Goal: Task Accomplishment & Management: Use online tool/utility

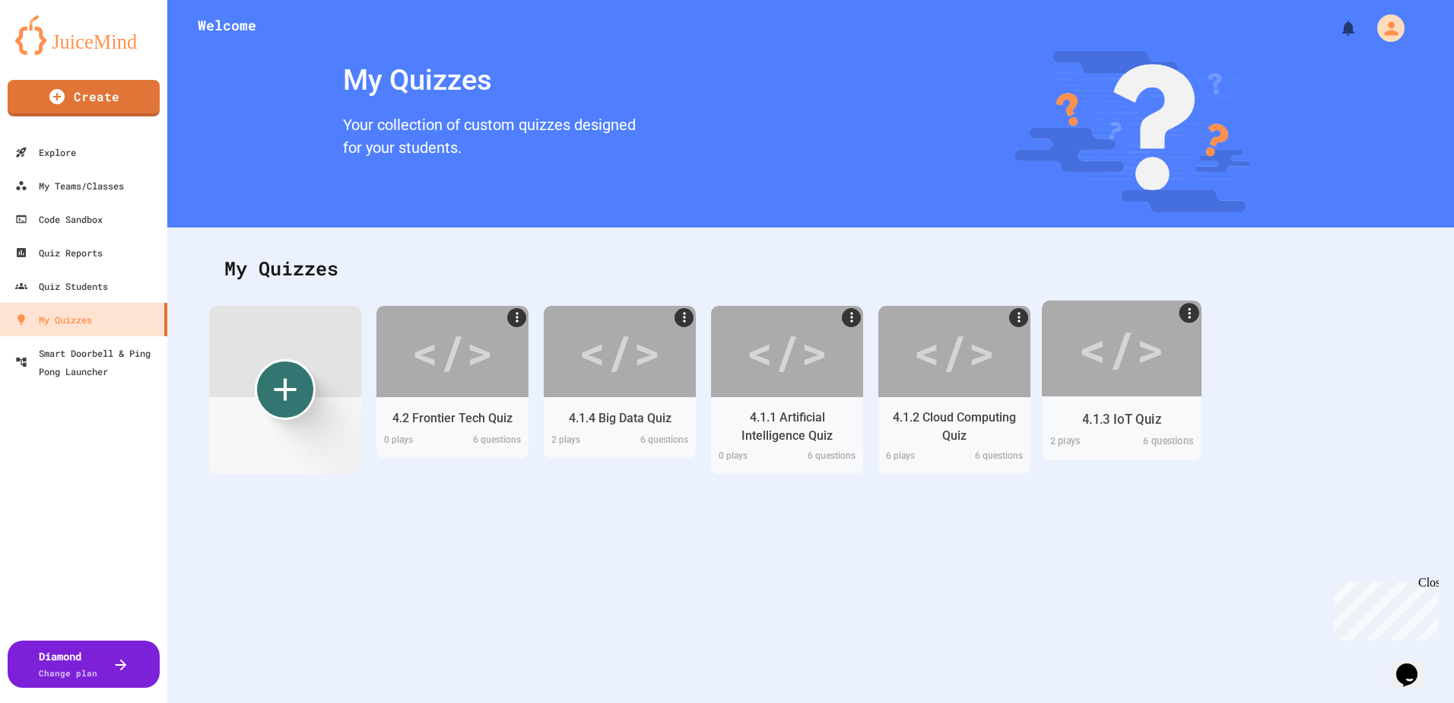
click at [1126, 339] on div "</>" at bounding box center [1122, 348] width 86 height 72
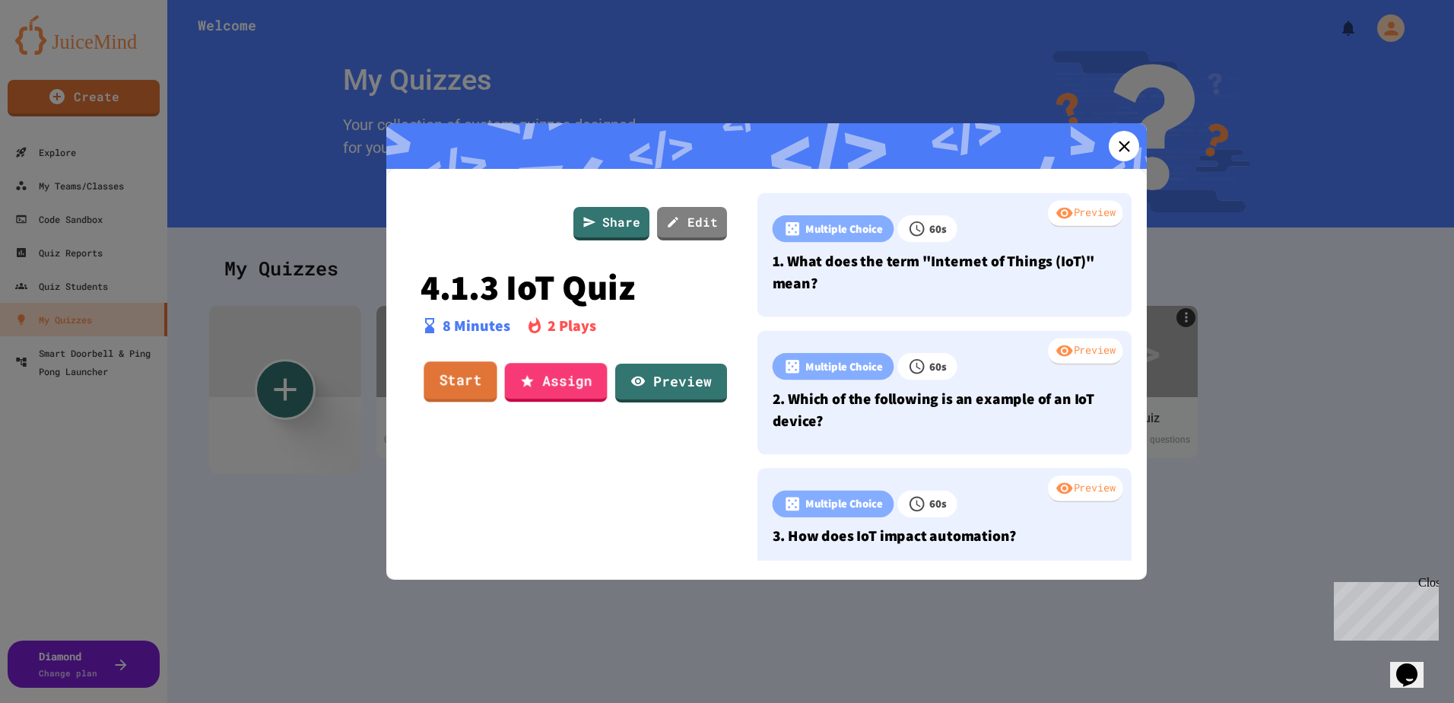
click at [475, 384] on link "Start" at bounding box center [460, 381] width 73 height 41
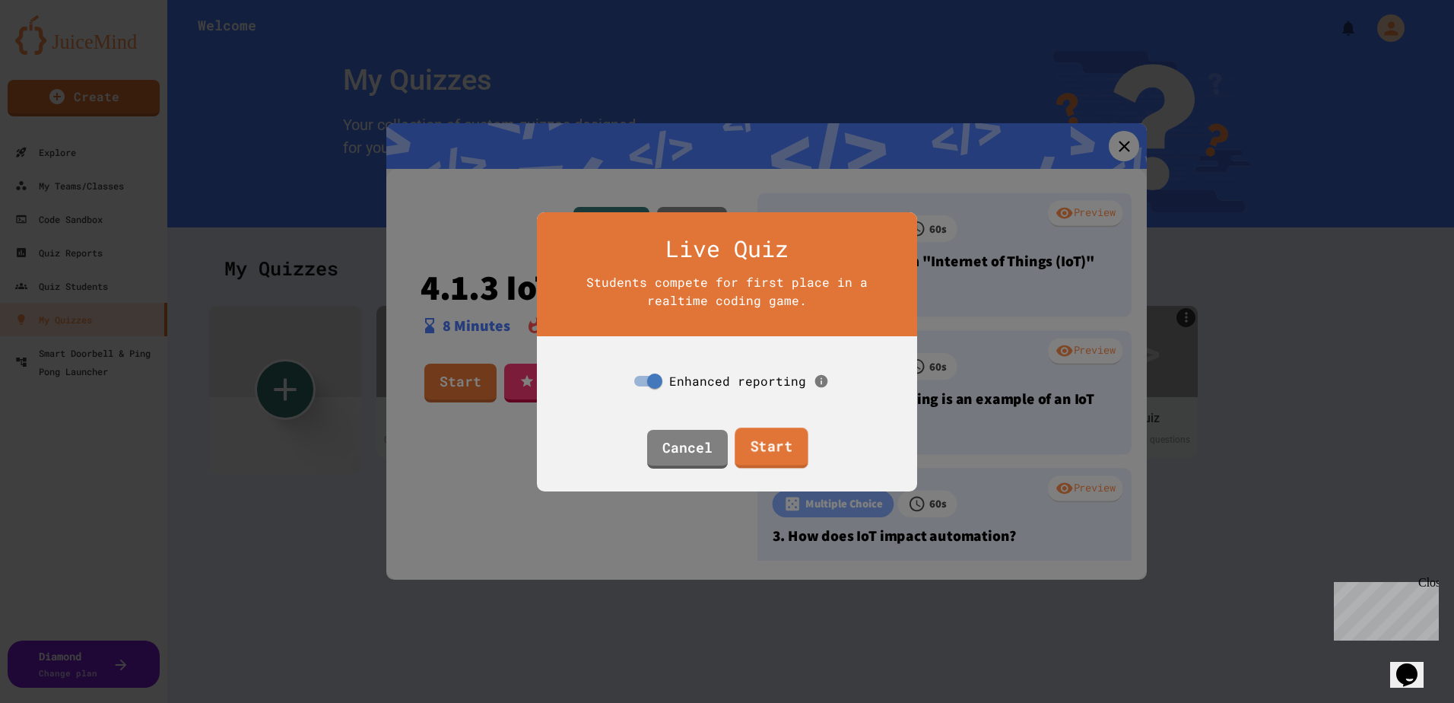
click at [745, 447] on link "Start" at bounding box center [771, 447] width 73 height 41
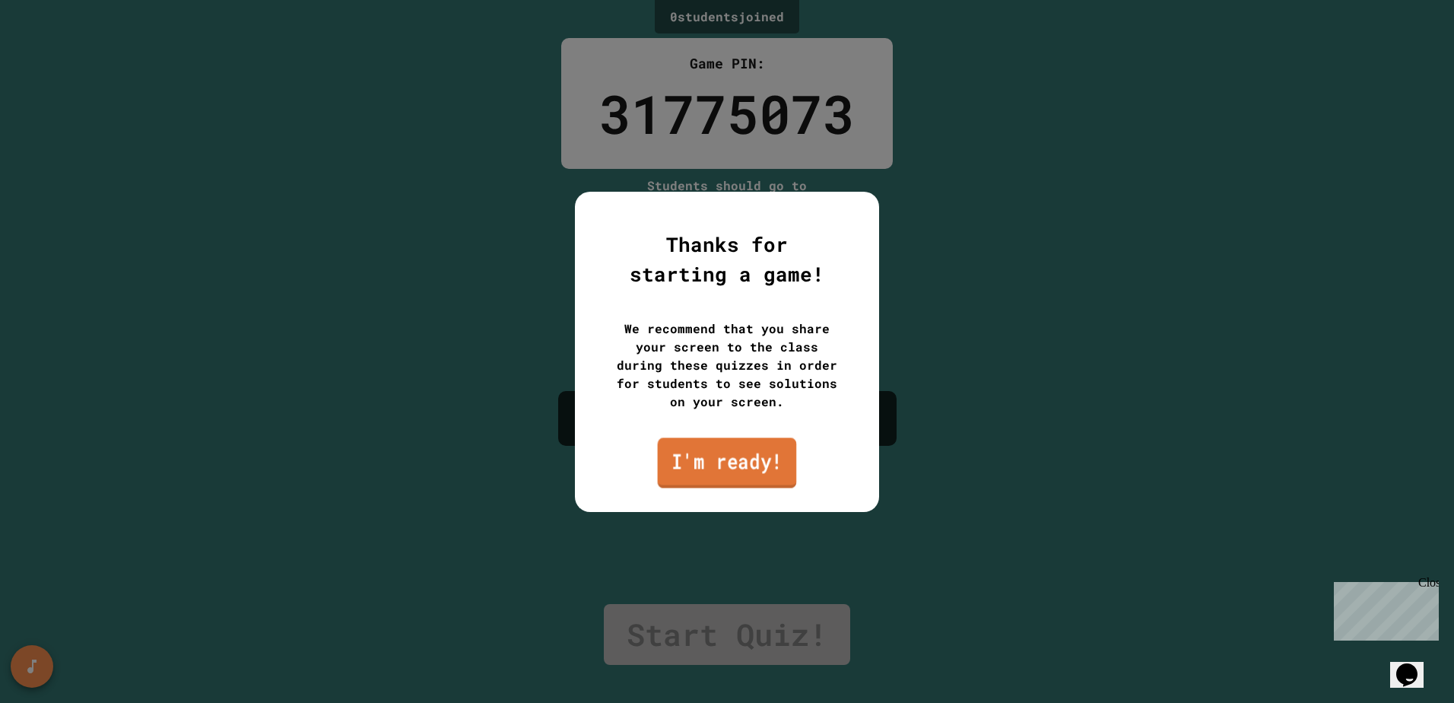
click at [693, 454] on link "I'm ready!" at bounding box center [727, 462] width 139 height 50
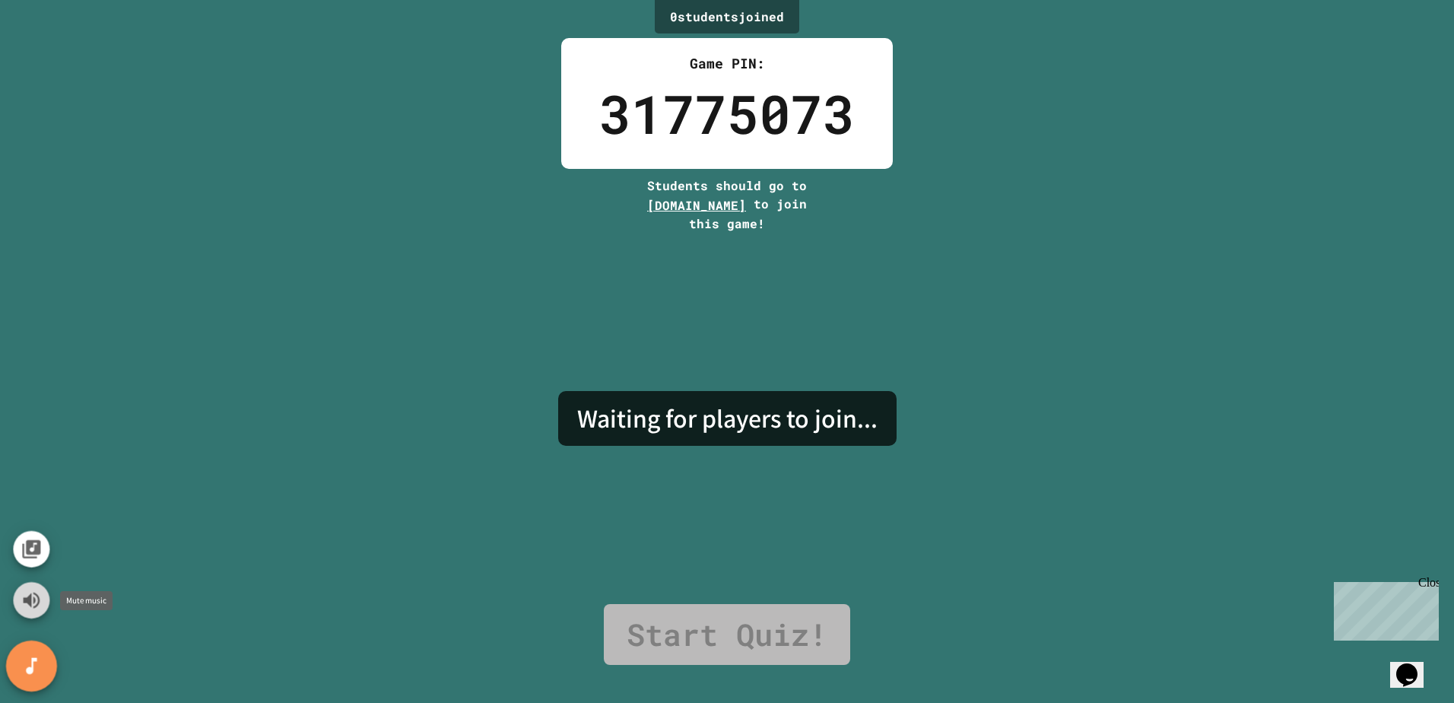
click at [37, 604] on icon "Mute music" at bounding box center [32, 600] width 17 height 16
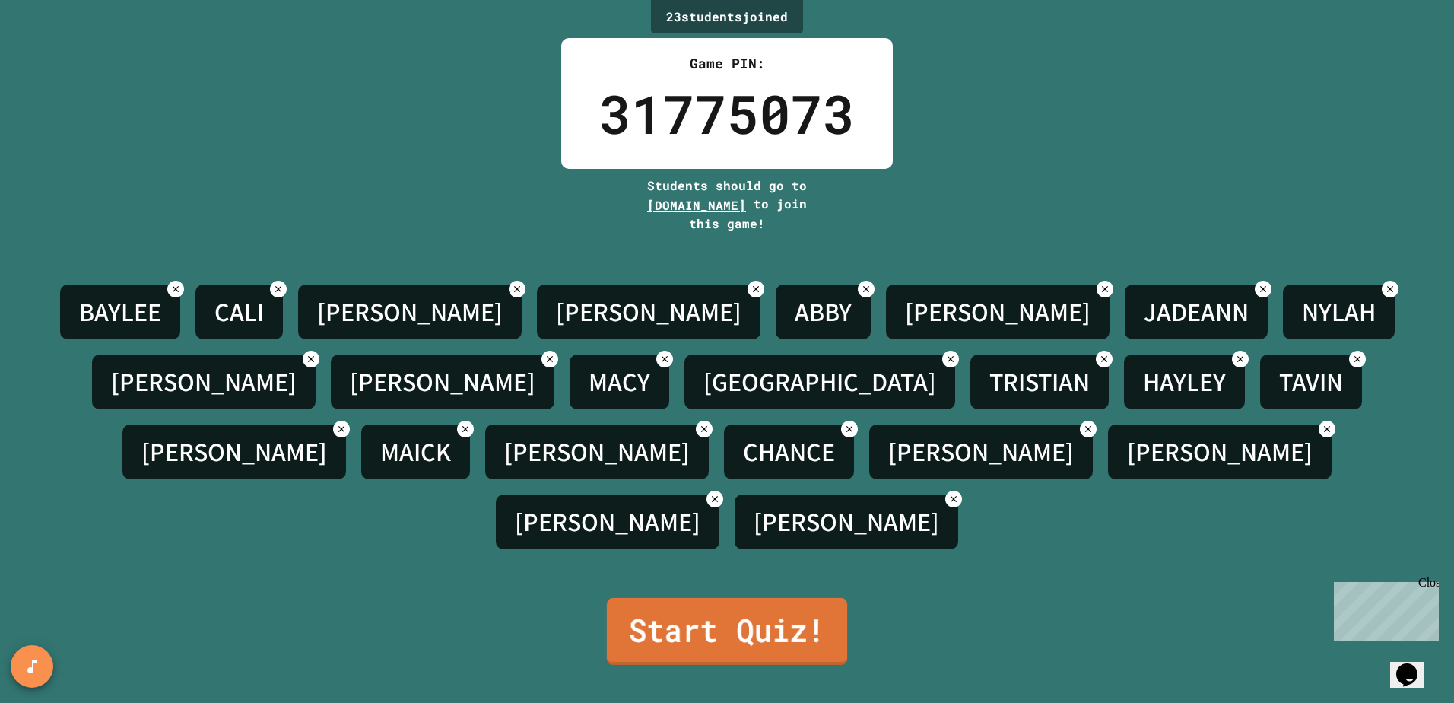
click at [681, 617] on link "Start Quiz!" at bounding box center [727, 631] width 240 height 67
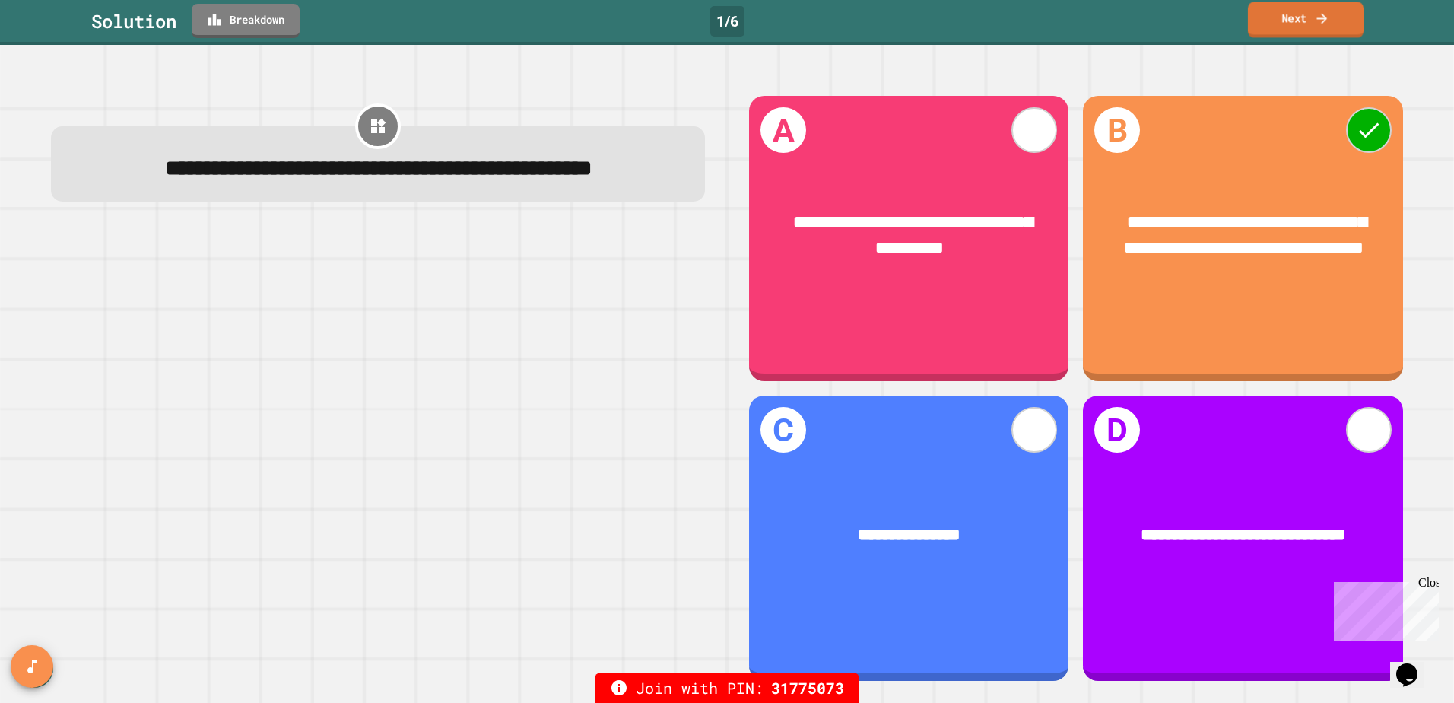
click at [1303, 34] on link "Next" at bounding box center [1306, 20] width 116 height 36
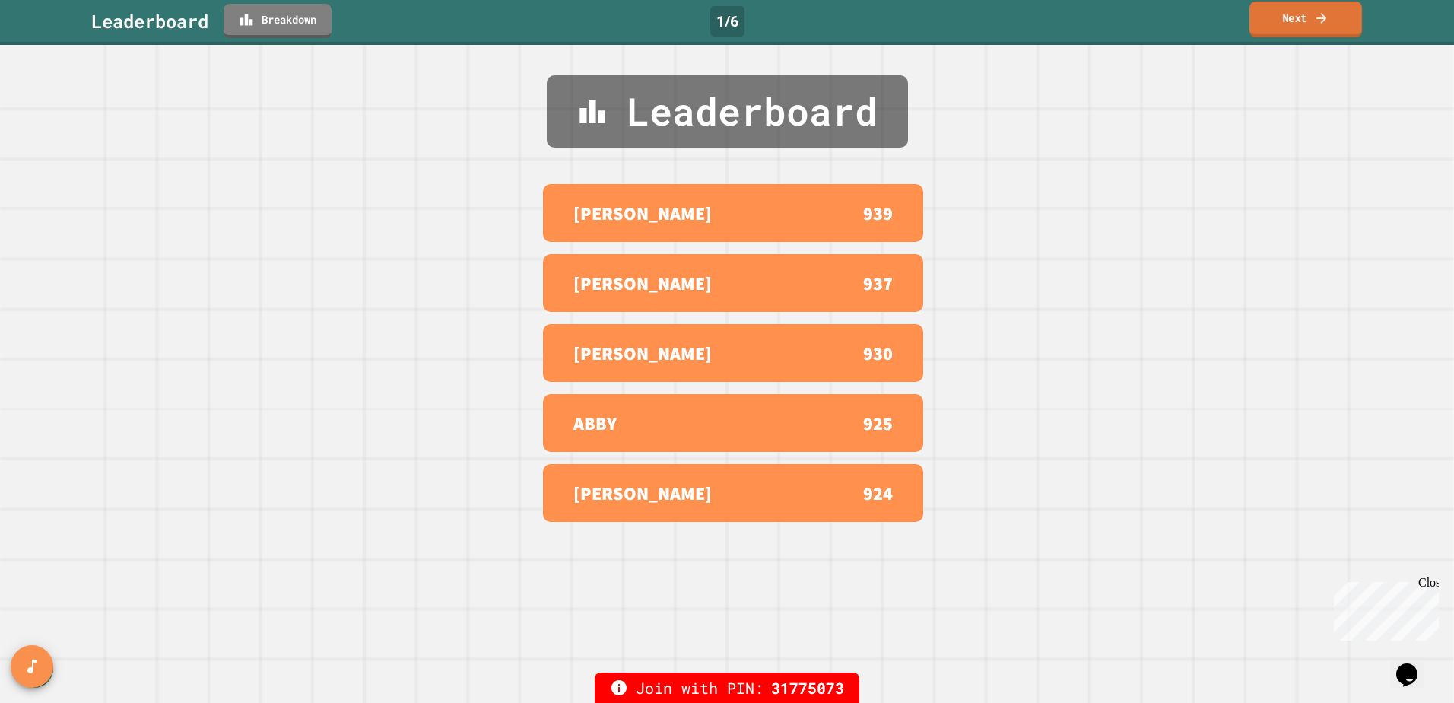
click at [1294, 30] on link "Next" at bounding box center [1306, 20] width 113 height 36
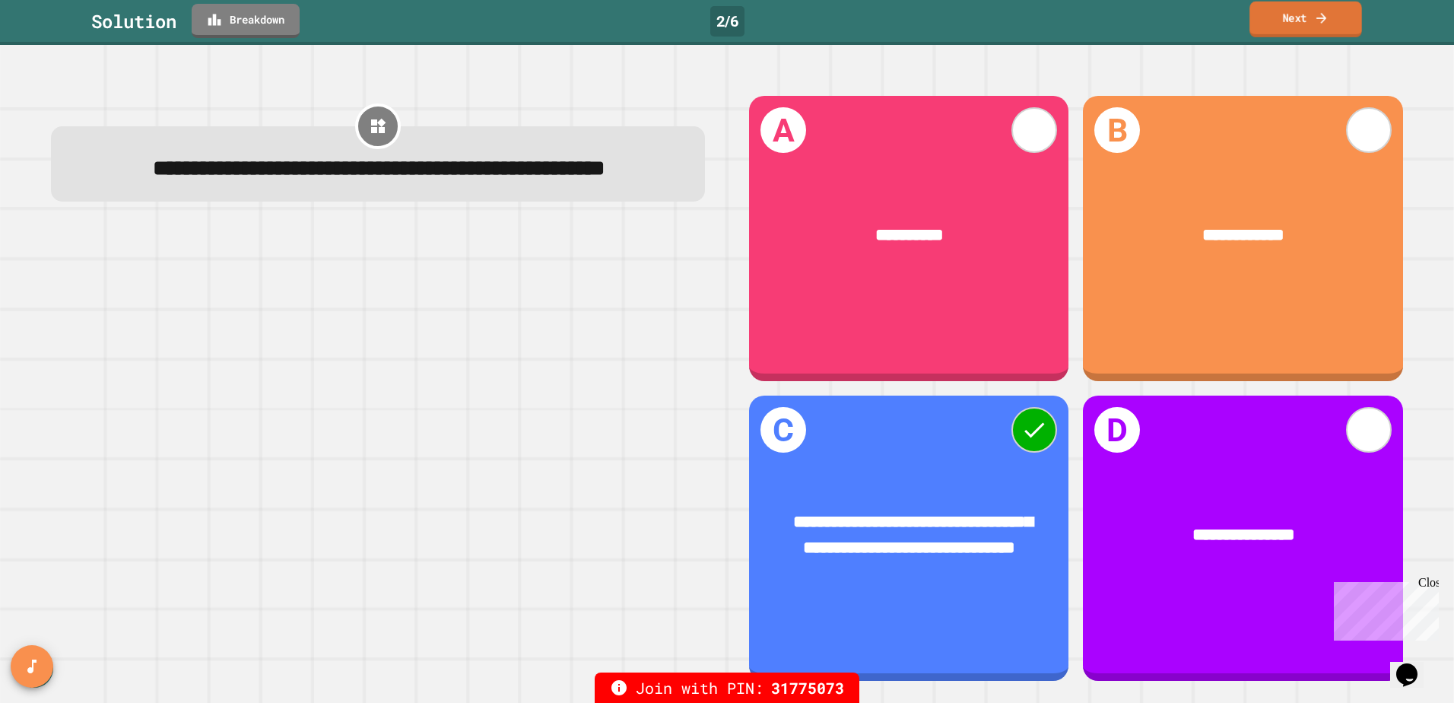
click at [1304, 14] on link "Next" at bounding box center [1306, 20] width 113 height 36
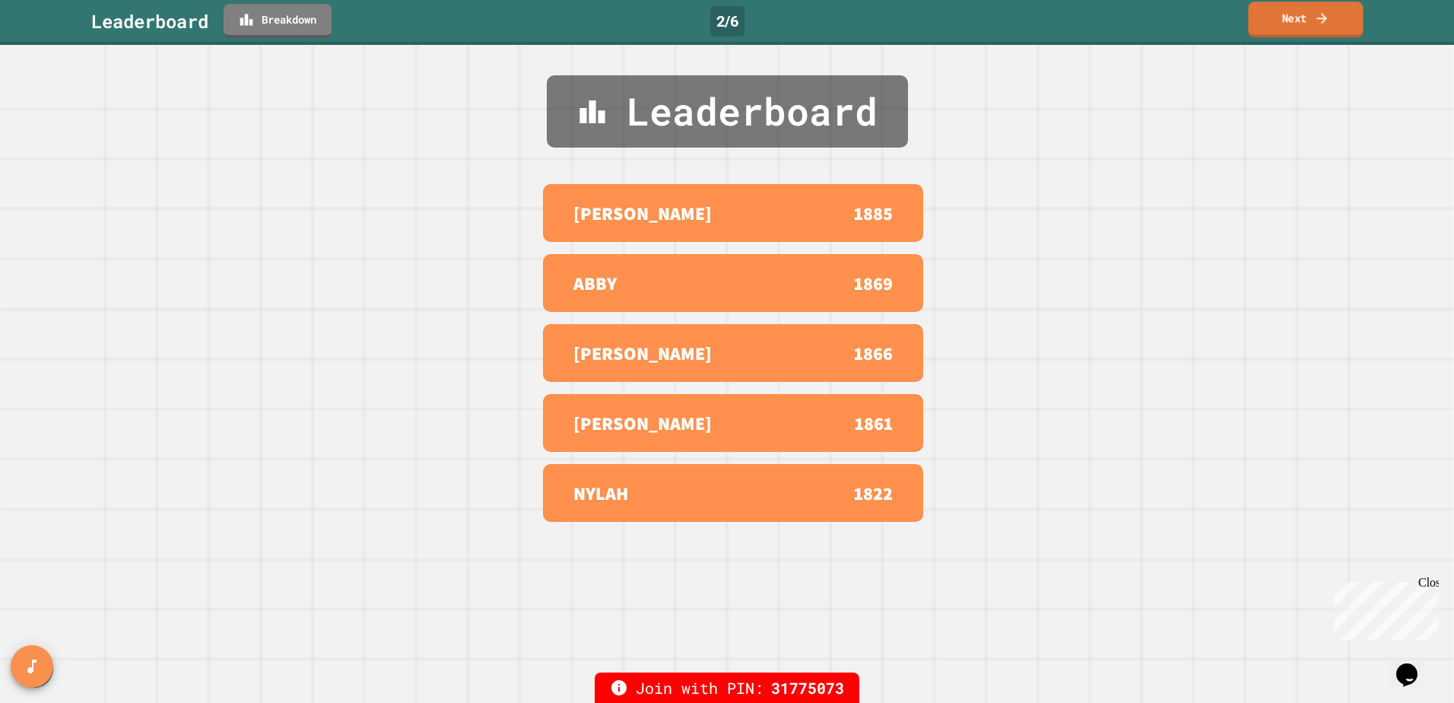
click at [1291, 13] on link "Next" at bounding box center [1305, 20] width 115 height 36
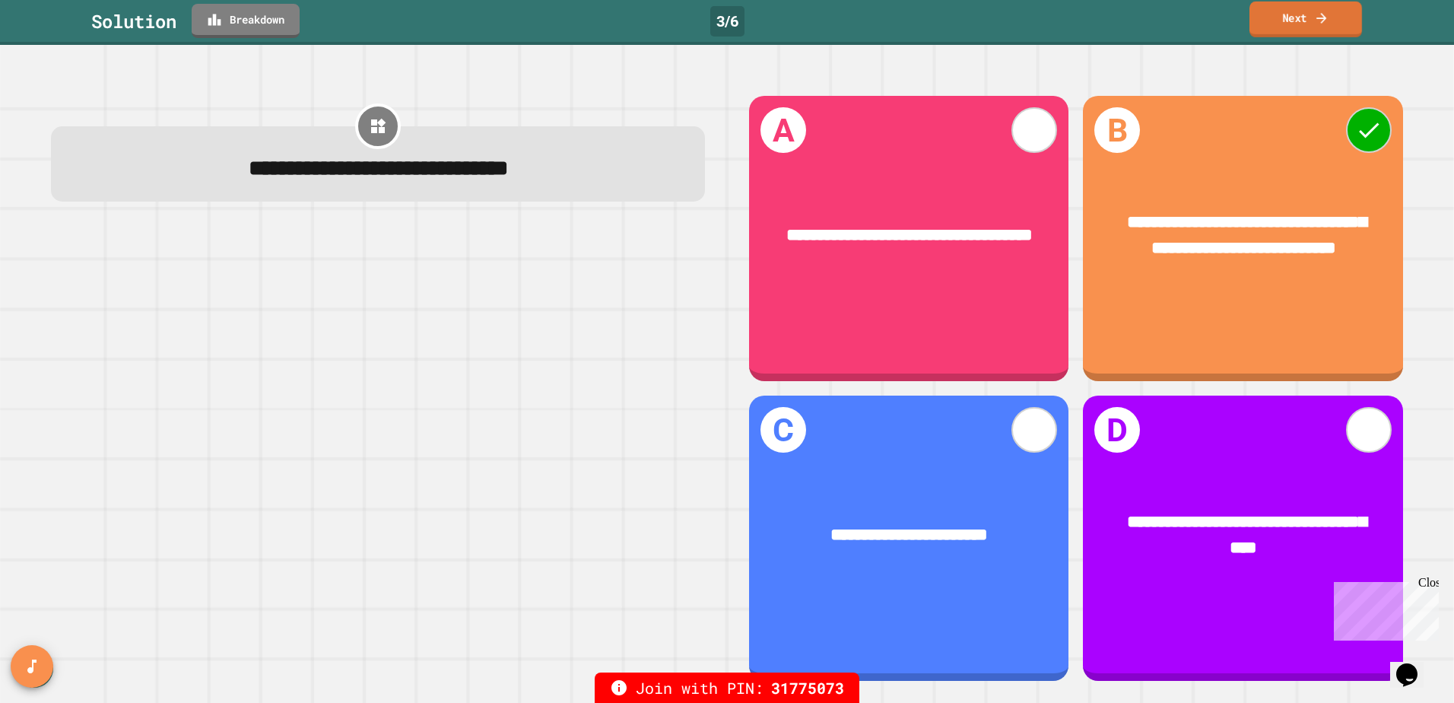
click at [1314, 30] on link "Next" at bounding box center [1306, 20] width 113 height 36
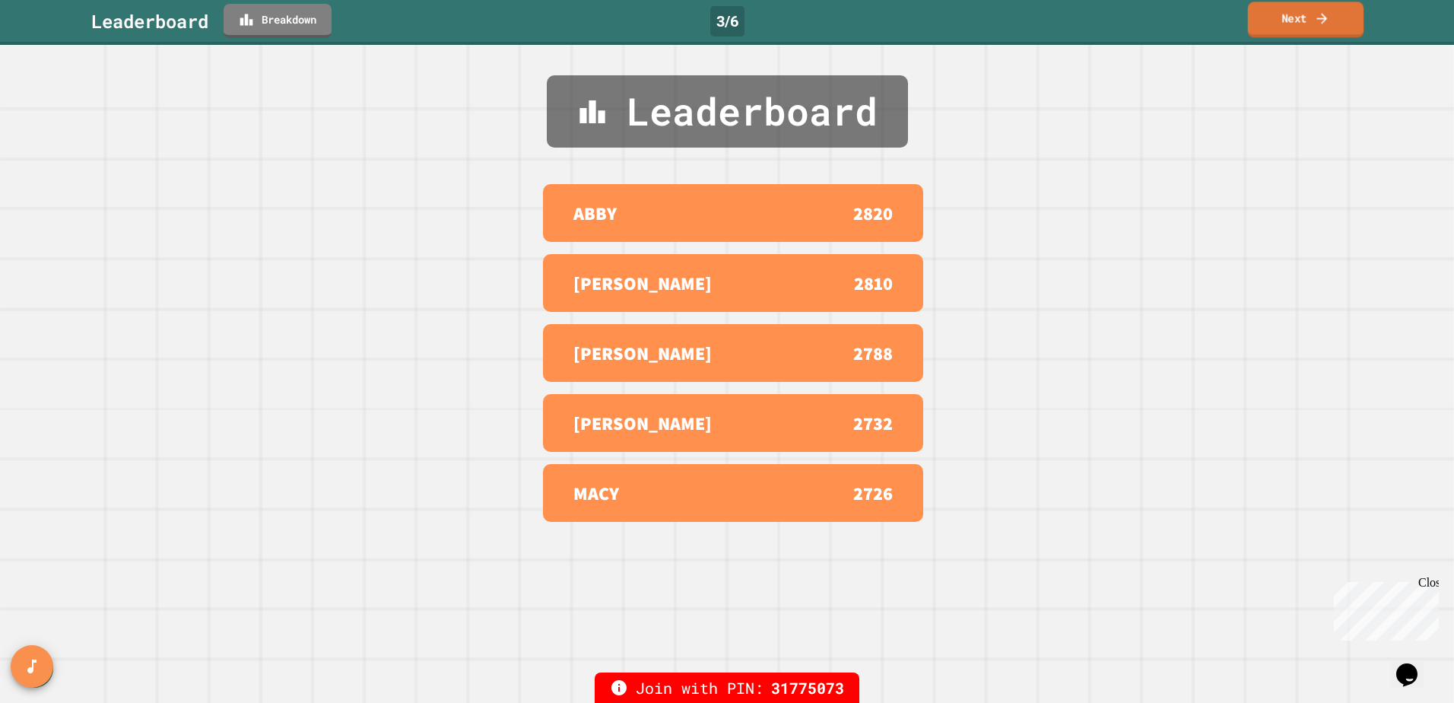
click at [1294, 25] on link "Next" at bounding box center [1306, 20] width 116 height 36
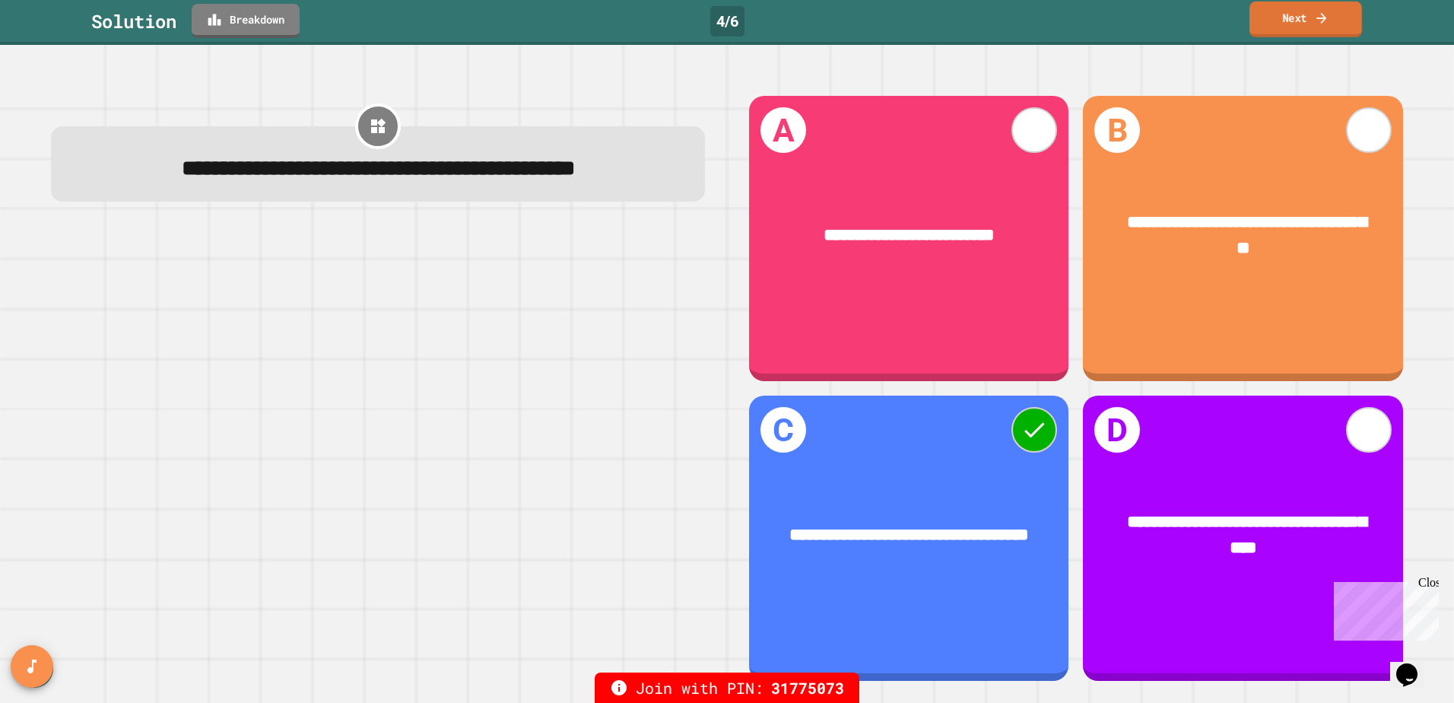
click at [1303, 24] on link "Next" at bounding box center [1306, 20] width 113 height 36
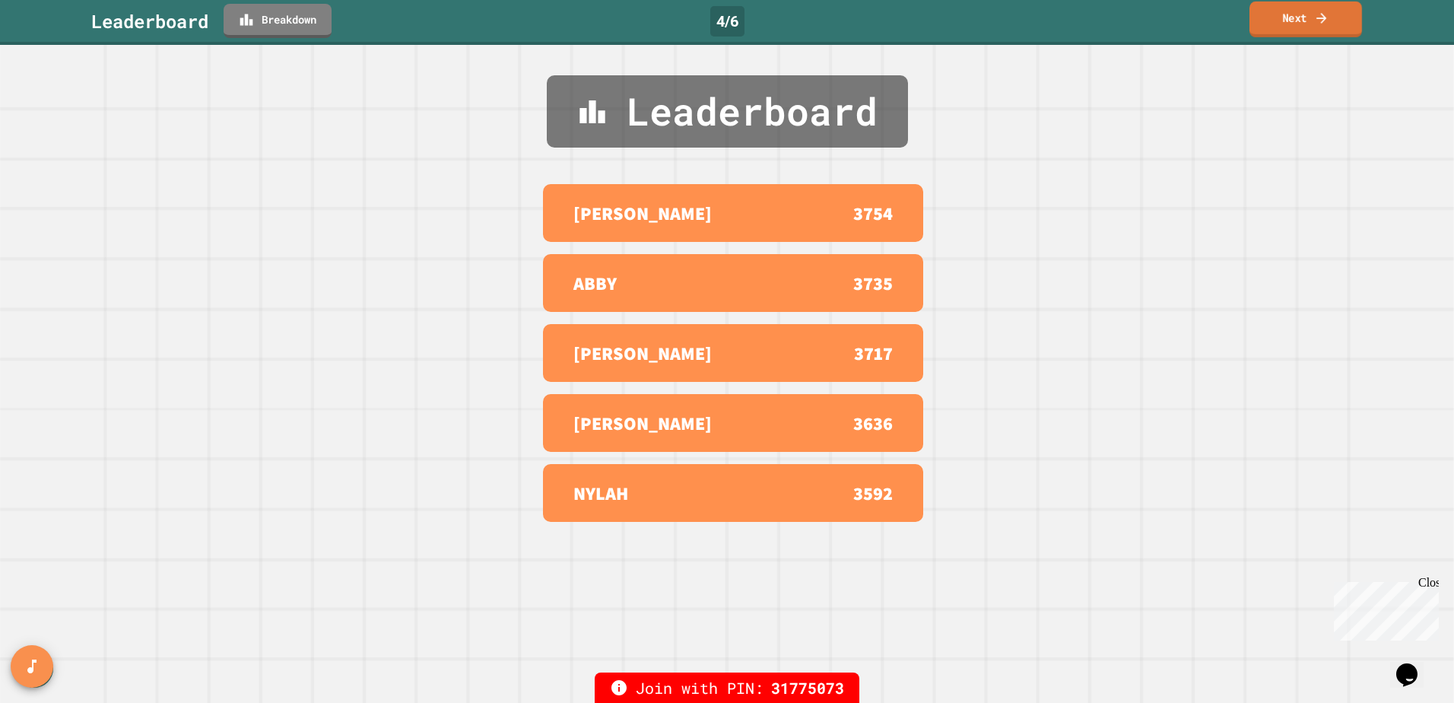
click at [1303, 24] on link "Next" at bounding box center [1306, 20] width 113 height 36
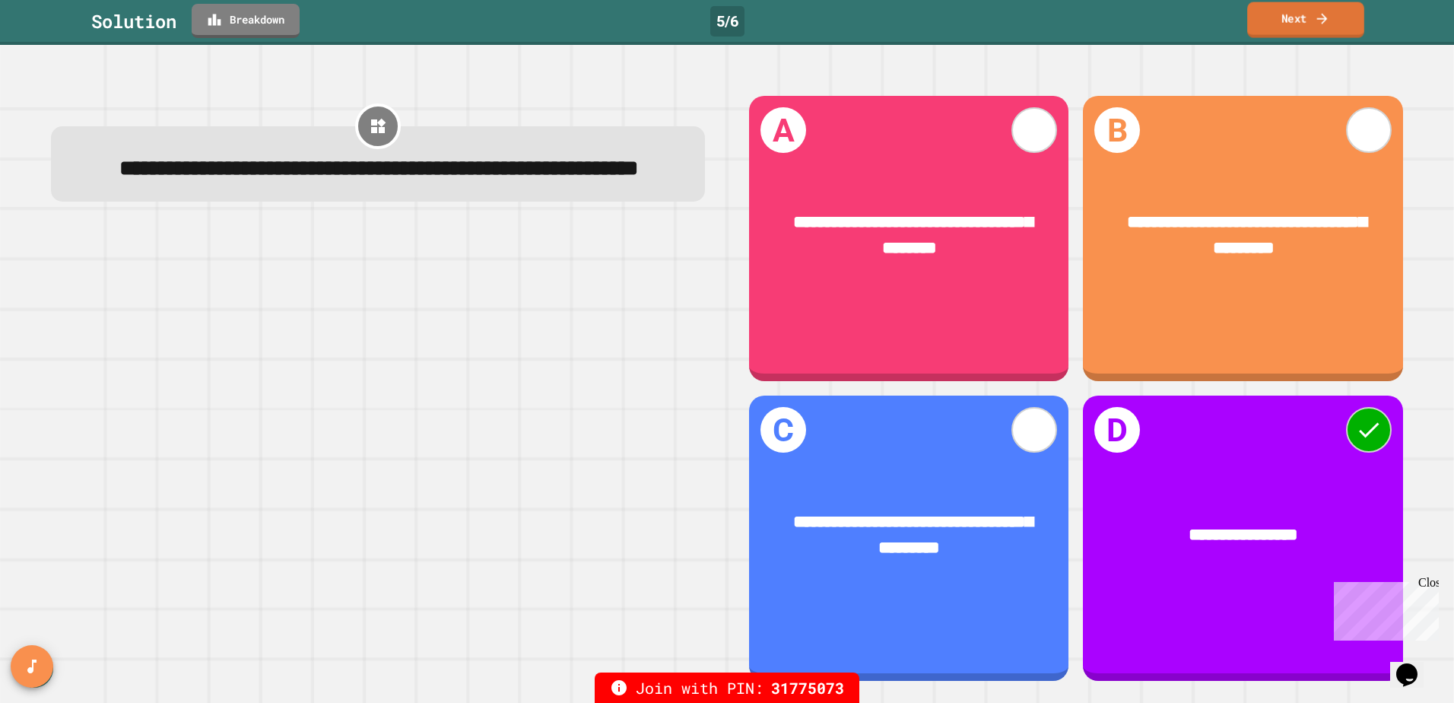
click at [1280, 17] on link "Next" at bounding box center [1305, 20] width 117 height 36
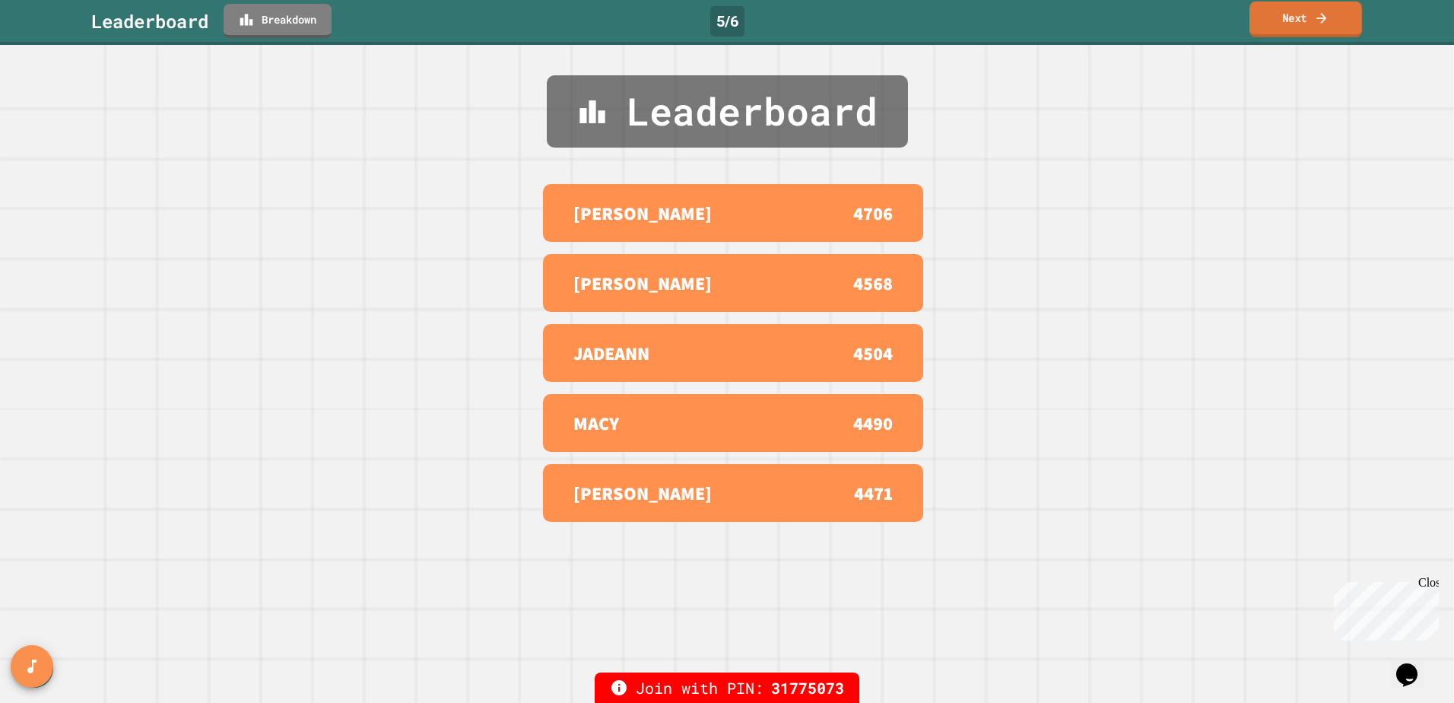
click at [1321, 16] on icon at bounding box center [1321, 18] width 15 height 16
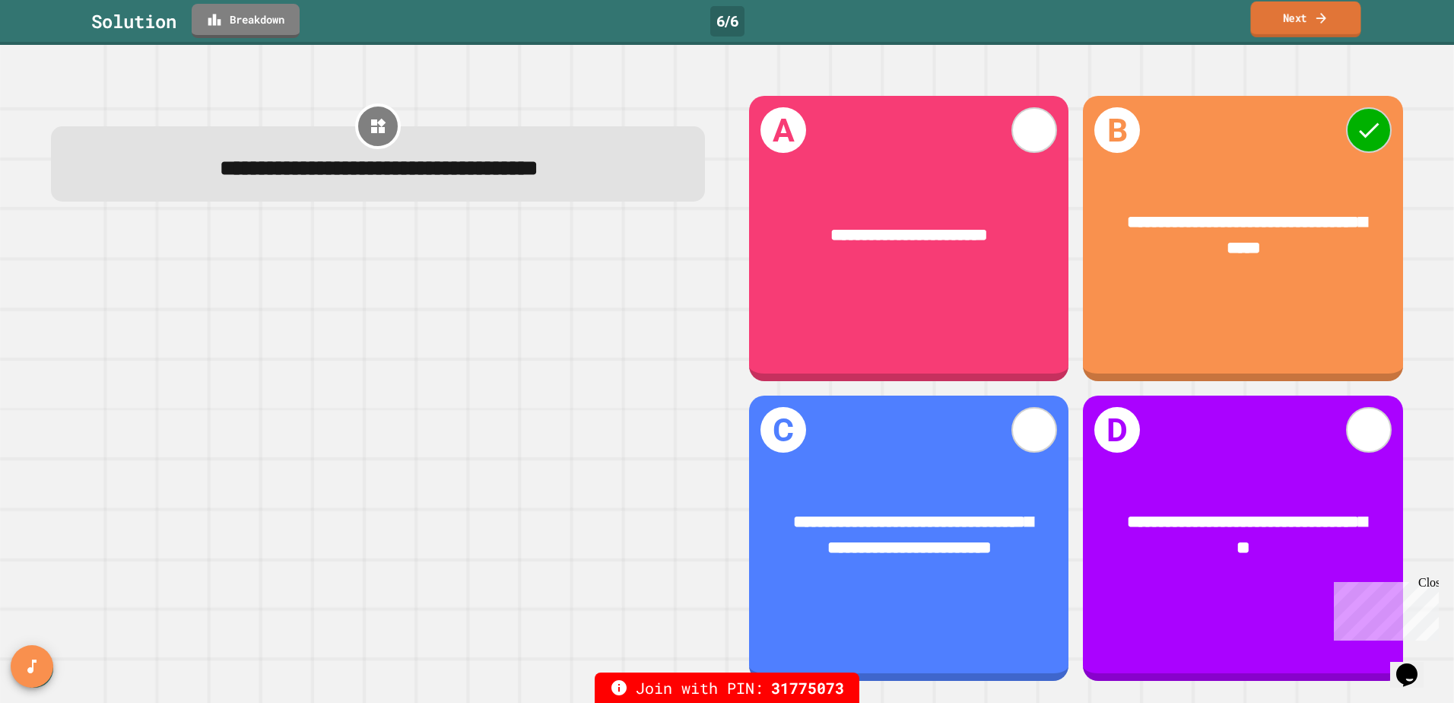
click at [1317, 19] on icon at bounding box center [1321, 18] width 14 height 16
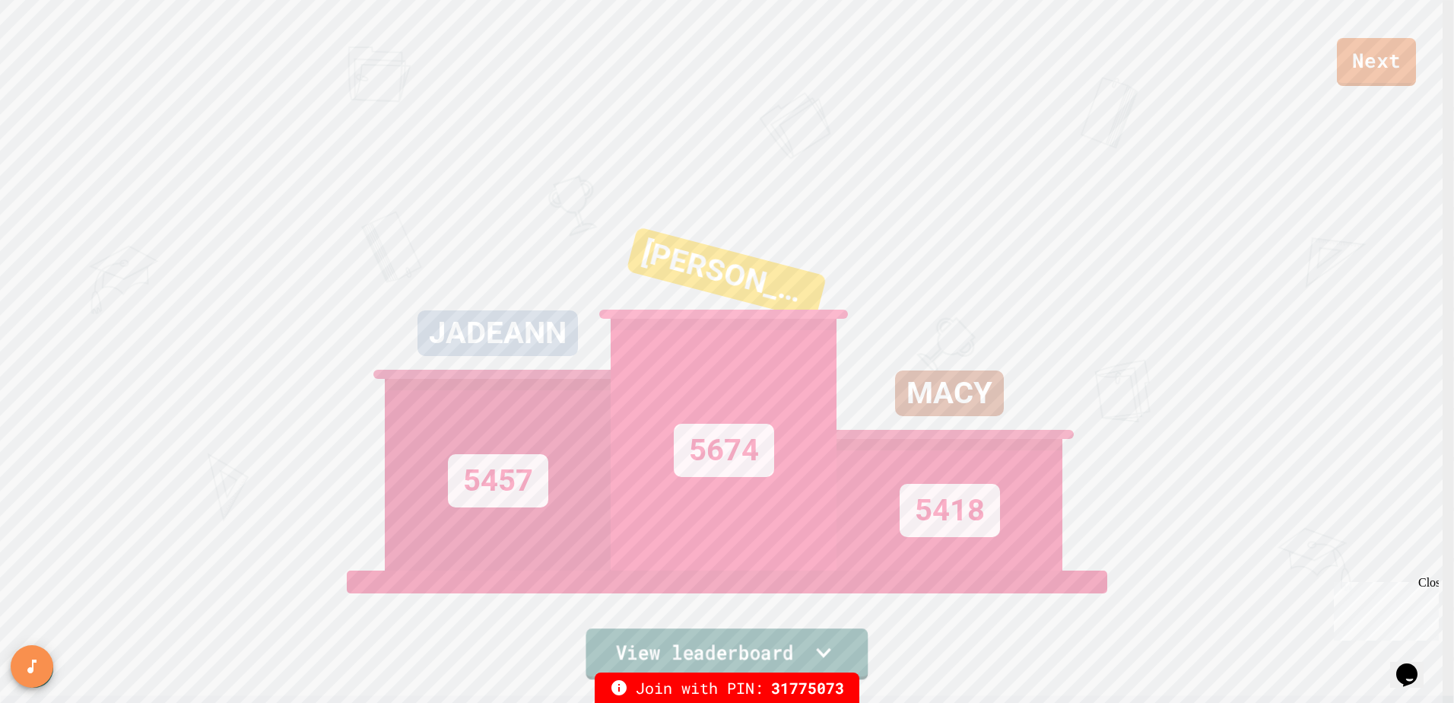
click at [691, 656] on link "View leaderboard" at bounding box center [727, 653] width 282 height 51
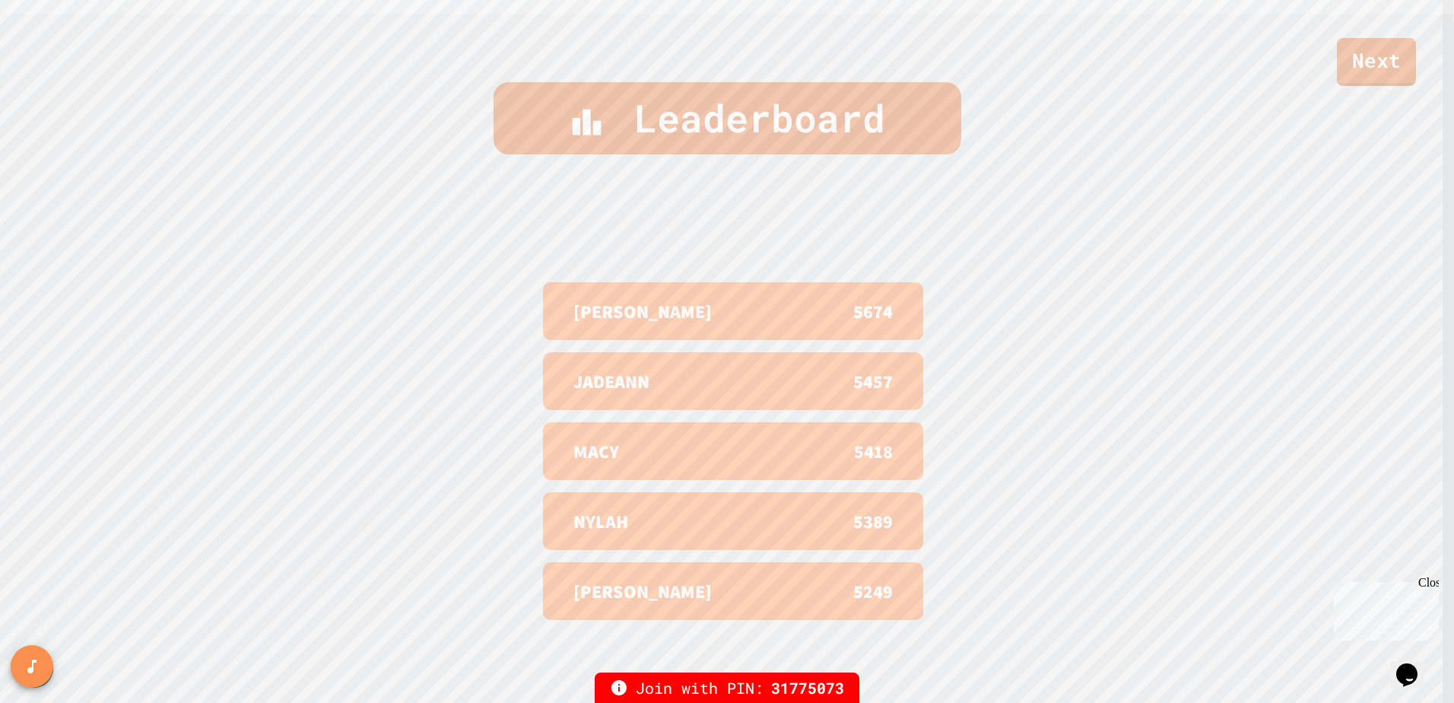
scroll to position [698, 0]
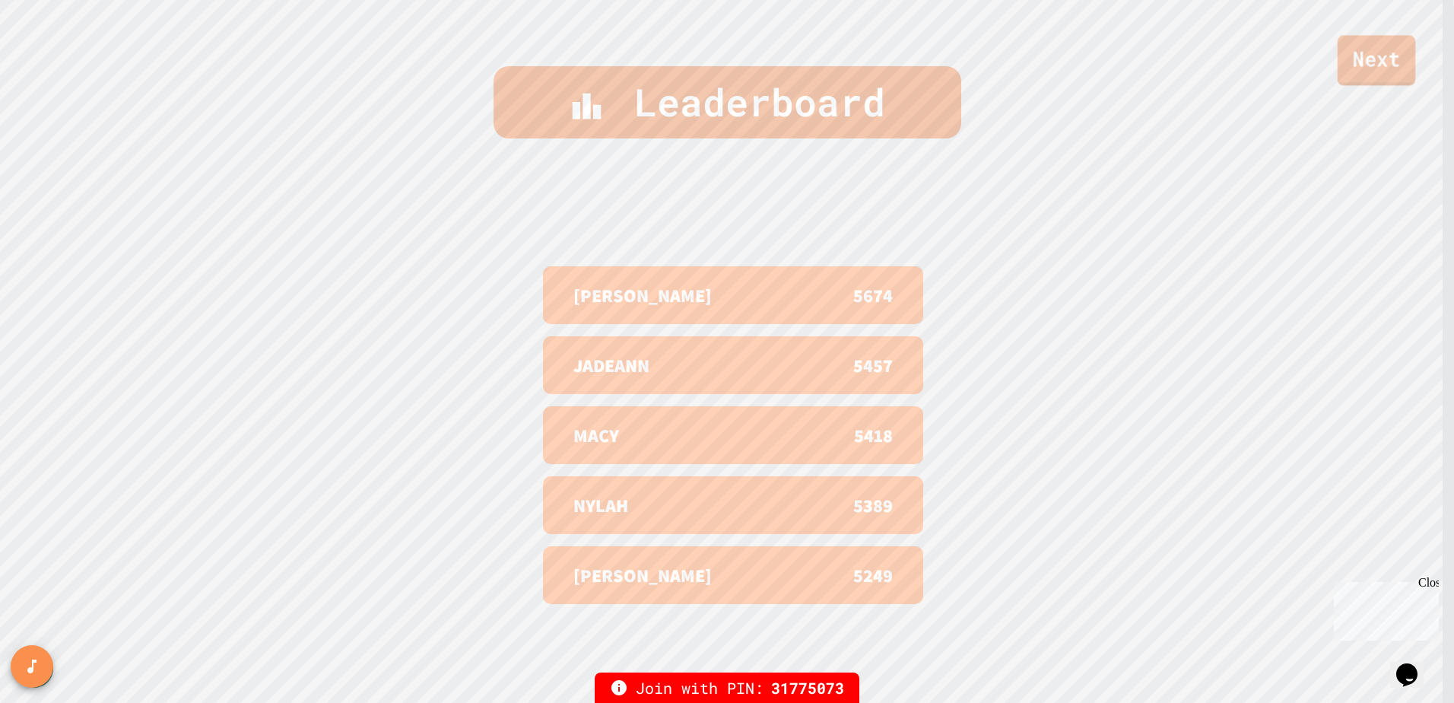
click at [1372, 48] on link "Next" at bounding box center [1377, 60] width 78 height 50
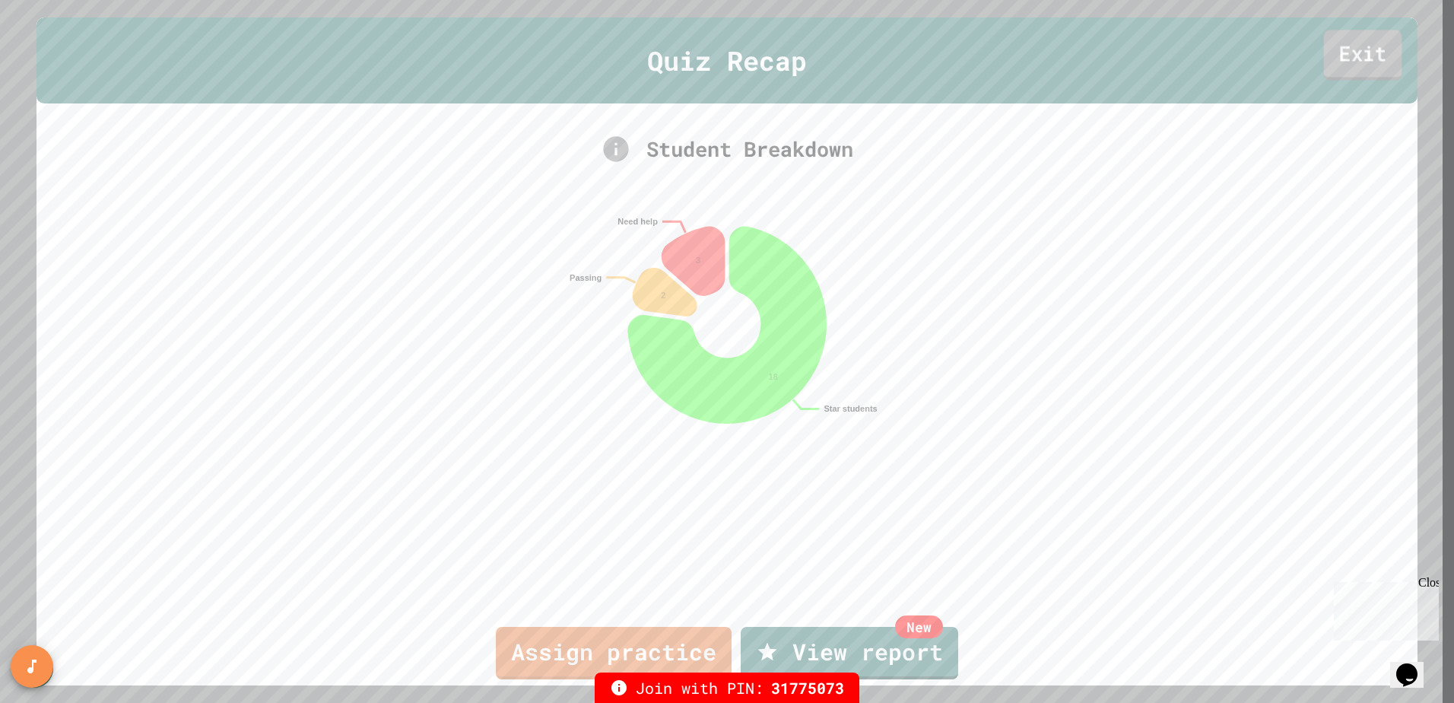
click at [1342, 59] on link "Exit" at bounding box center [1363, 55] width 78 height 50
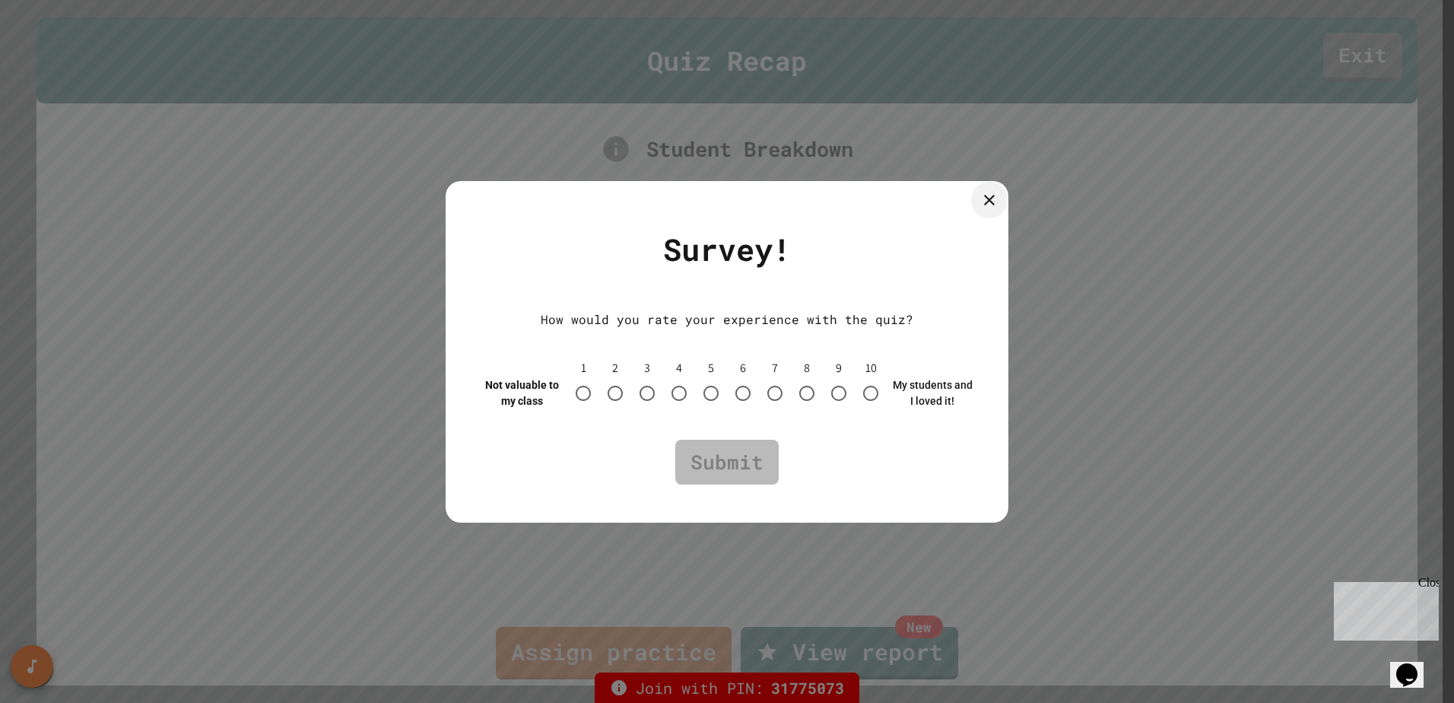
click at [990, 195] on icon at bounding box center [989, 200] width 18 height 18
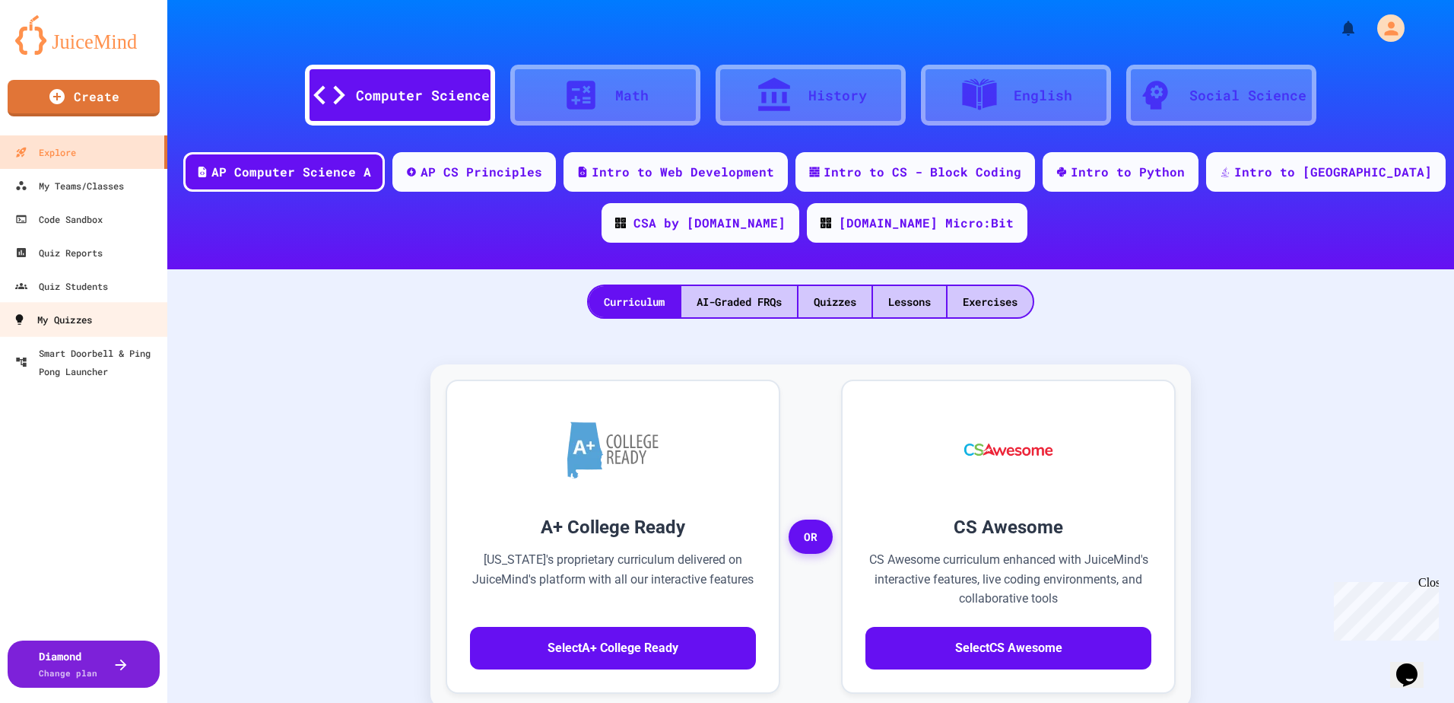
click at [81, 310] on div "My Quizzes" at bounding box center [52, 319] width 79 height 19
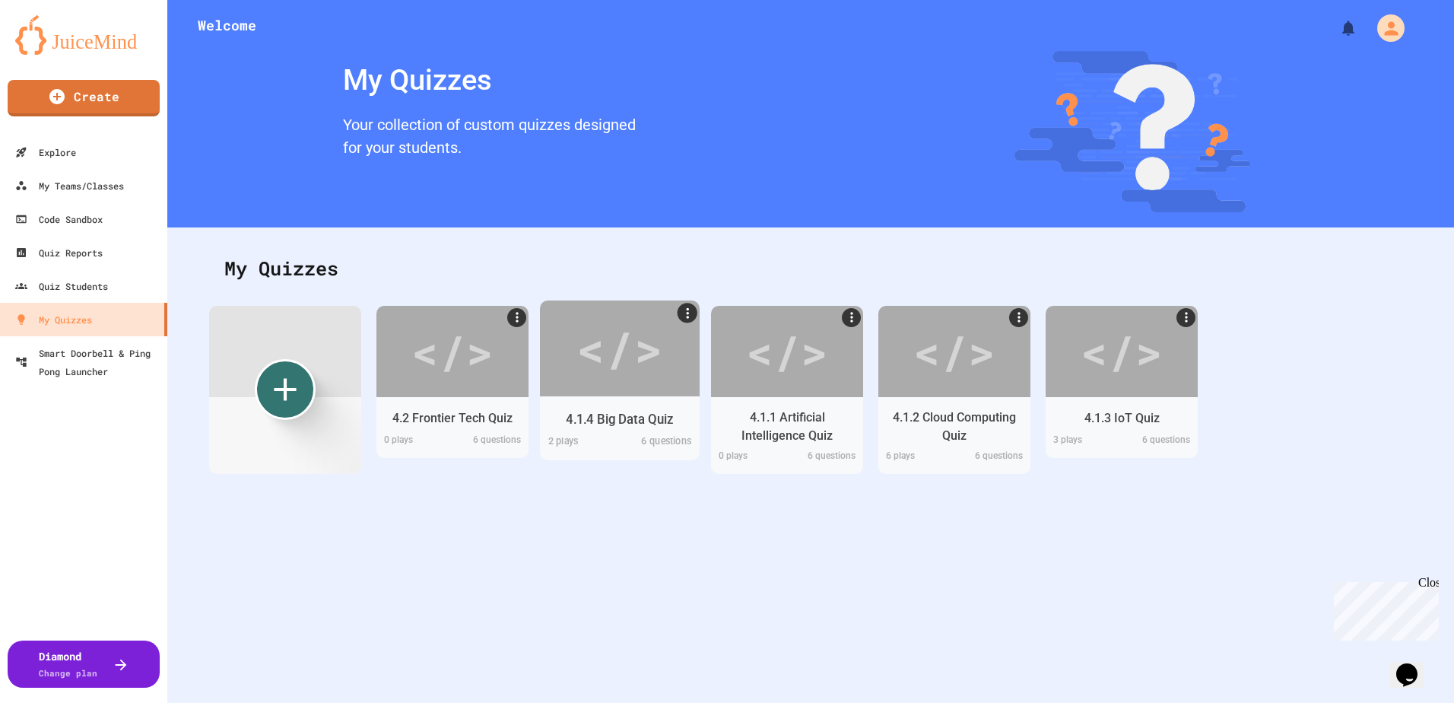
click at [636, 366] on div "</>" at bounding box center [620, 348] width 86 height 72
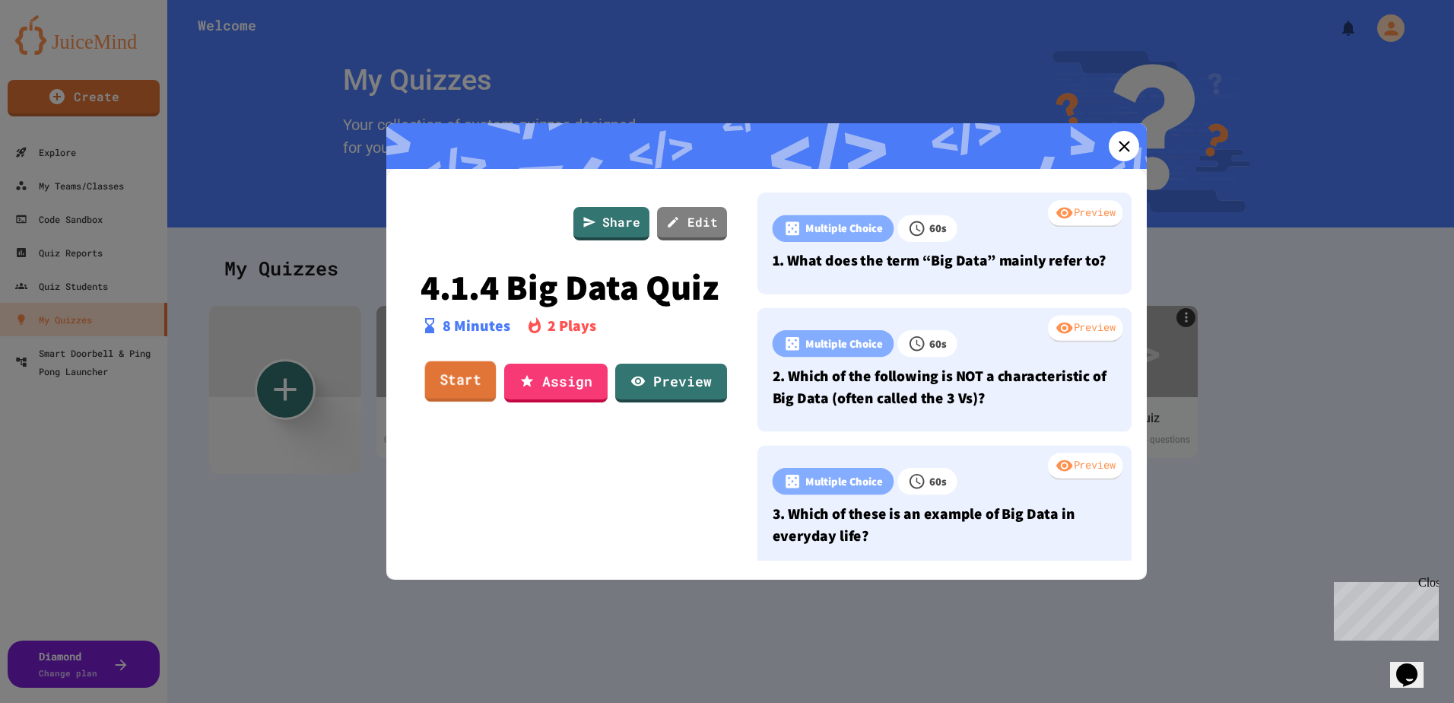
click at [457, 381] on link "Start" at bounding box center [461, 381] width 72 height 41
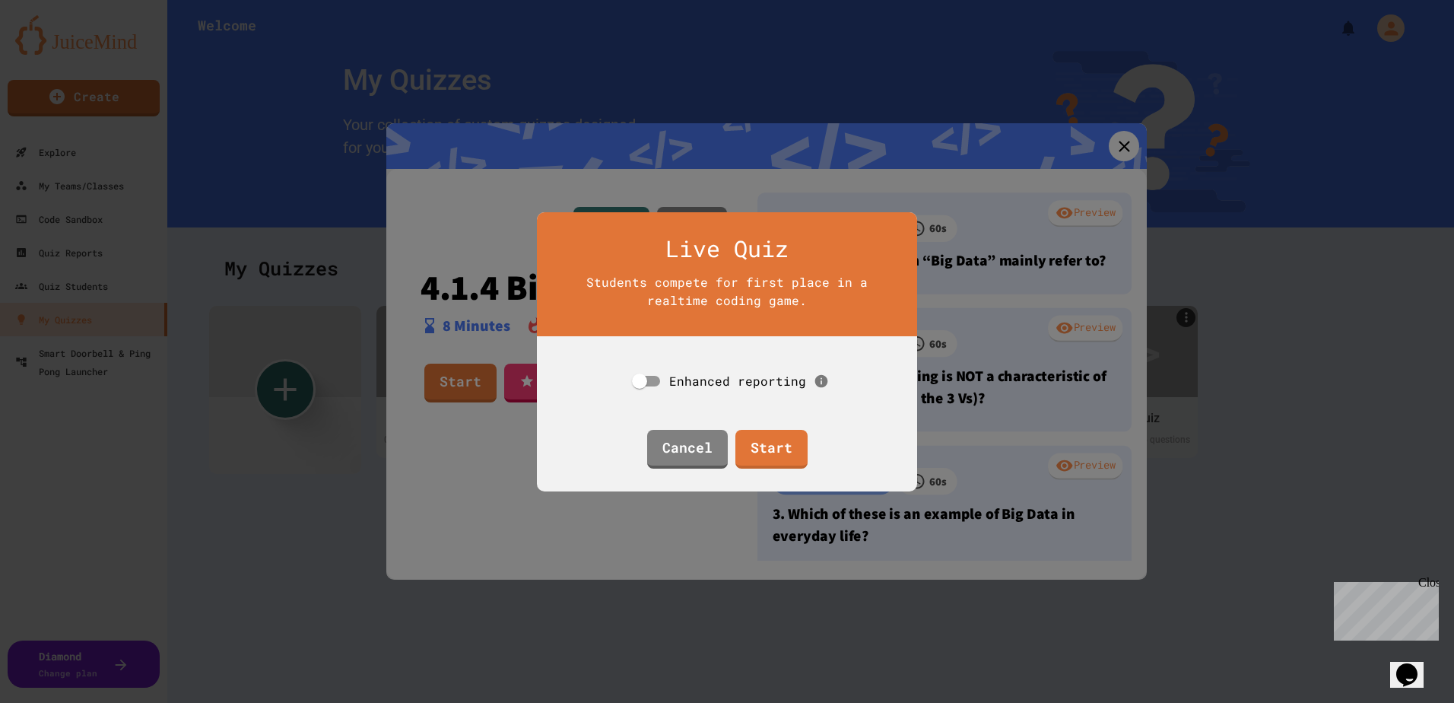
click at [684, 373] on span "Enhanced reporting" at bounding box center [737, 381] width 137 height 16
click at [749, 435] on link "Start" at bounding box center [771, 446] width 67 height 41
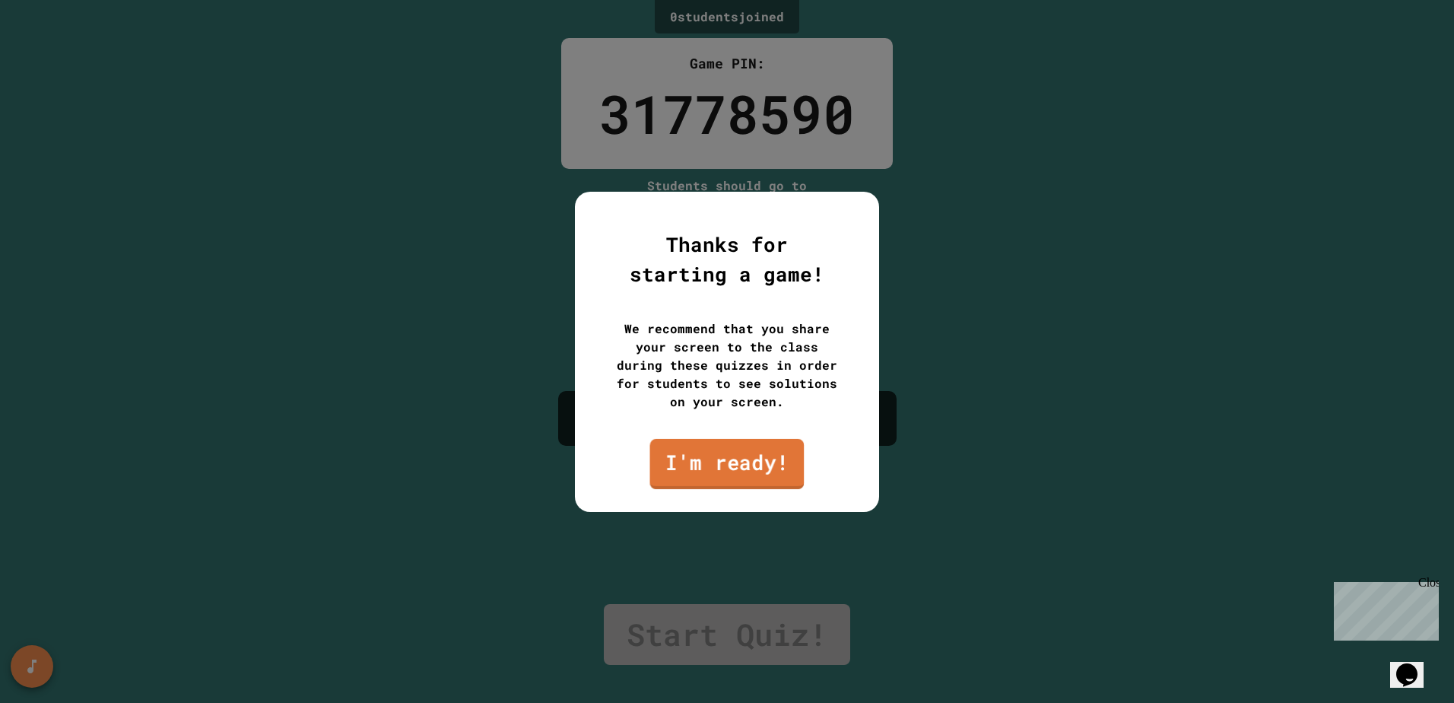
click at [731, 462] on link "I'm ready!" at bounding box center [727, 463] width 154 height 50
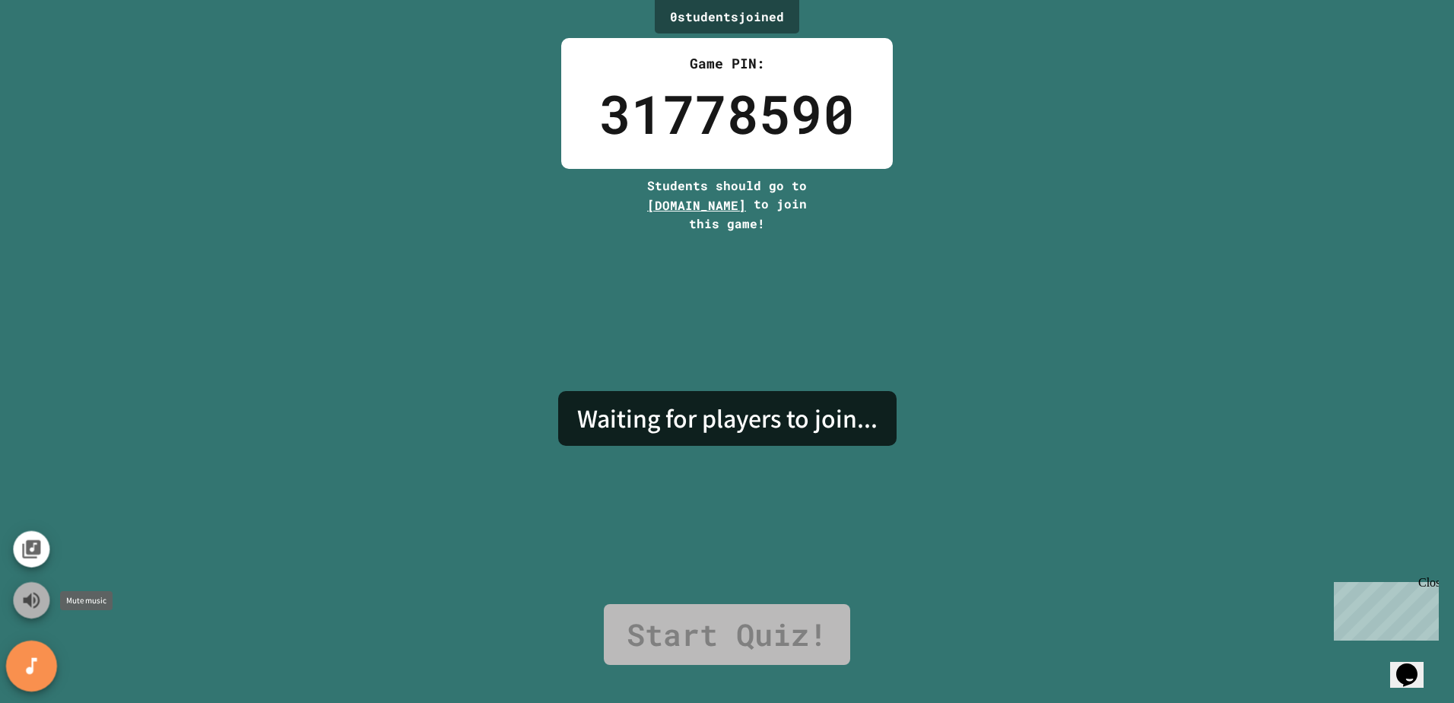
click at [28, 609] on icon "Mute music" at bounding box center [32, 601] width 22 height 22
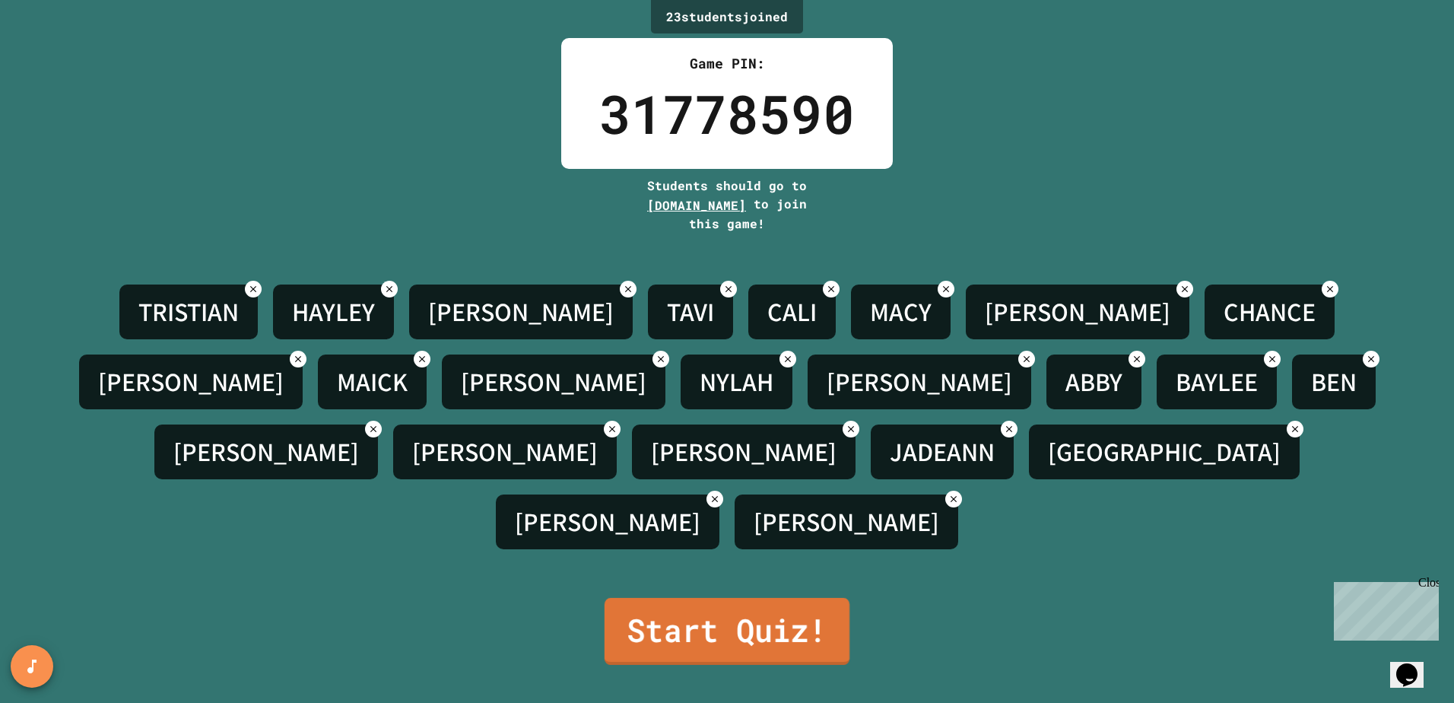
click at [802, 633] on link "Start Quiz!" at bounding box center [727, 631] width 245 height 67
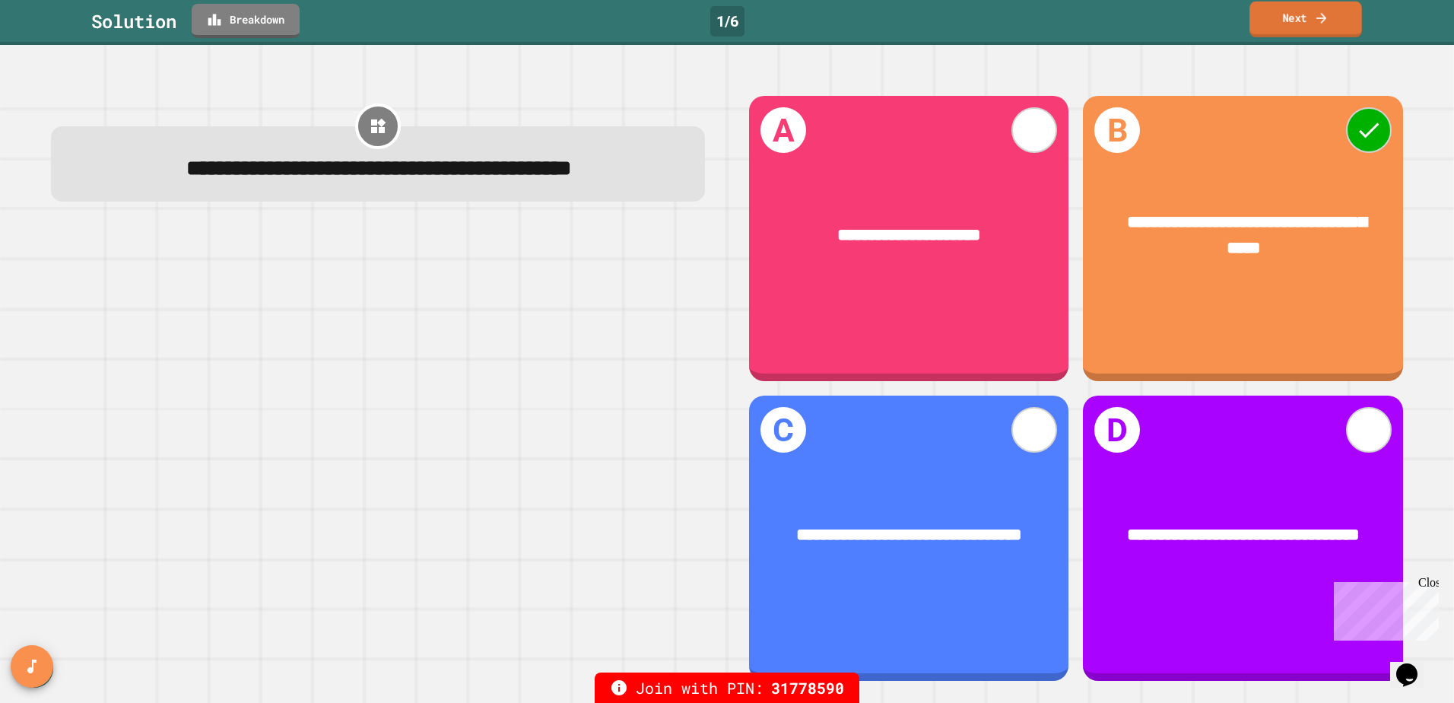
click at [1286, 22] on link "Next" at bounding box center [1306, 20] width 113 height 36
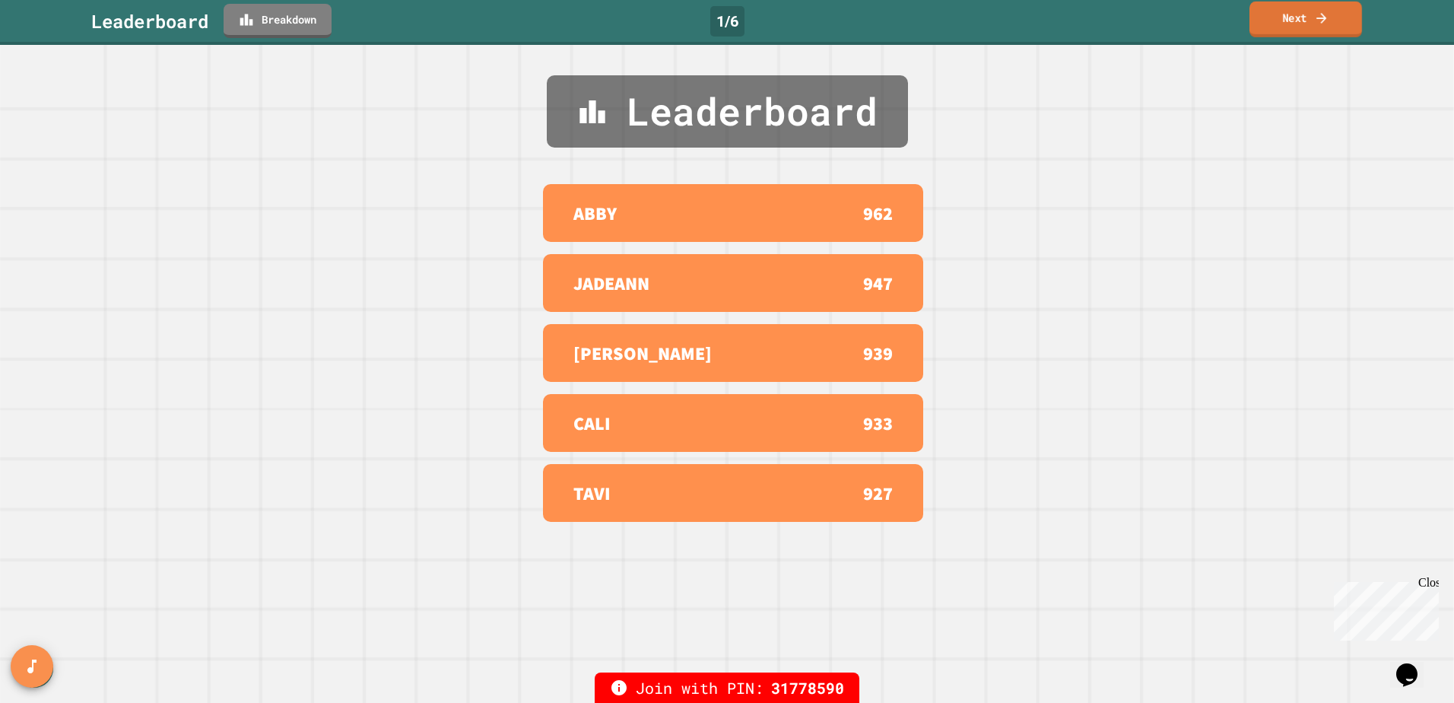
click at [1306, 23] on link "Next" at bounding box center [1306, 20] width 113 height 36
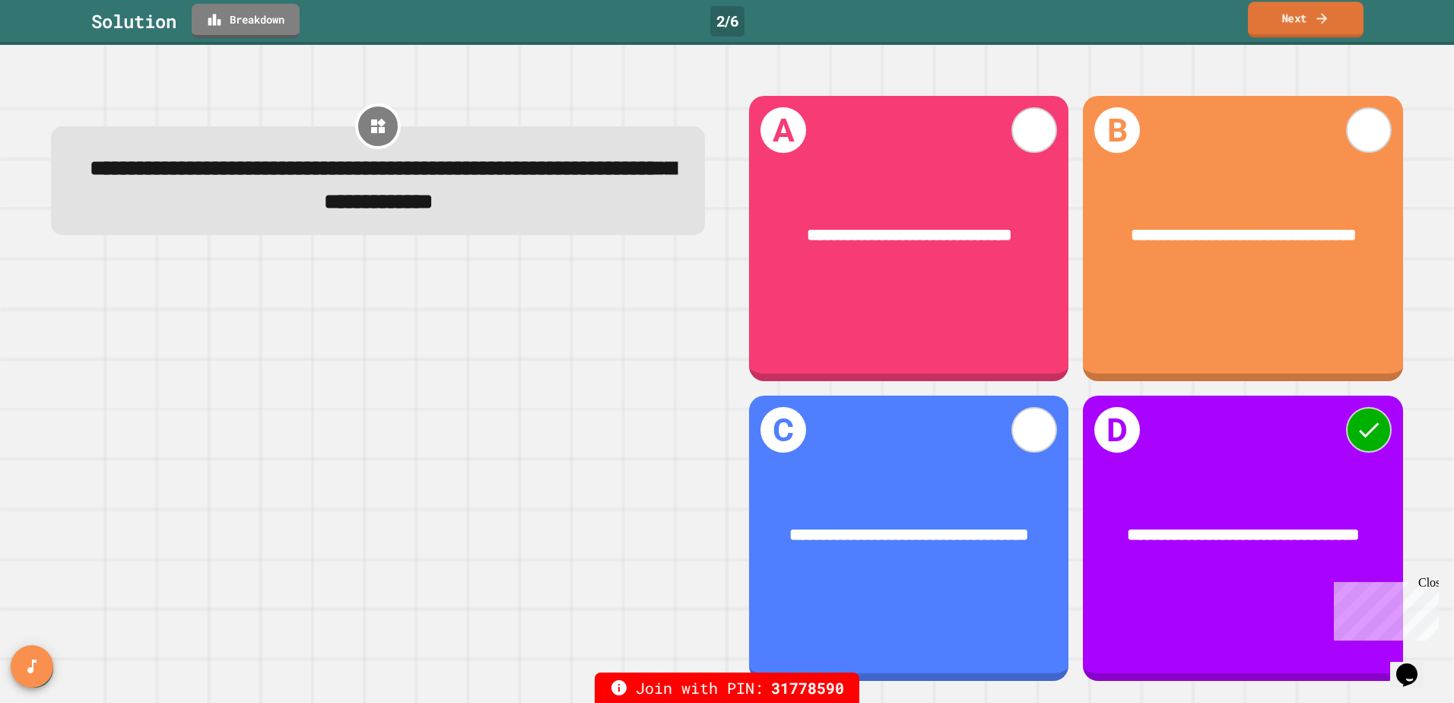
click at [1317, 21] on icon at bounding box center [1321, 18] width 15 height 16
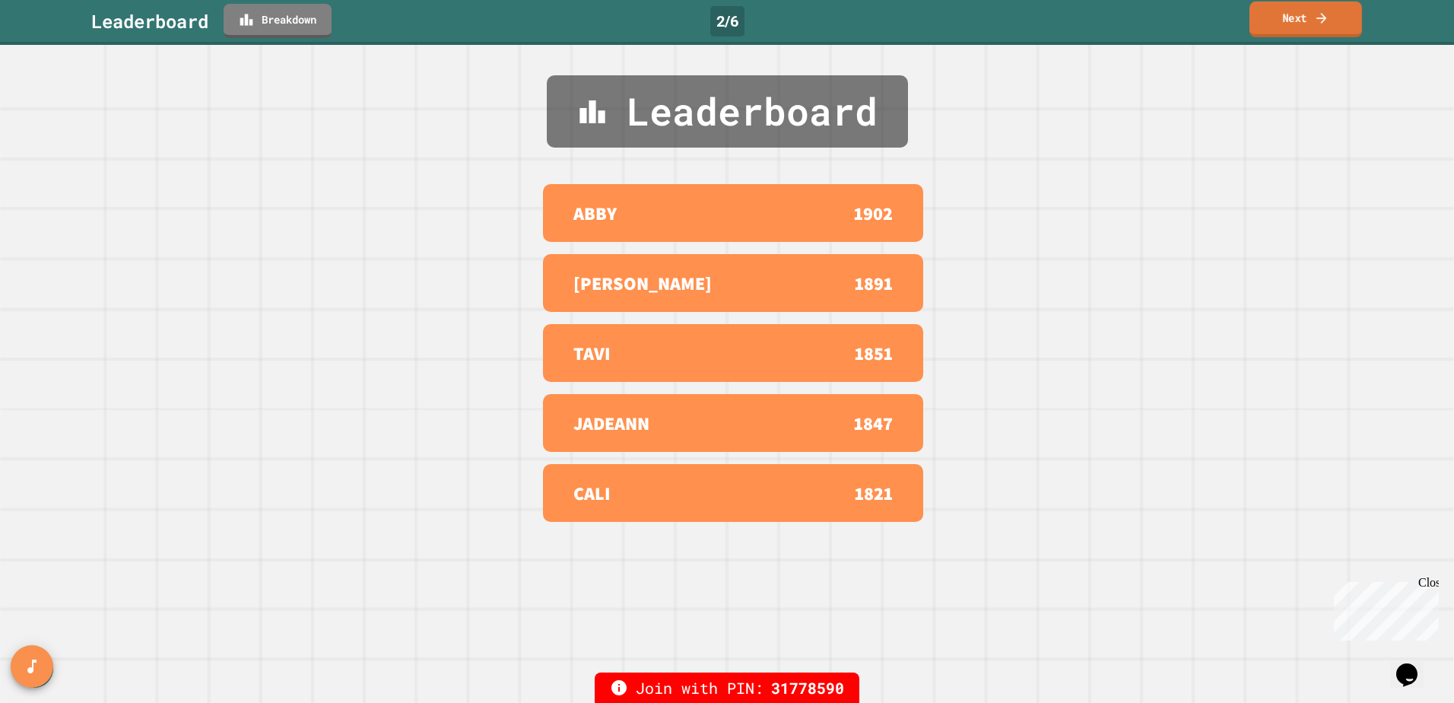
click at [1317, 21] on icon at bounding box center [1321, 18] width 15 height 16
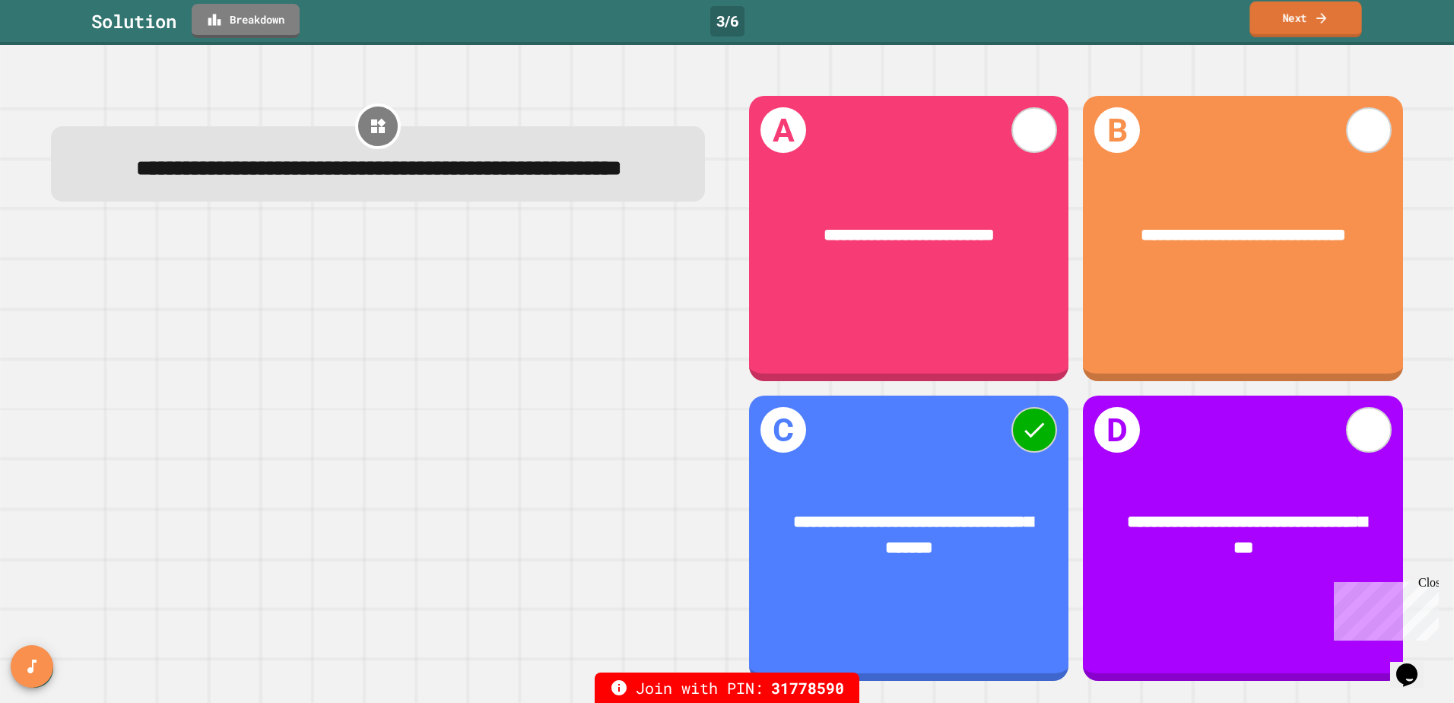
click at [1303, 22] on link "Next" at bounding box center [1306, 20] width 112 height 36
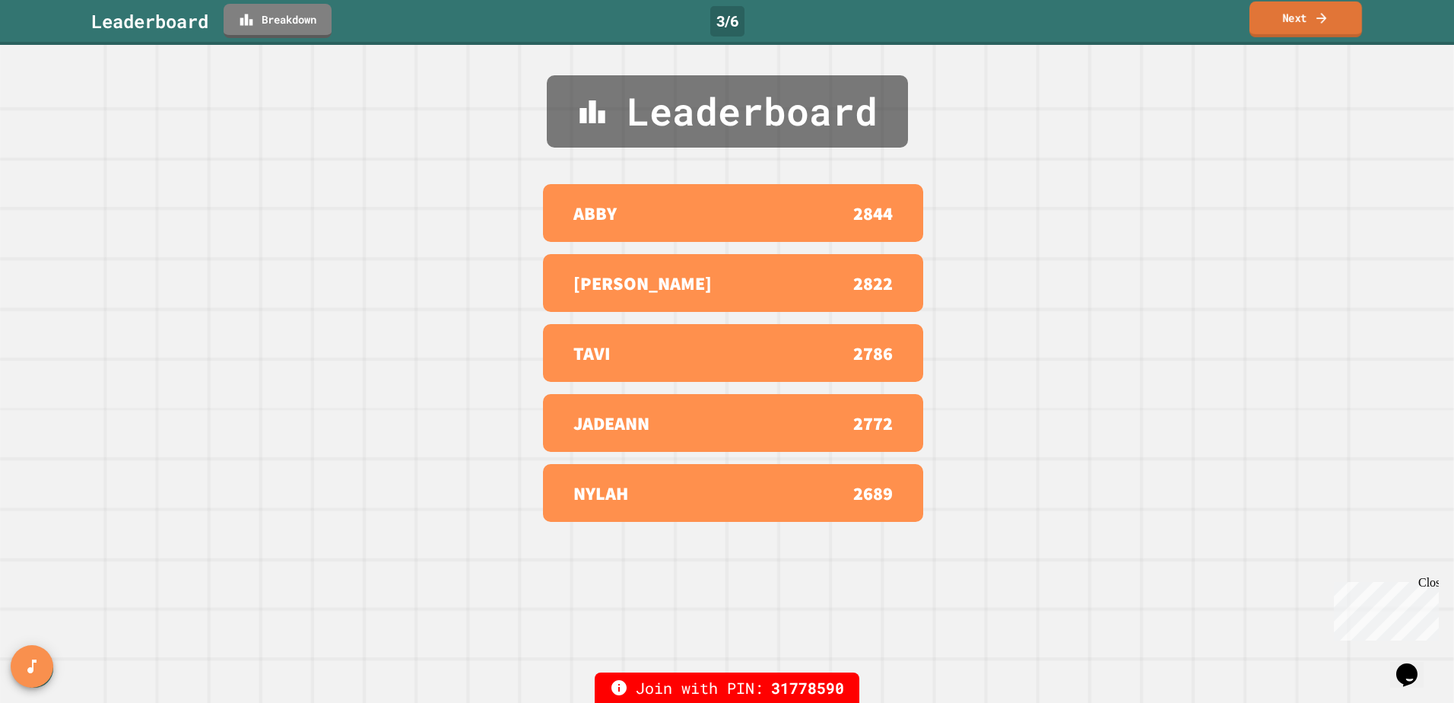
click at [1336, 17] on link "Next" at bounding box center [1306, 20] width 113 height 36
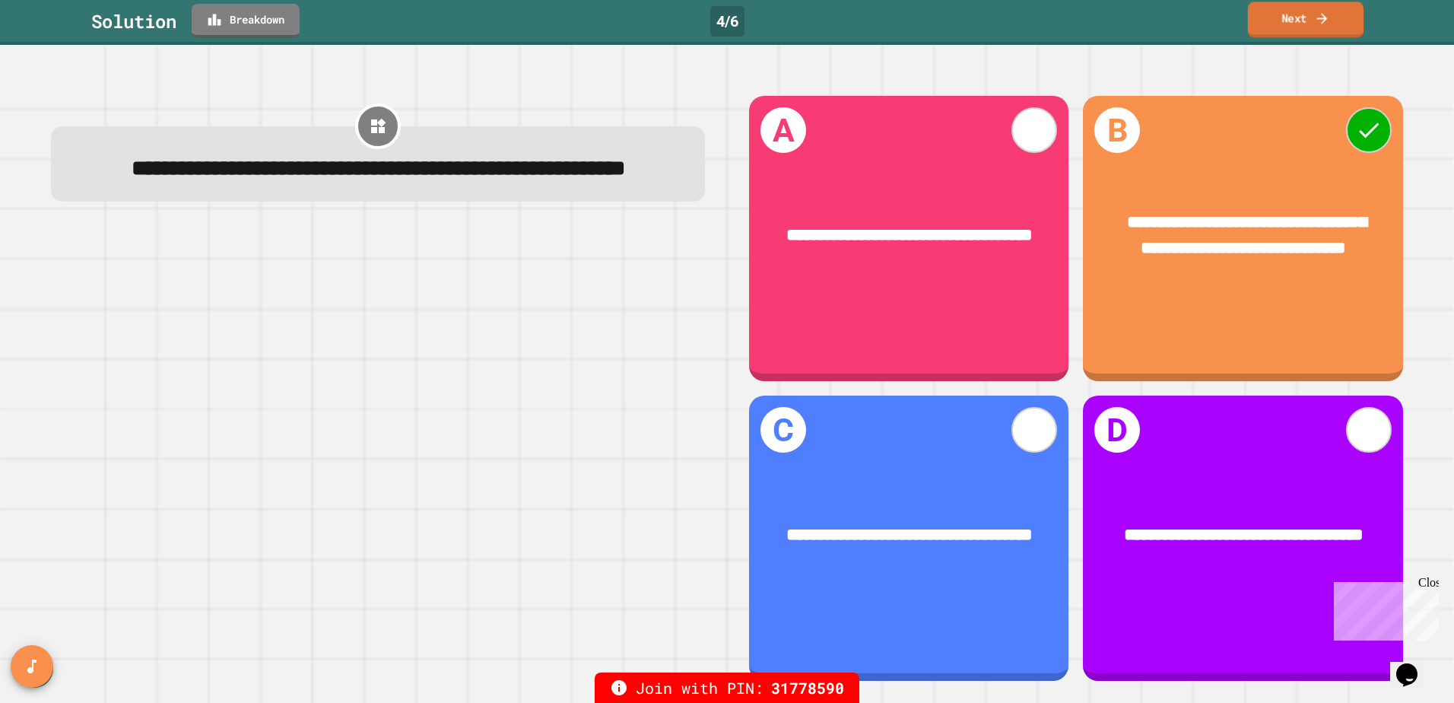
click at [1313, 32] on link "Next" at bounding box center [1306, 20] width 116 height 36
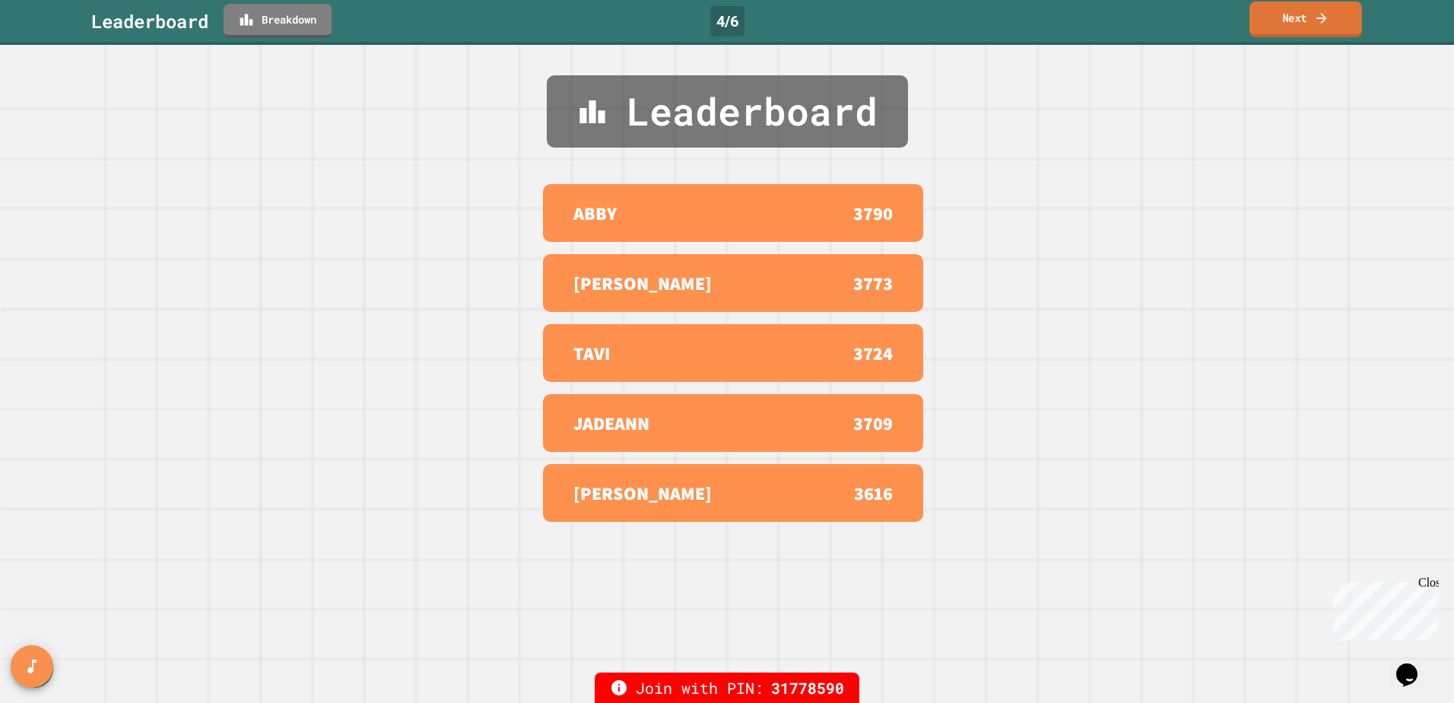
click at [1313, 31] on link "Next" at bounding box center [1306, 20] width 113 height 36
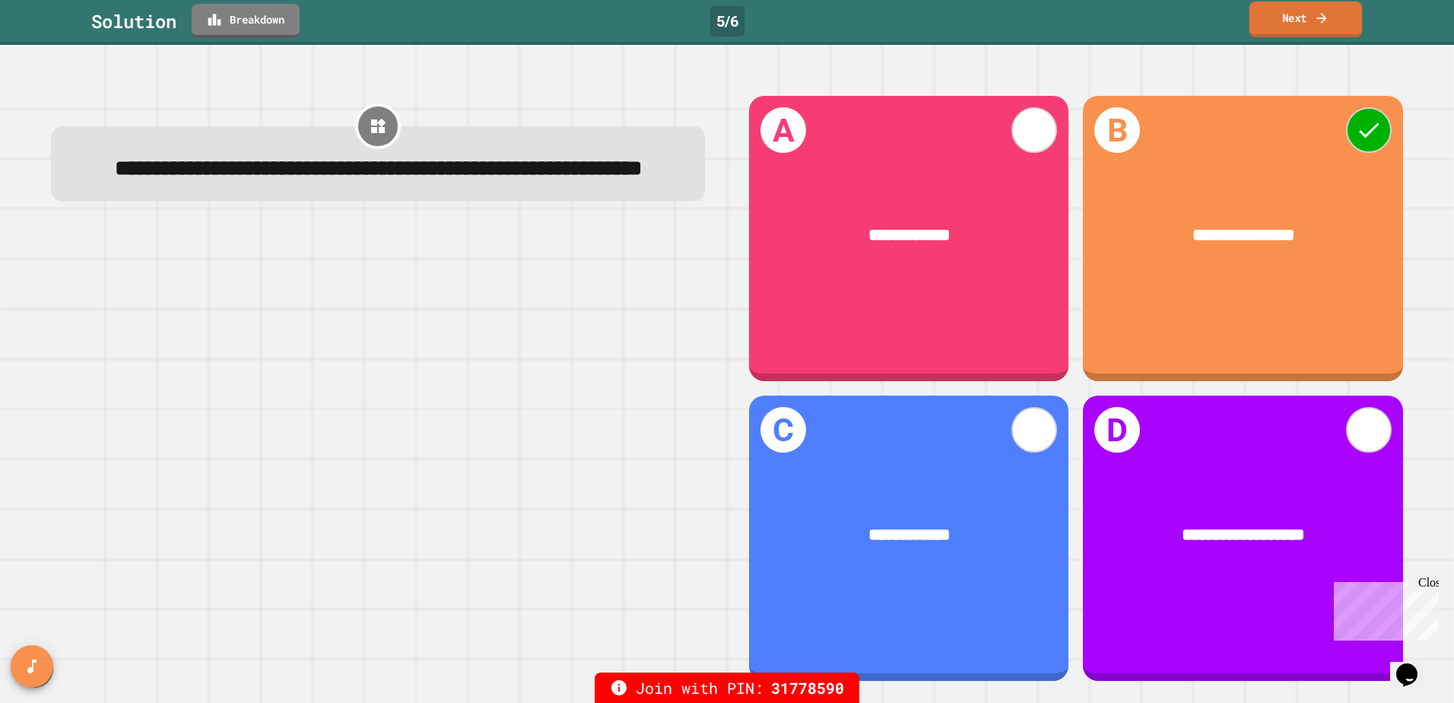
click at [1315, 21] on icon at bounding box center [1321, 18] width 15 height 16
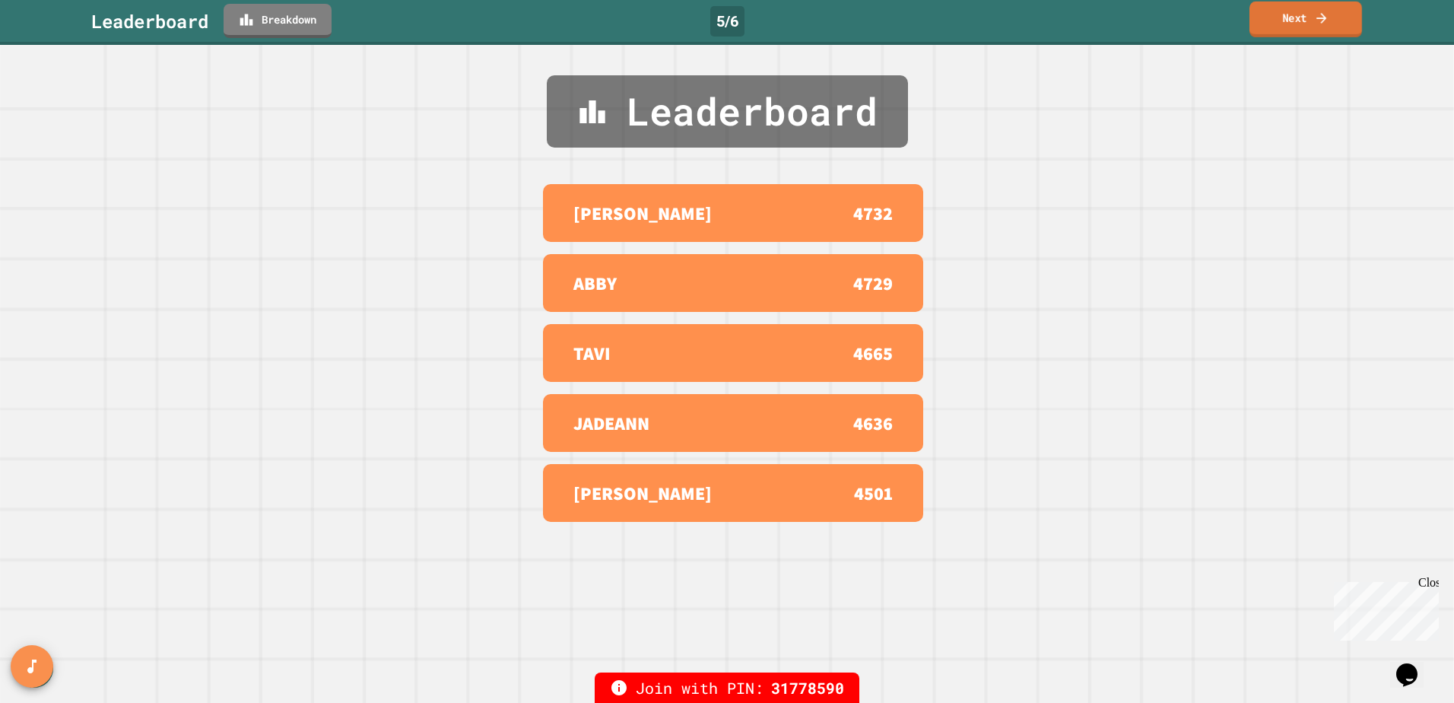
click at [1298, 9] on link "Next" at bounding box center [1306, 20] width 113 height 36
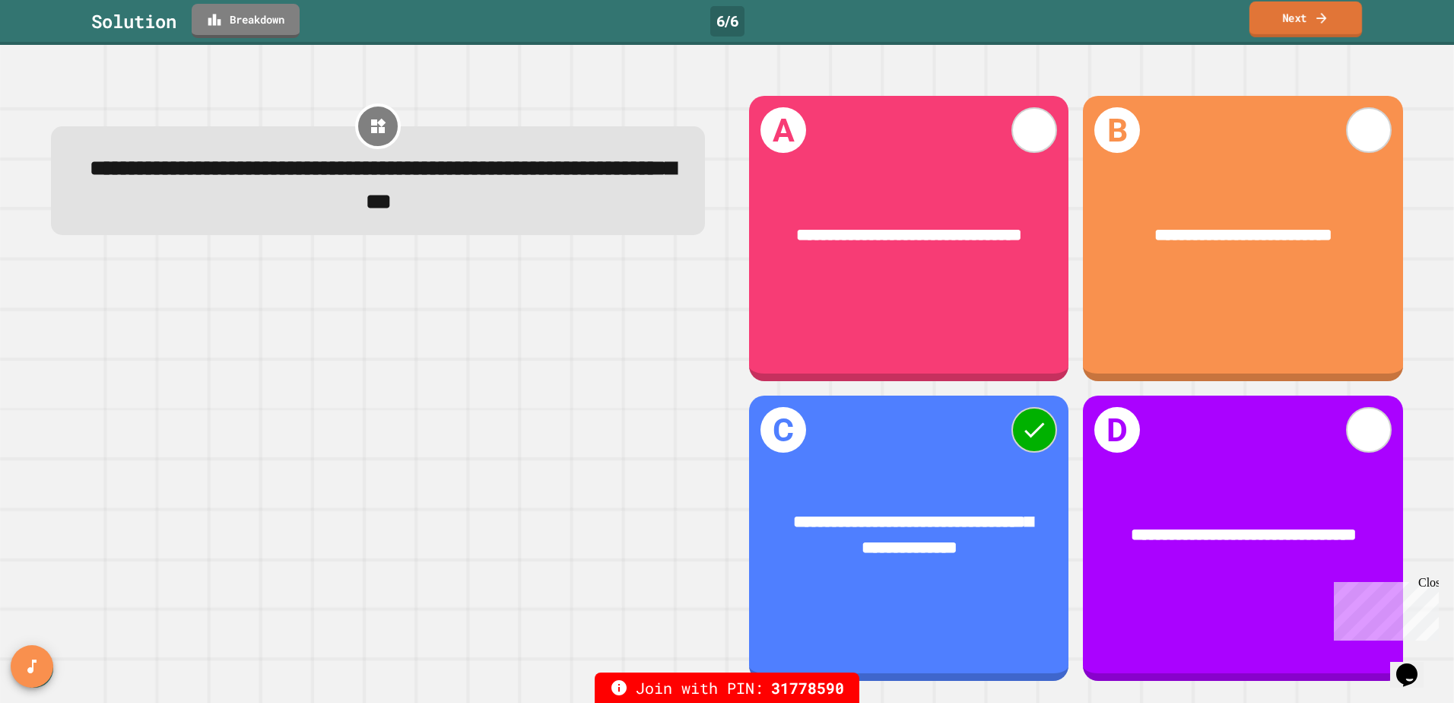
click at [1327, 23] on icon at bounding box center [1321, 18] width 15 height 16
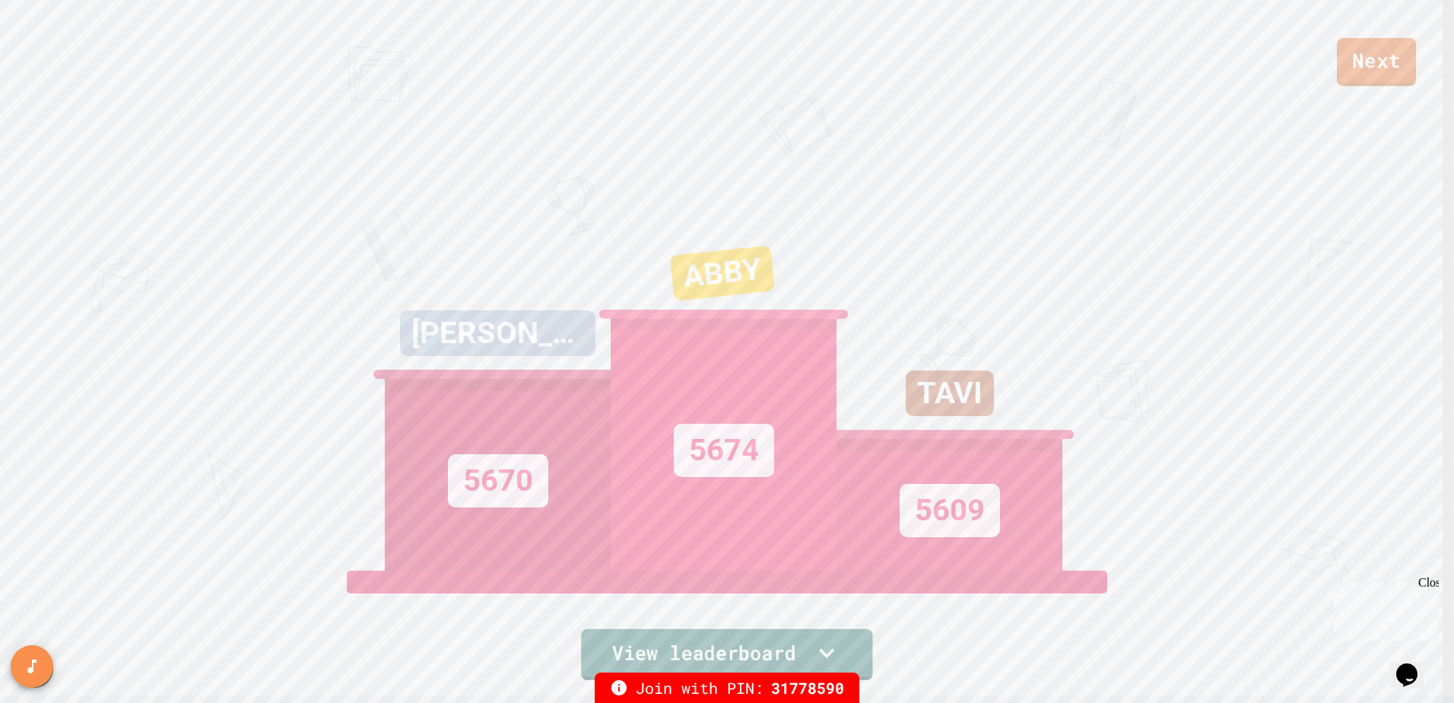
click at [837, 631] on link "View leaderboard" at bounding box center [726, 654] width 291 height 51
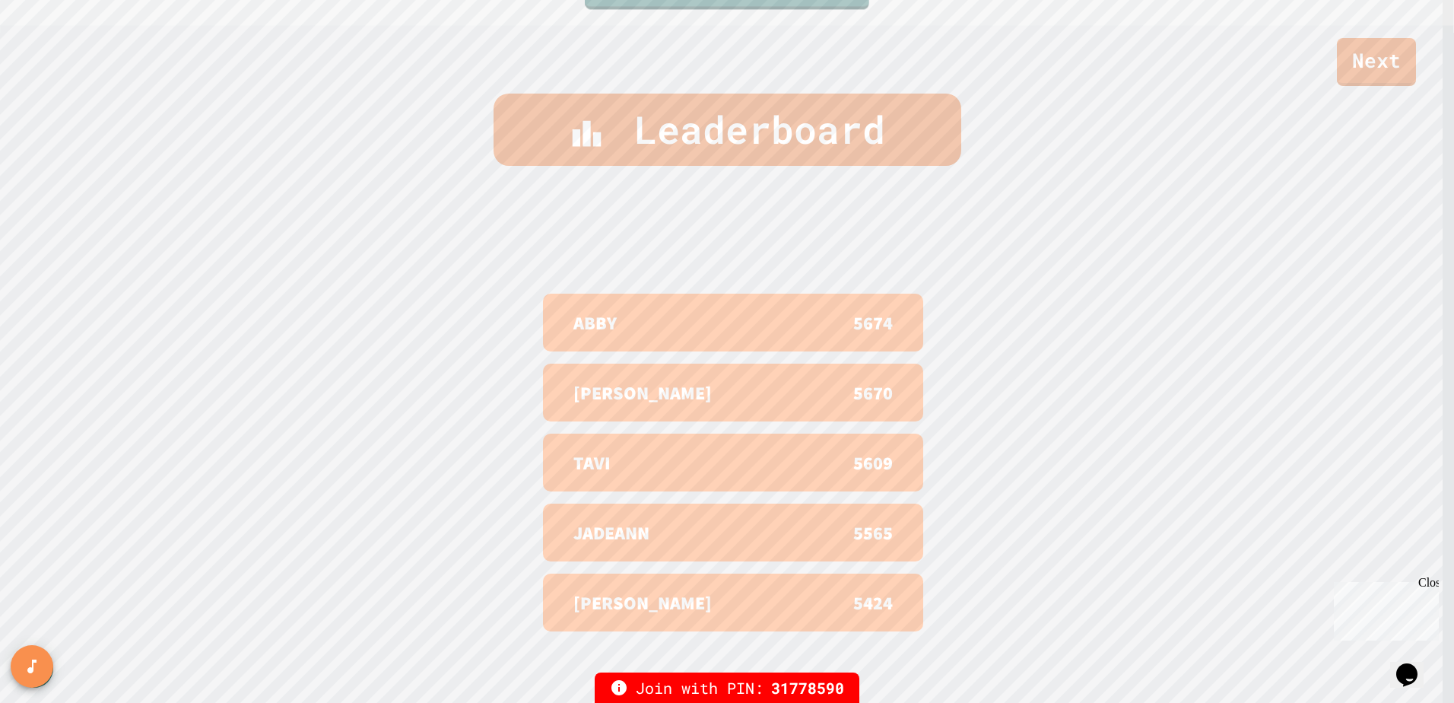
scroll to position [698, 0]
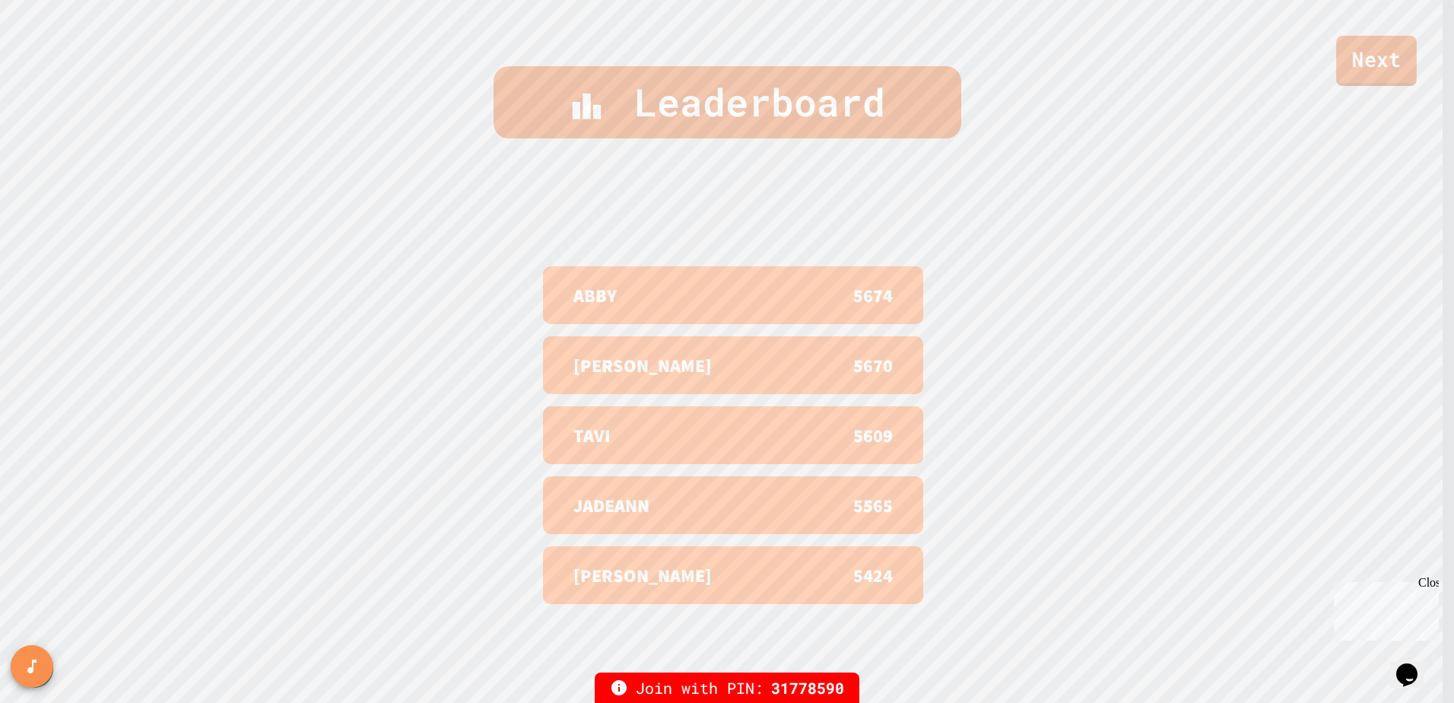
click at [1374, 75] on link "Next" at bounding box center [1376, 61] width 81 height 50
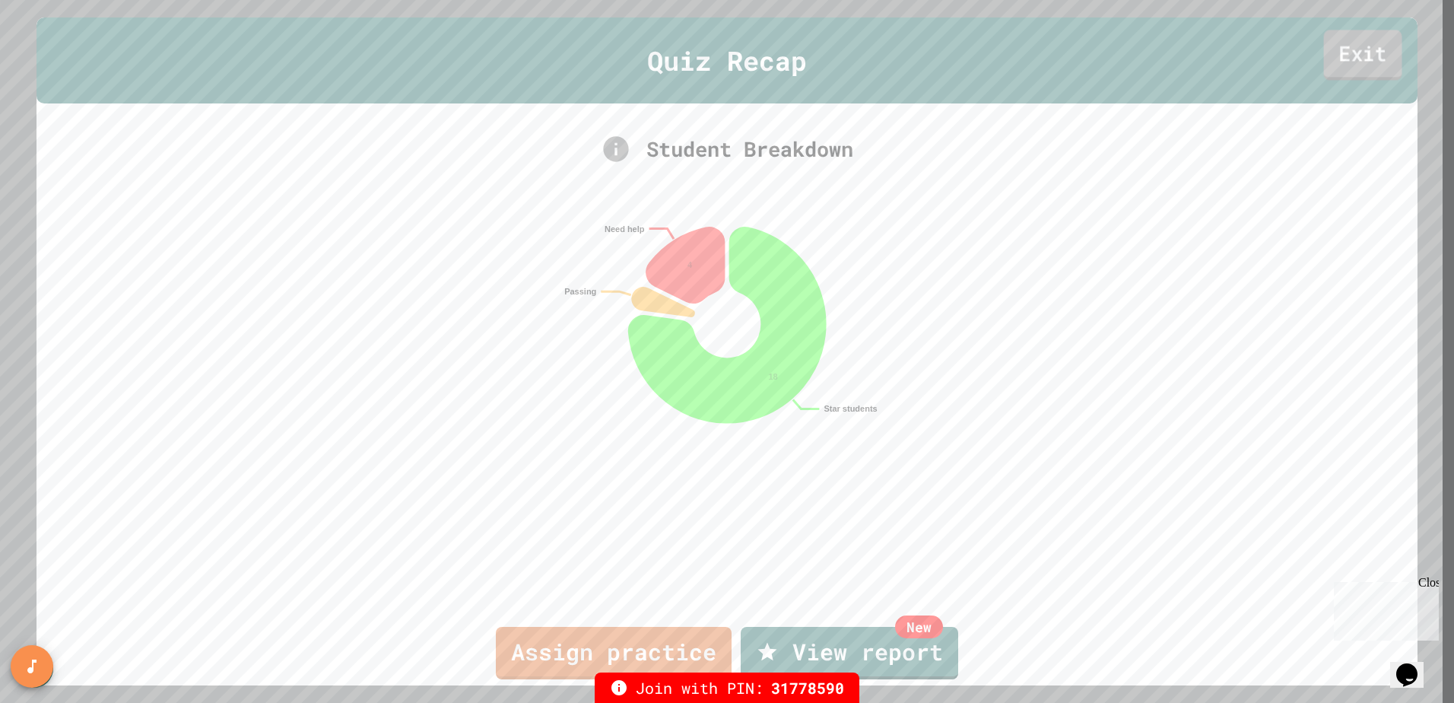
click at [1366, 52] on link "Exit" at bounding box center [1363, 55] width 78 height 50
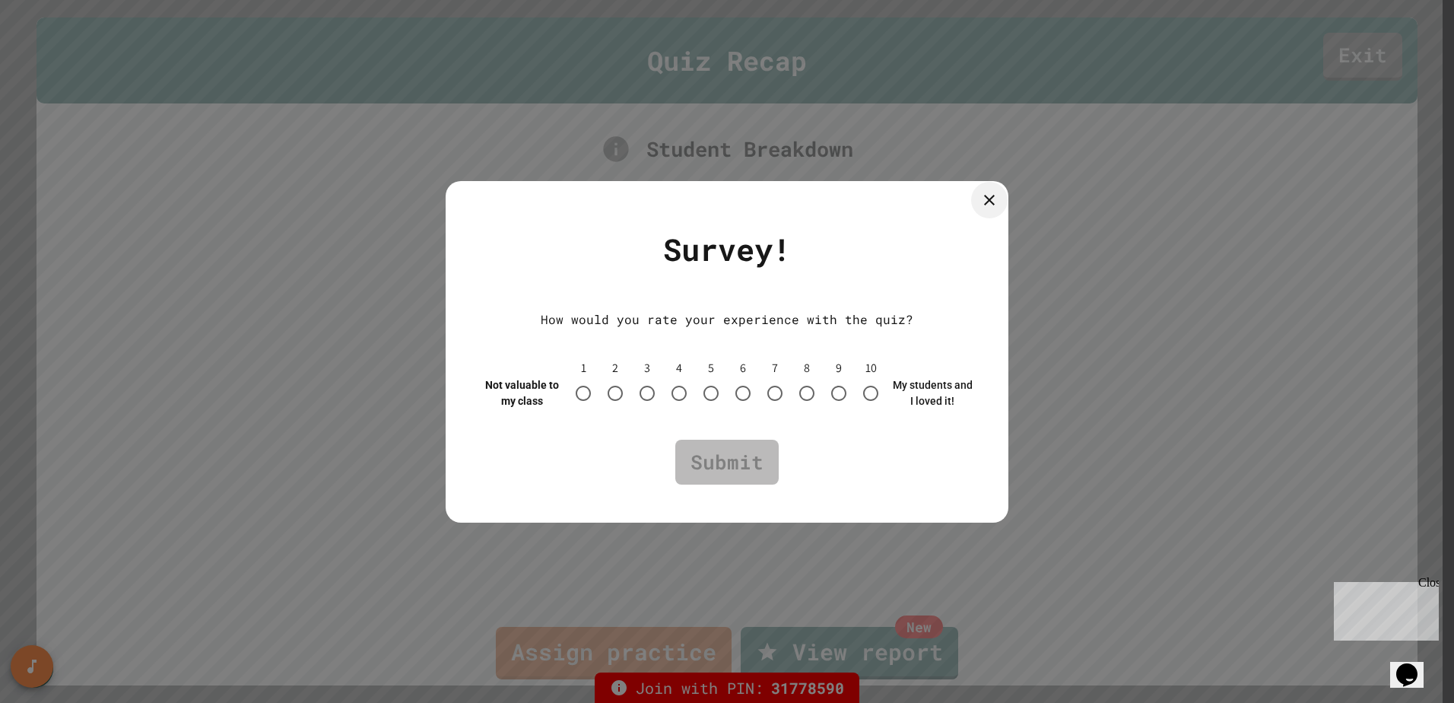
click at [989, 209] on div at bounding box center [989, 200] width 37 height 37
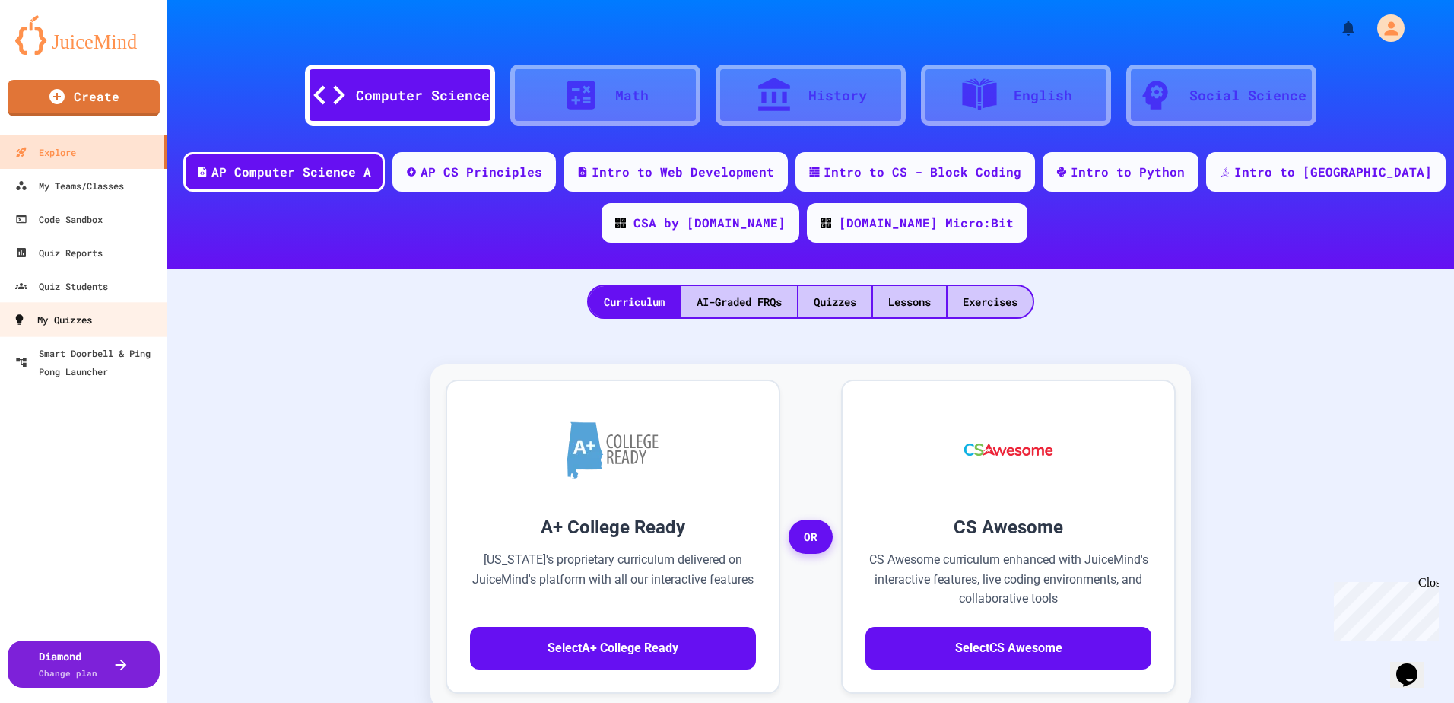
click at [53, 315] on div "My Quizzes" at bounding box center [52, 319] width 79 height 19
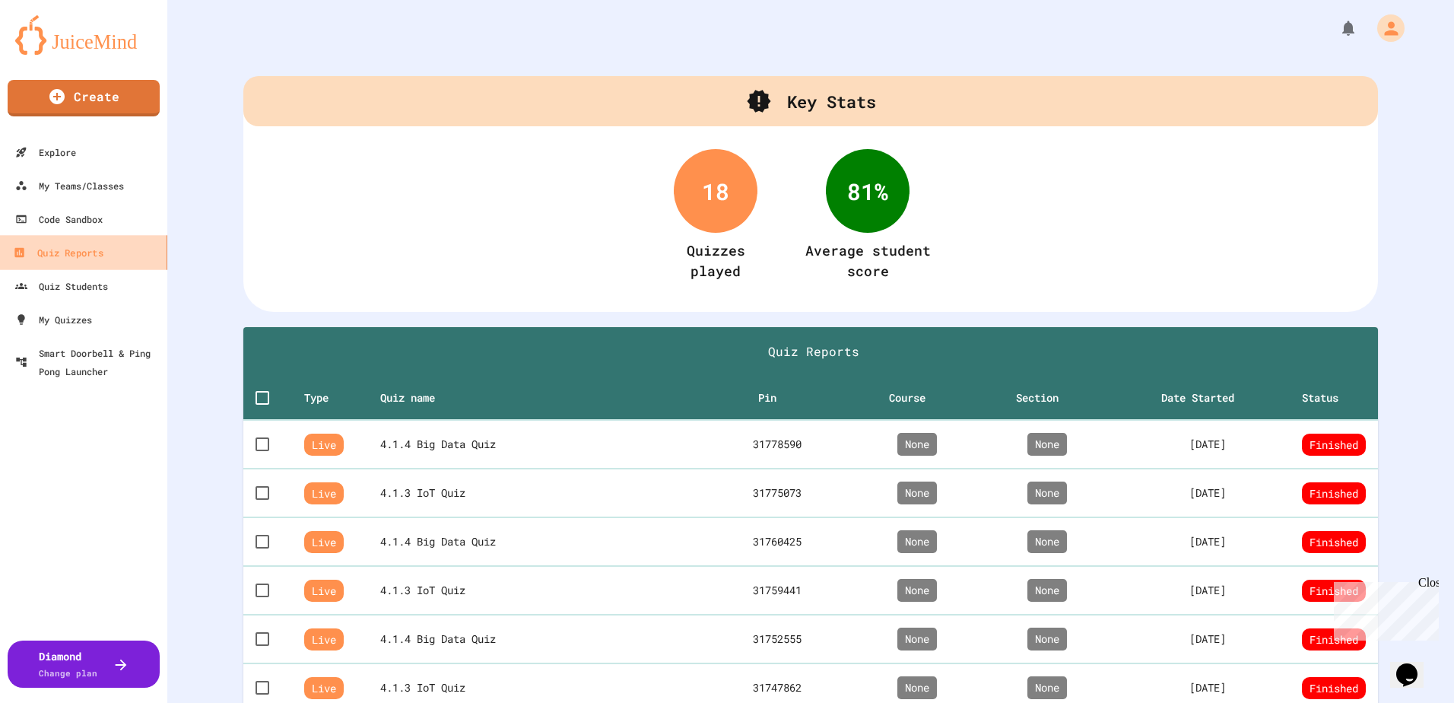
click at [81, 256] on div "Quiz Reports" at bounding box center [58, 252] width 90 height 19
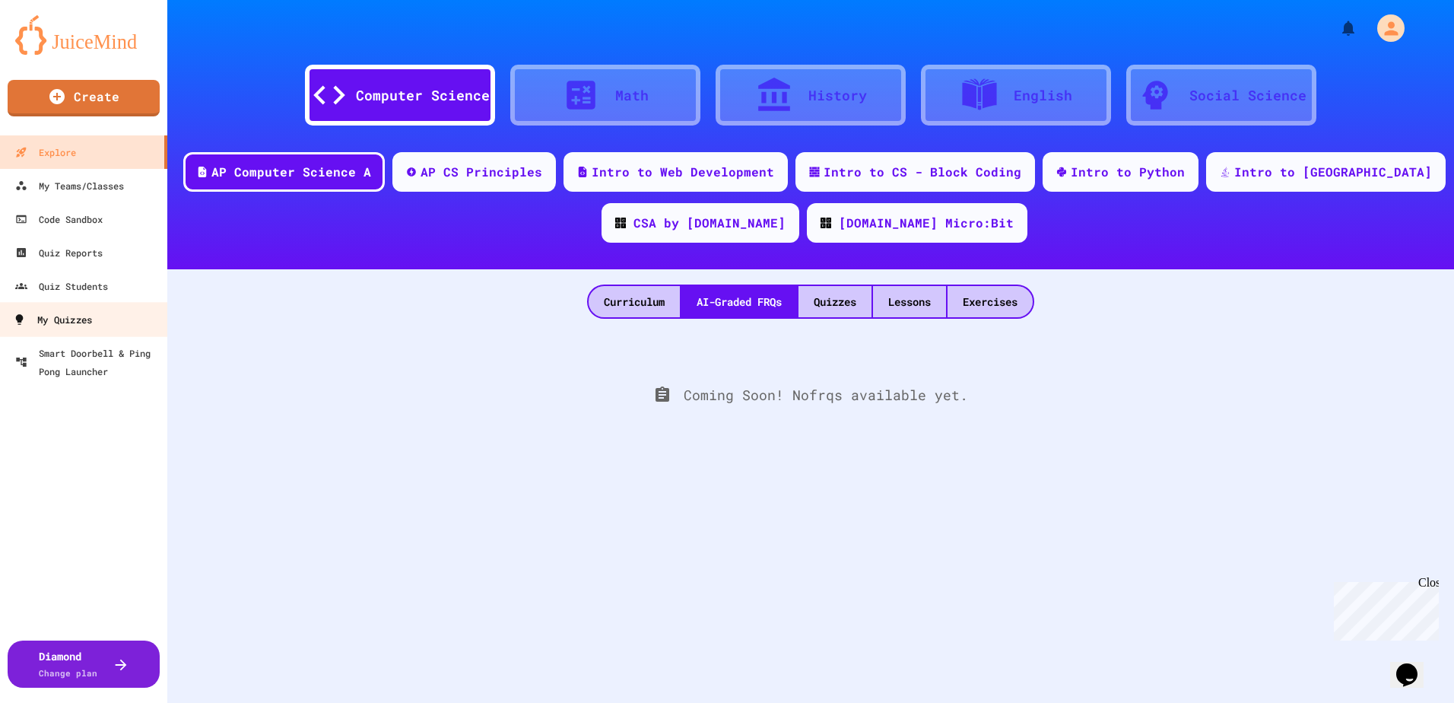
click at [81, 317] on div "My Quizzes" at bounding box center [52, 319] width 79 height 19
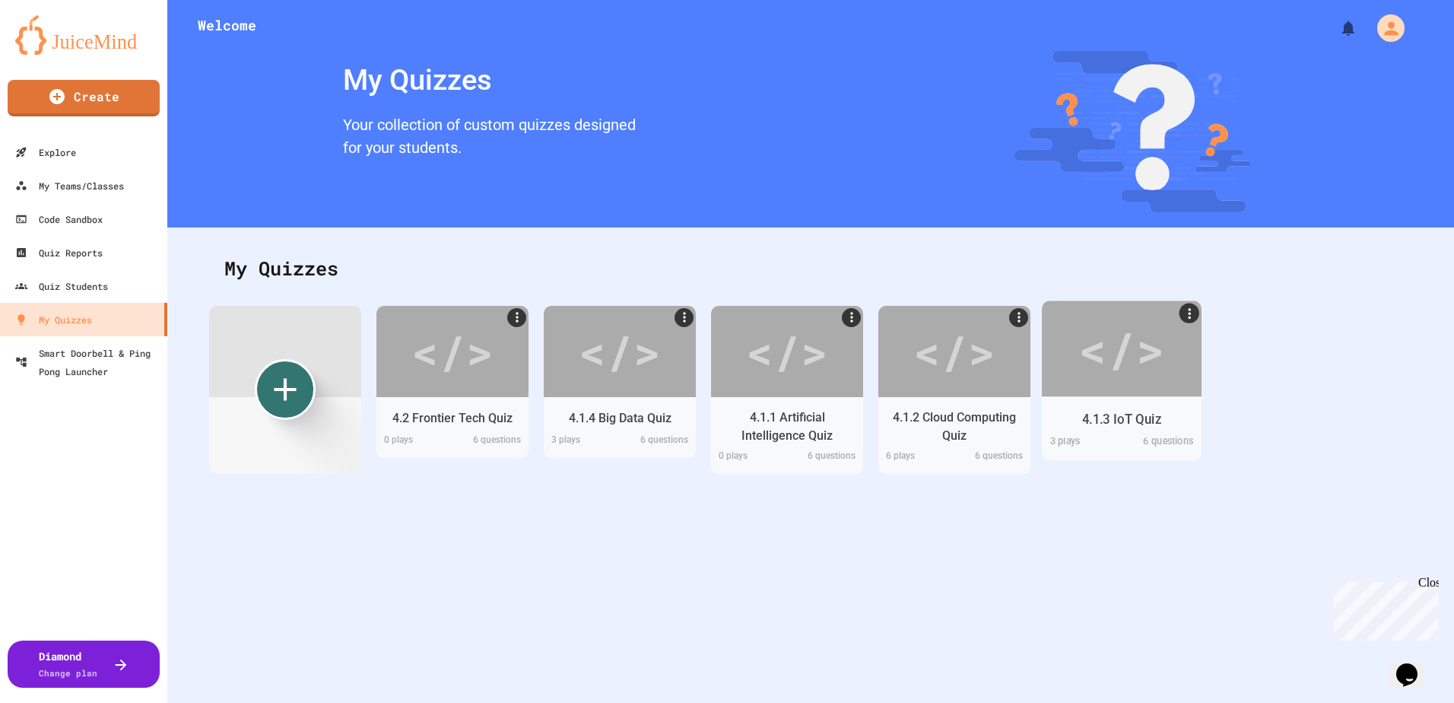
click at [1139, 353] on div "</>" at bounding box center [1122, 349] width 86 height 72
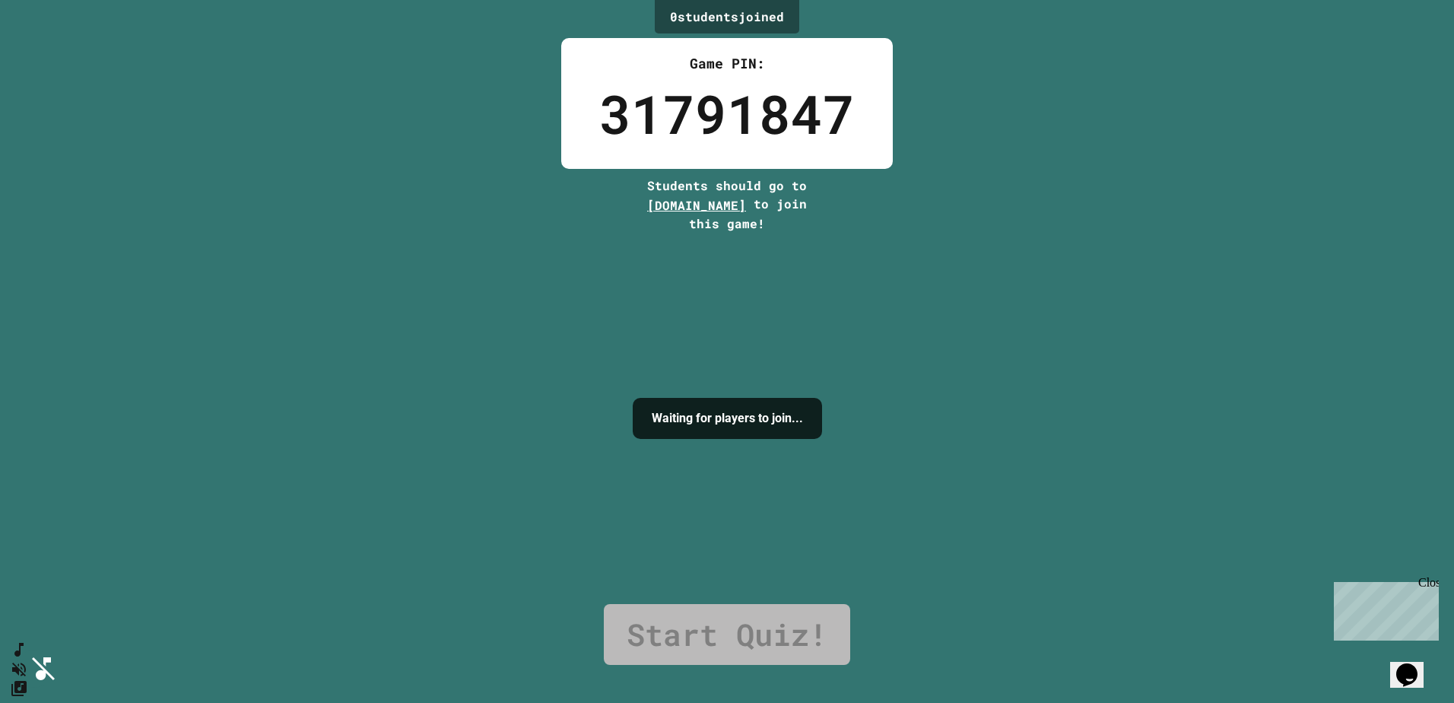
click at [21, 655] on icon "SpeedDial basic example" at bounding box center [16, 646] width 11 height 17
click at [27, 658] on icon "Mute music" at bounding box center [16, 669] width 22 height 22
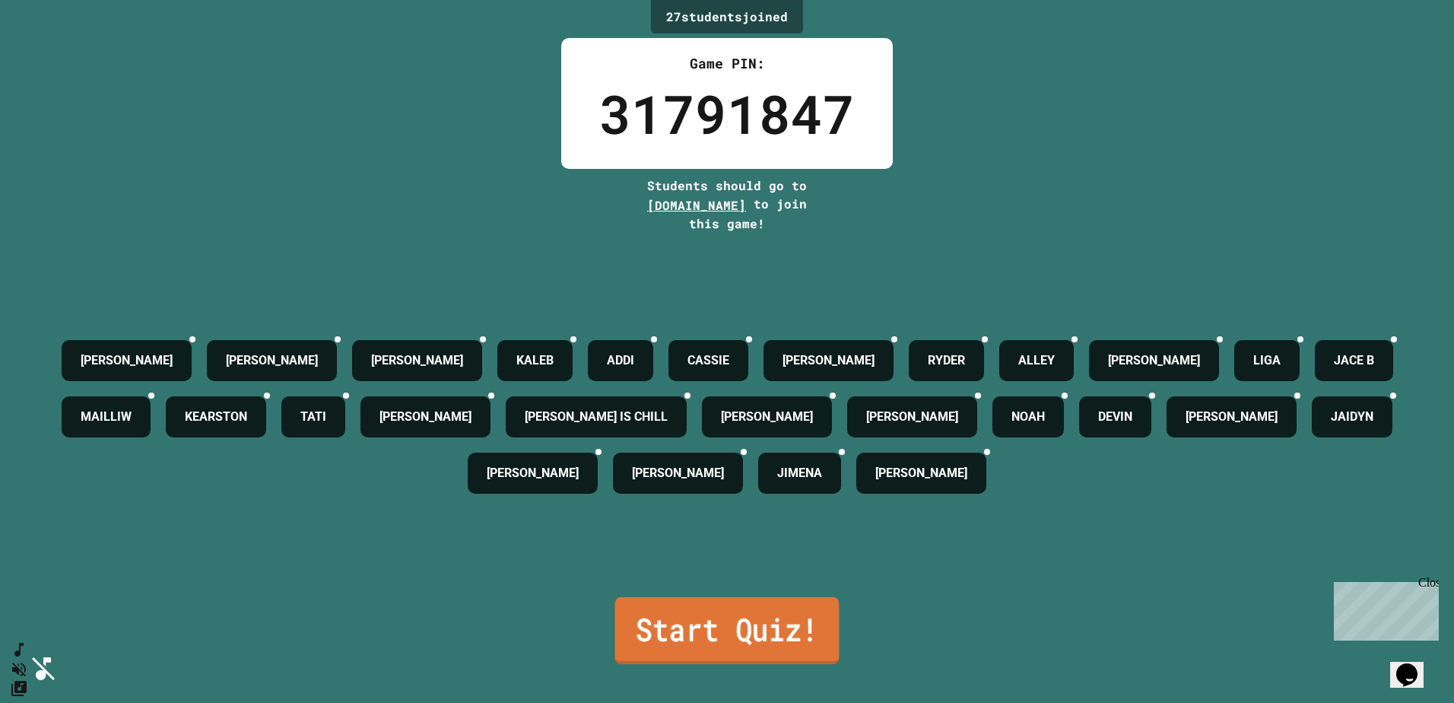
click at [775, 615] on link "Start Quiz!" at bounding box center [727, 630] width 224 height 67
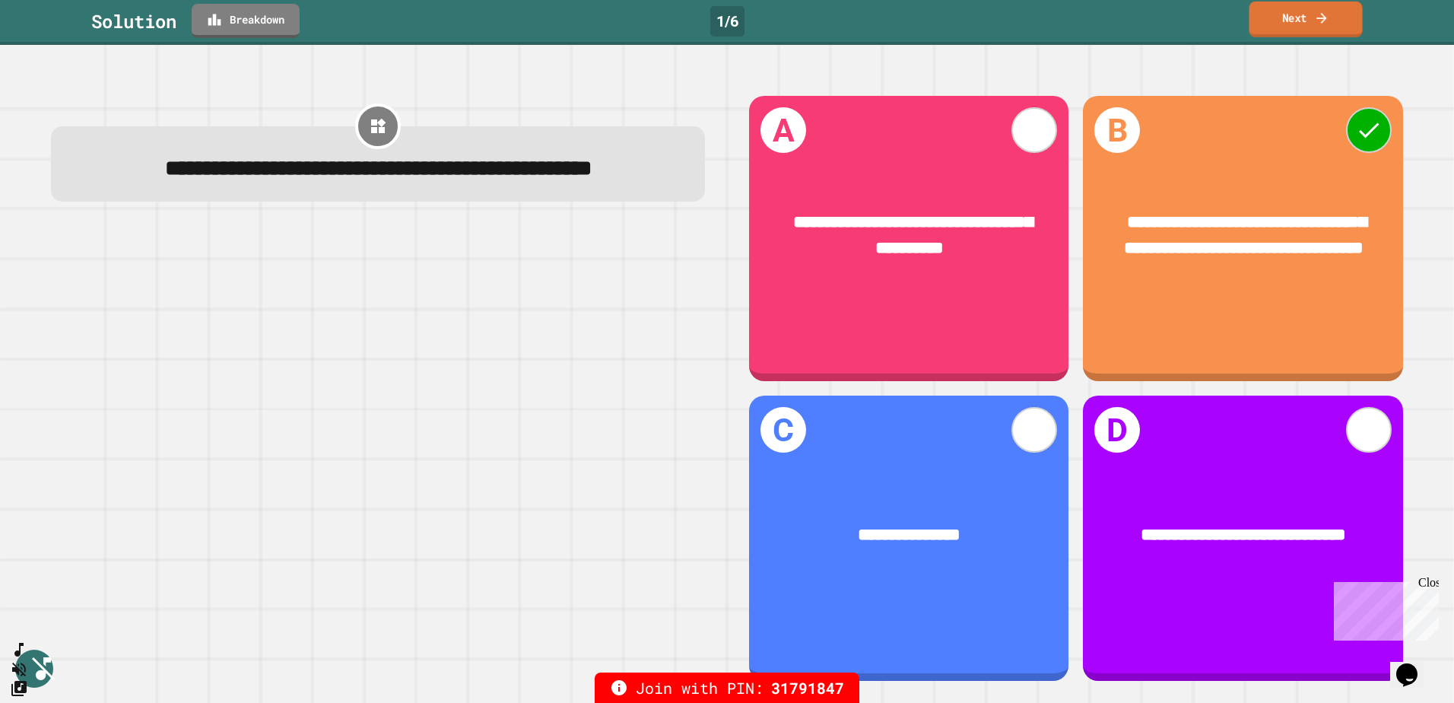
click at [1282, 24] on link "Next" at bounding box center [1306, 20] width 113 height 36
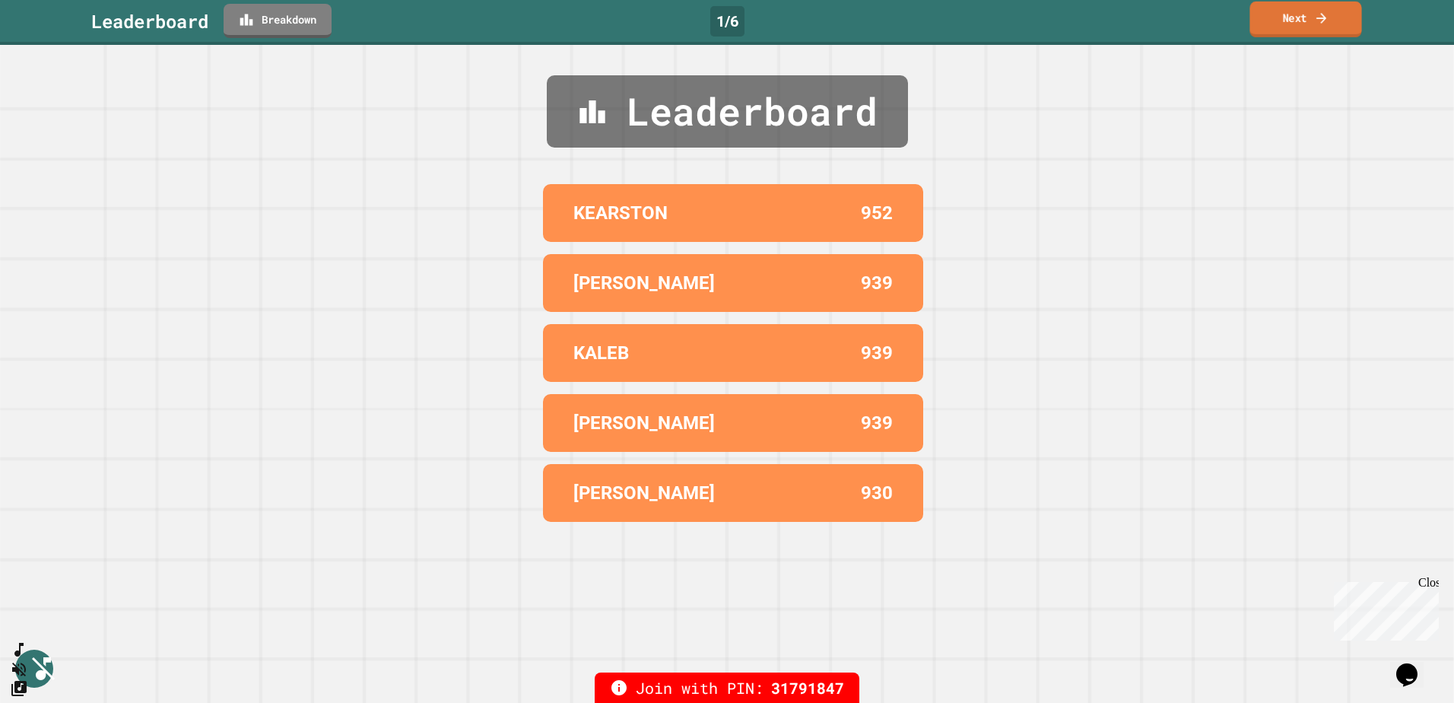
click at [1317, 18] on icon at bounding box center [1321, 18] width 15 height 16
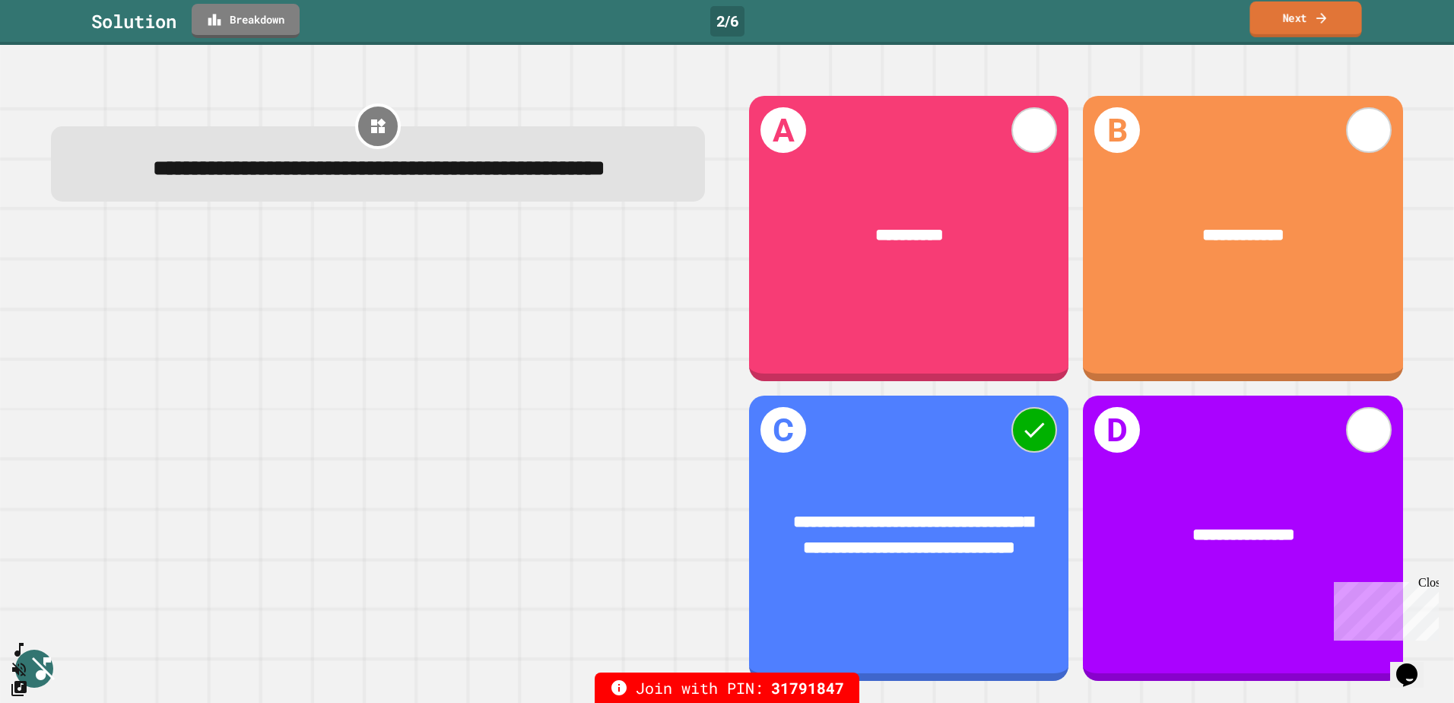
click at [1337, 22] on link "Next" at bounding box center [1306, 20] width 112 height 36
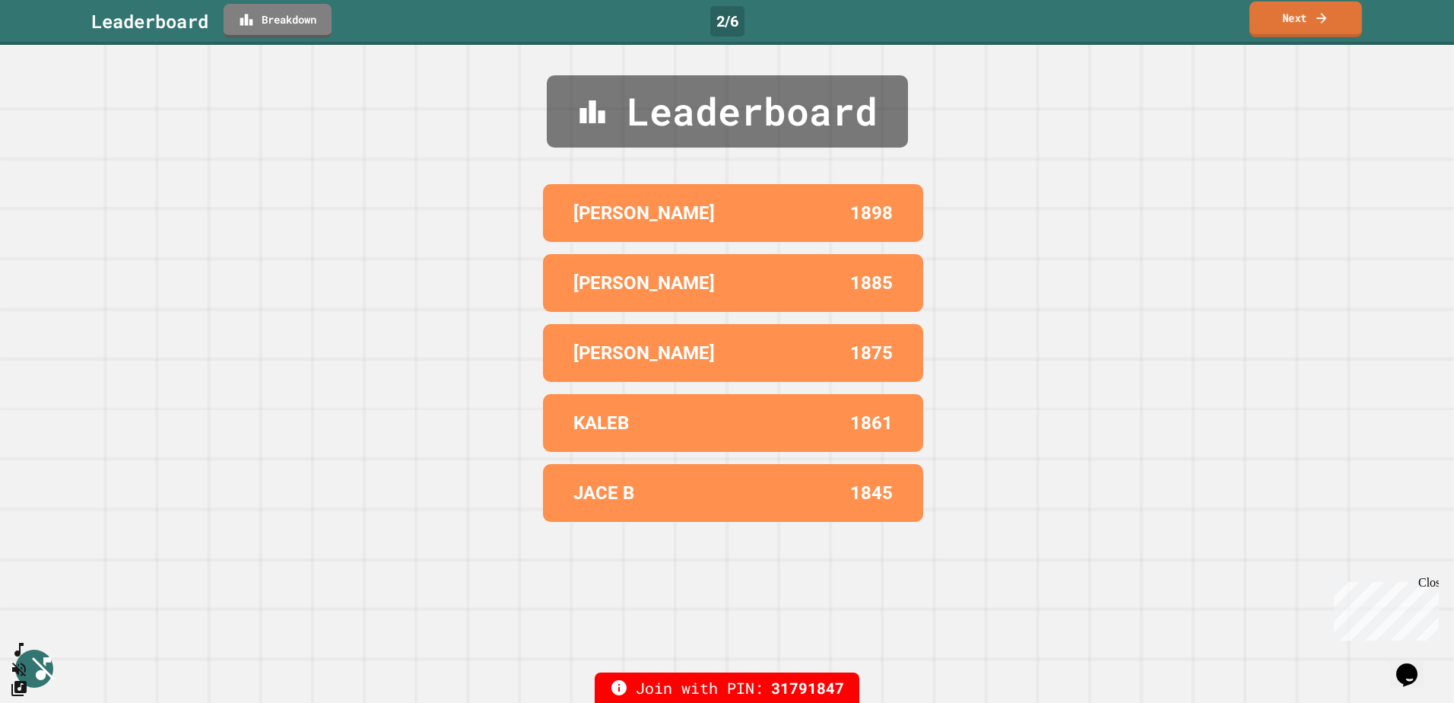
click at [1320, 27] on link "Next" at bounding box center [1306, 20] width 113 height 36
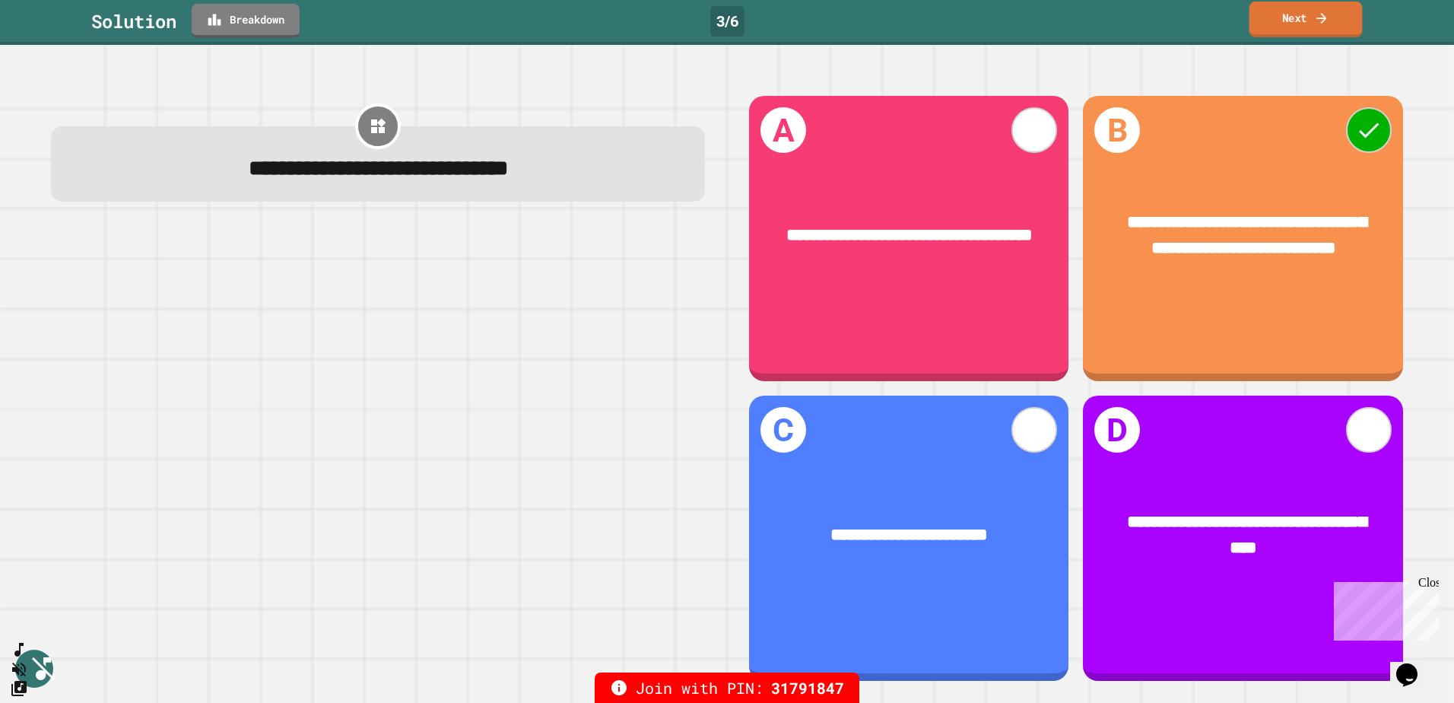
click at [1321, 21] on icon at bounding box center [1321, 18] width 15 height 16
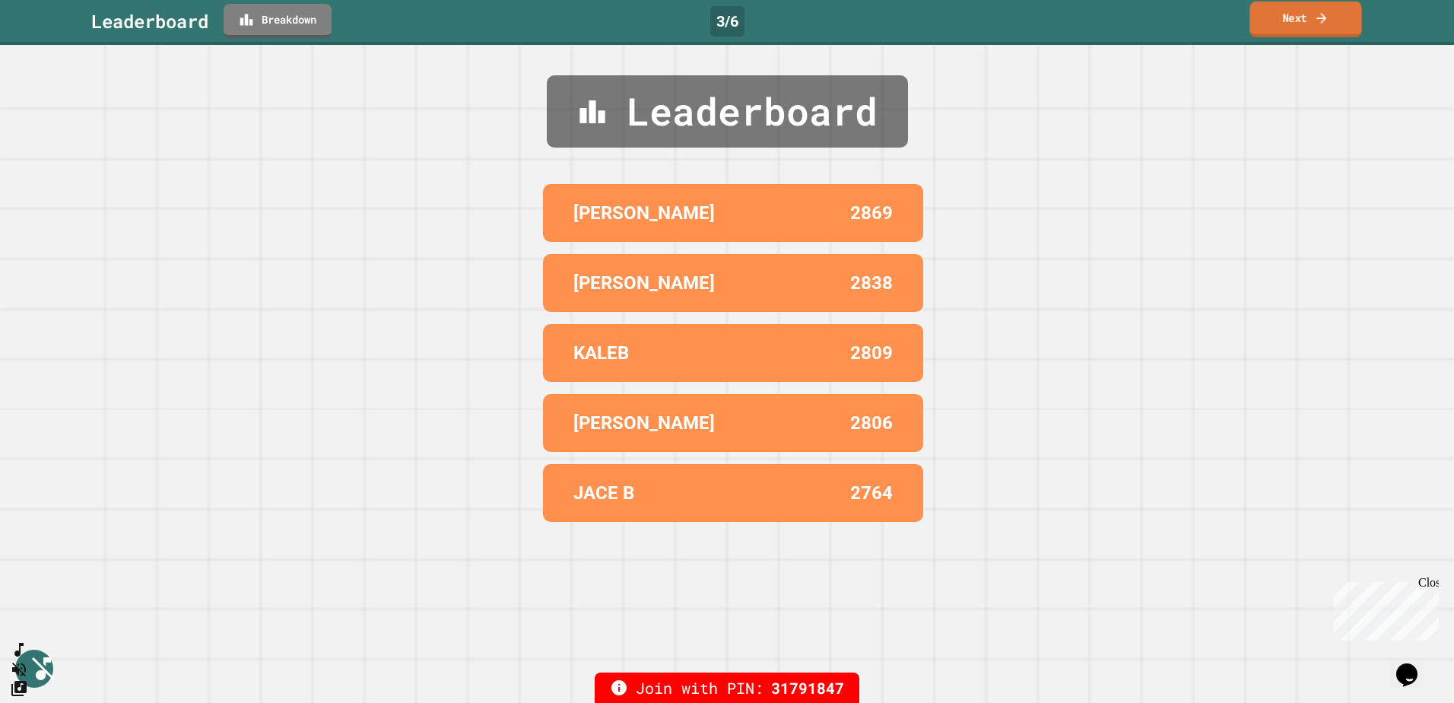
click at [1281, 29] on link "Next" at bounding box center [1306, 20] width 112 height 36
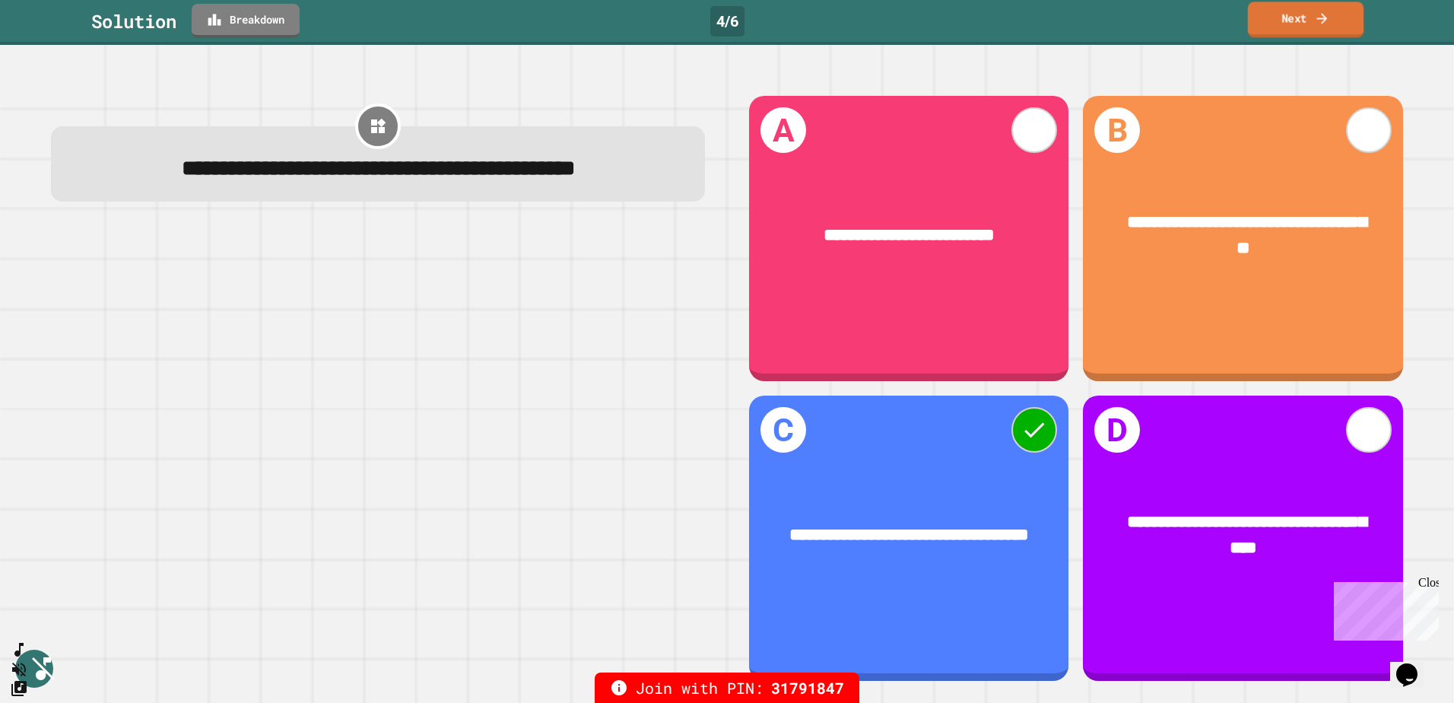
click at [1294, 13] on link "Next" at bounding box center [1306, 20] width 116 height 36
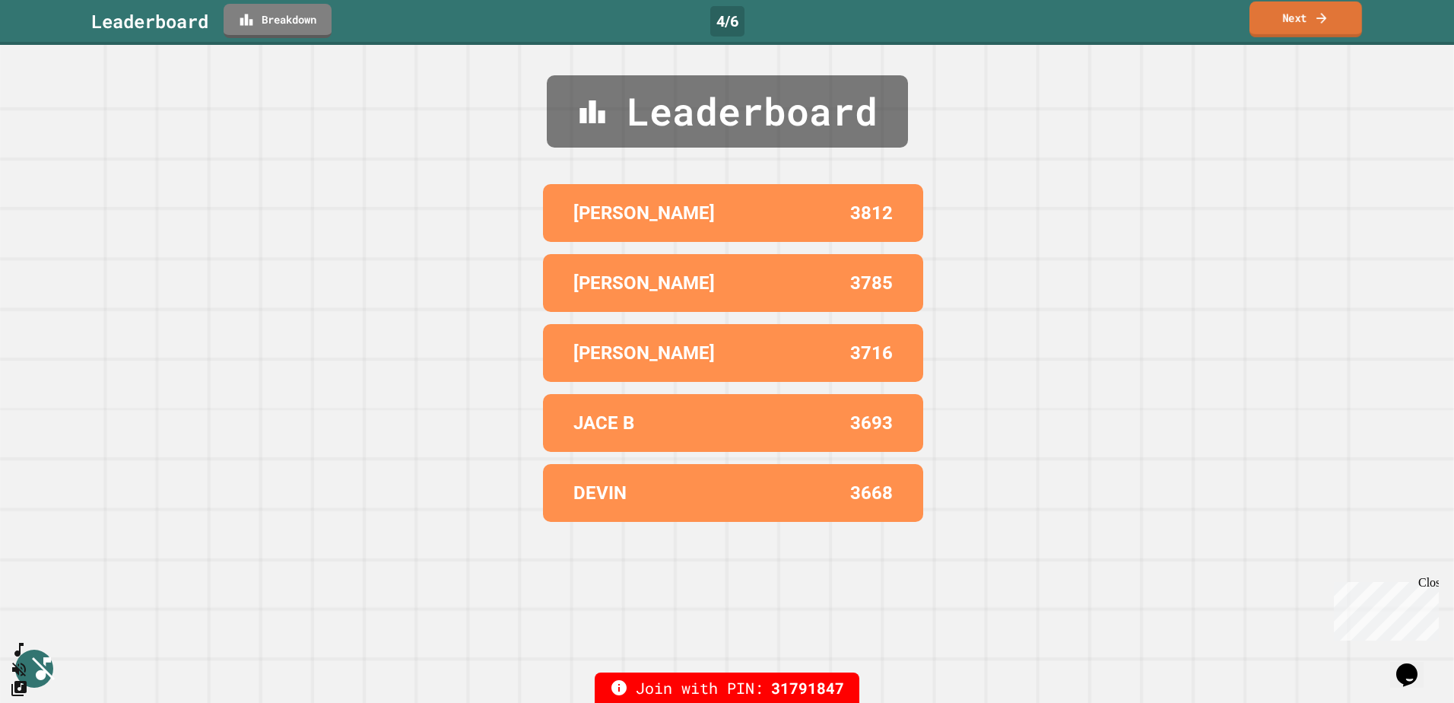
click at [1314, 12] on link "Next" at bounding box center [1306, 20] width 113 height 36
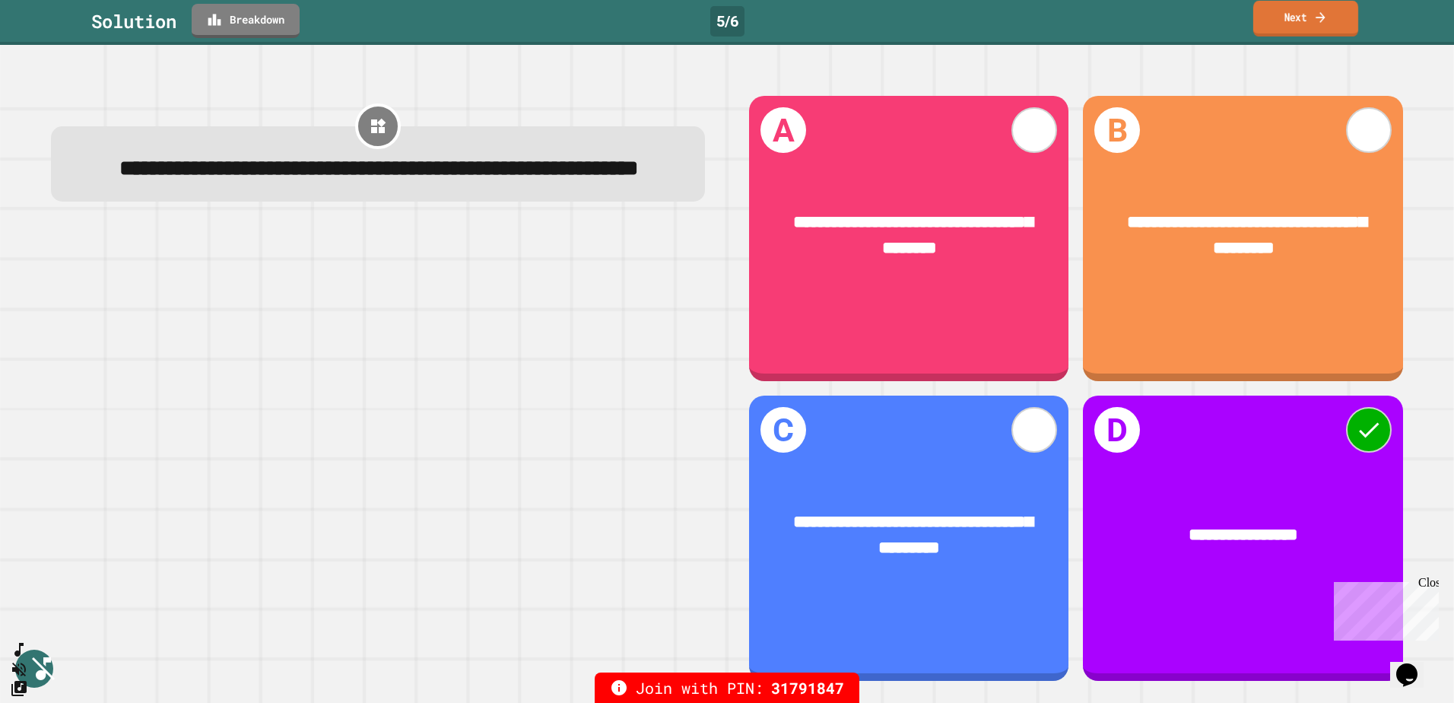
click at [1324, 20] on icon at bounding box center [1321, 17] width 14 height 16
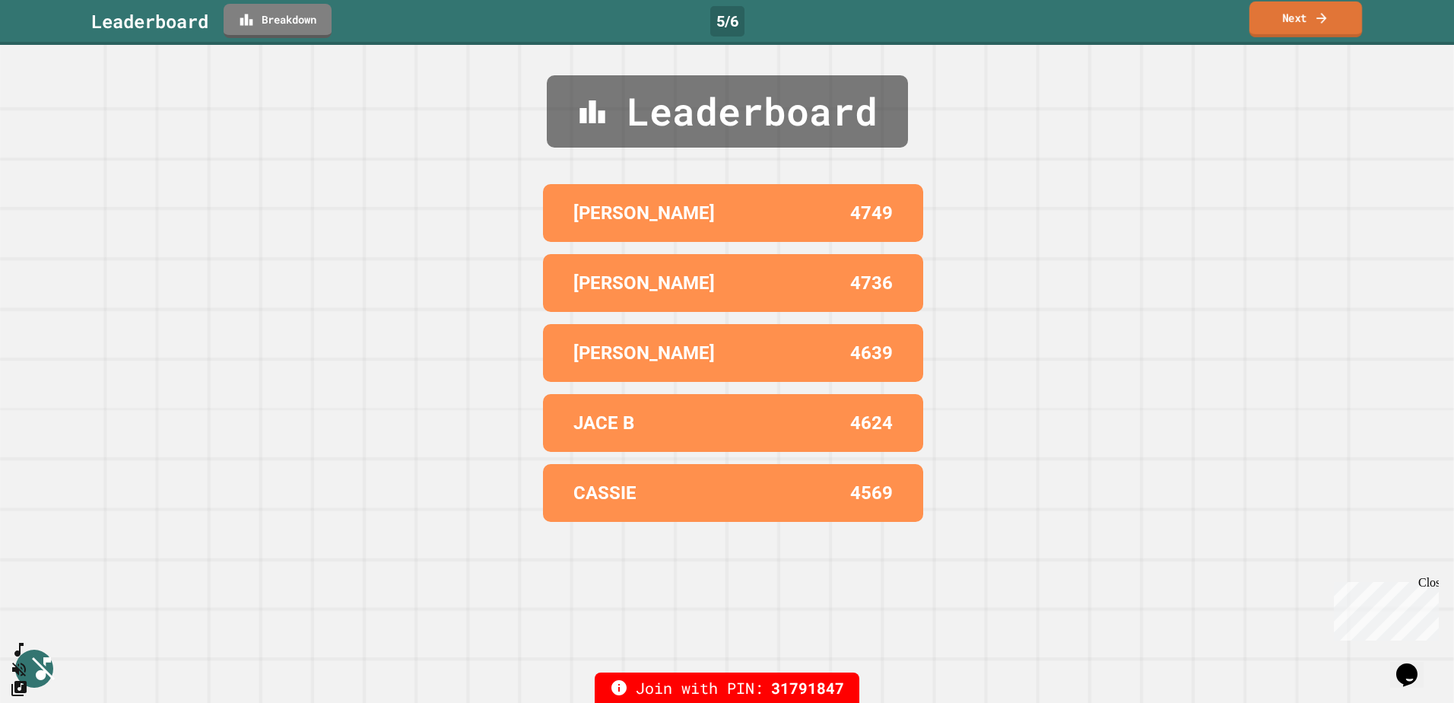
click at [1314, 20] on link "Next" at bounding box center [1306, 20] width 113 height 36
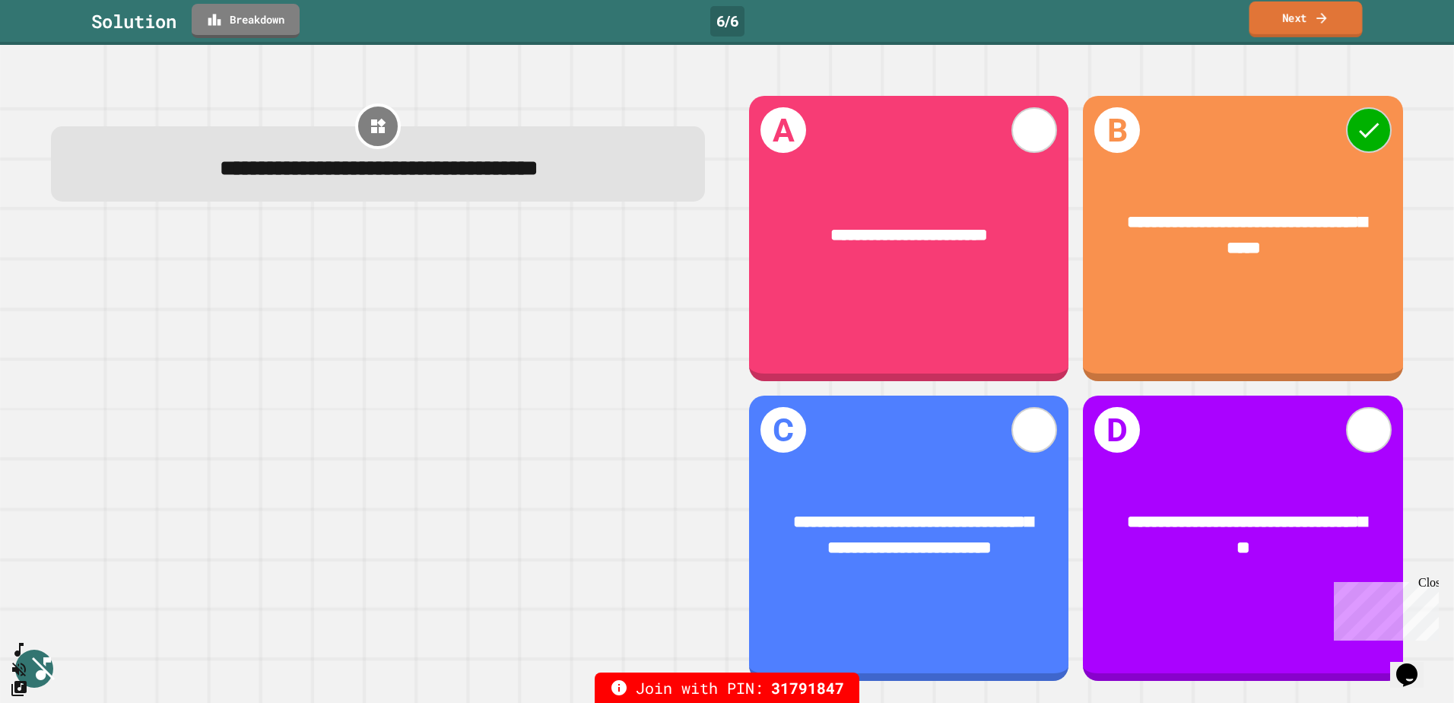
click at [1296, 26] on link "Next" at bounding box center [1306, 20] width 113 height 36
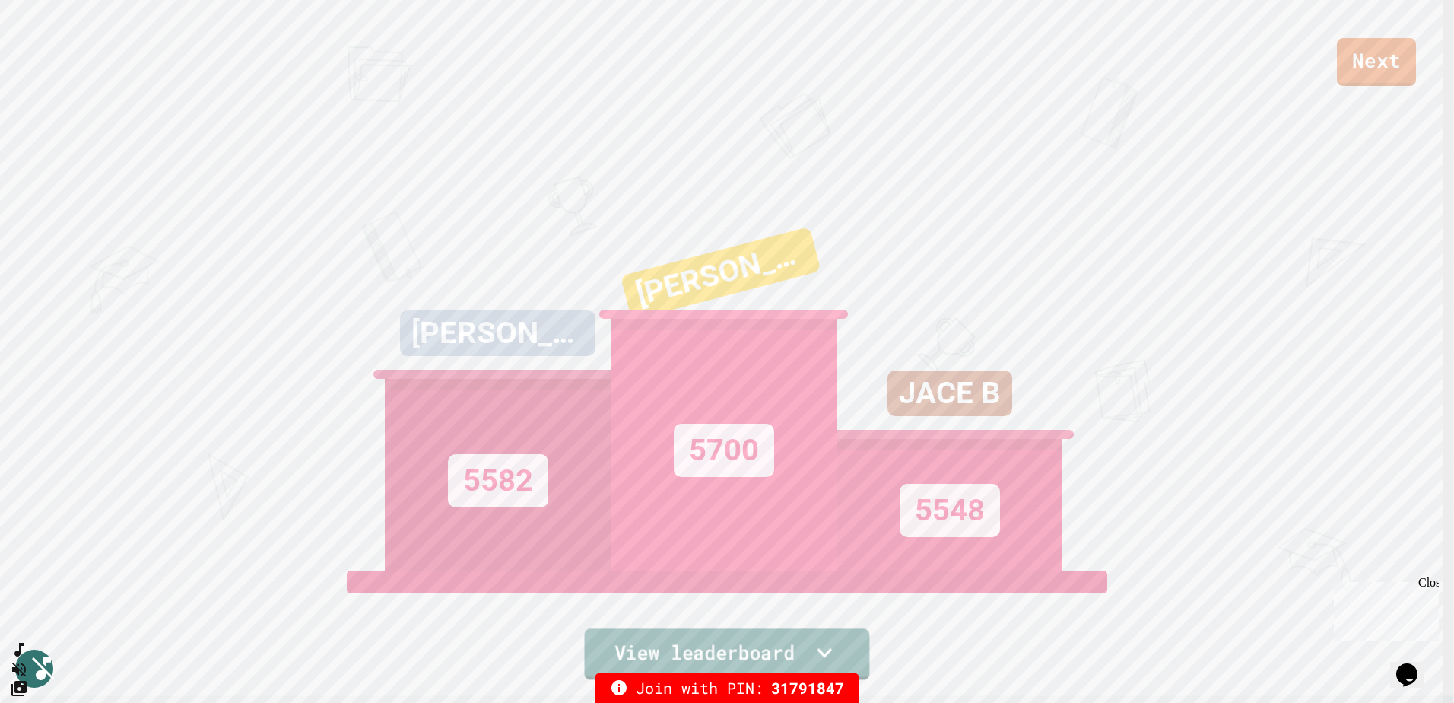
click at [741, 643] on link "View leaderboard" at bounding box center [727, 653] width 285 height 51
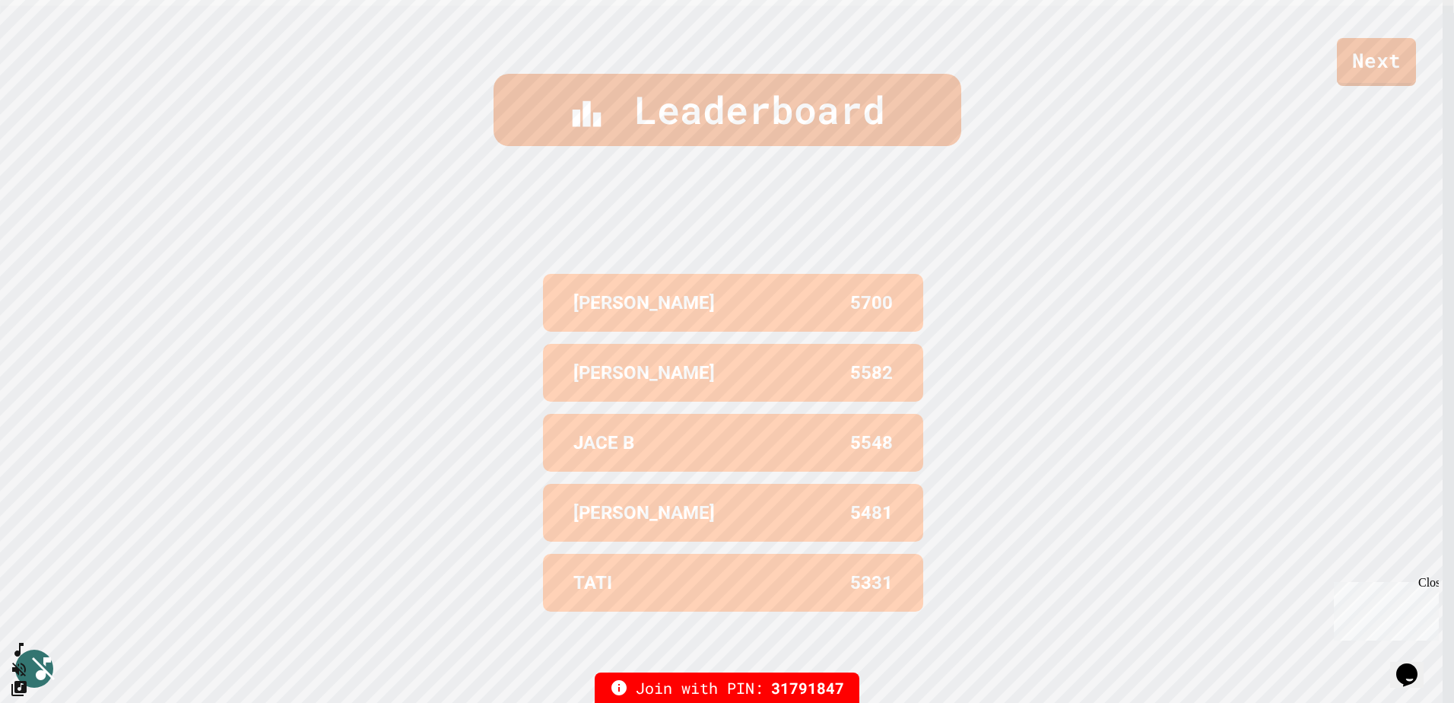
scroll to position [698, 0]
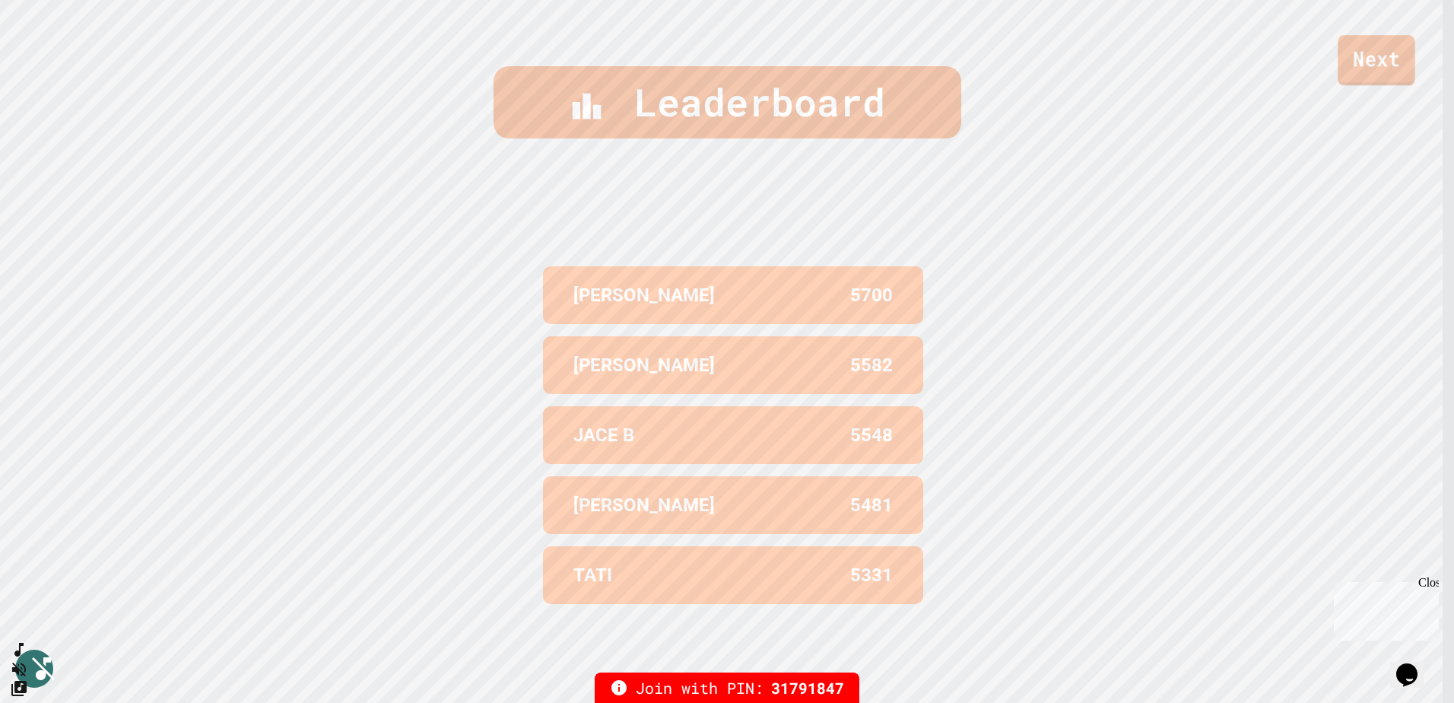
click at [1397, 67] on link "Next" at bounding box center [1376, 60] width 77 height 50
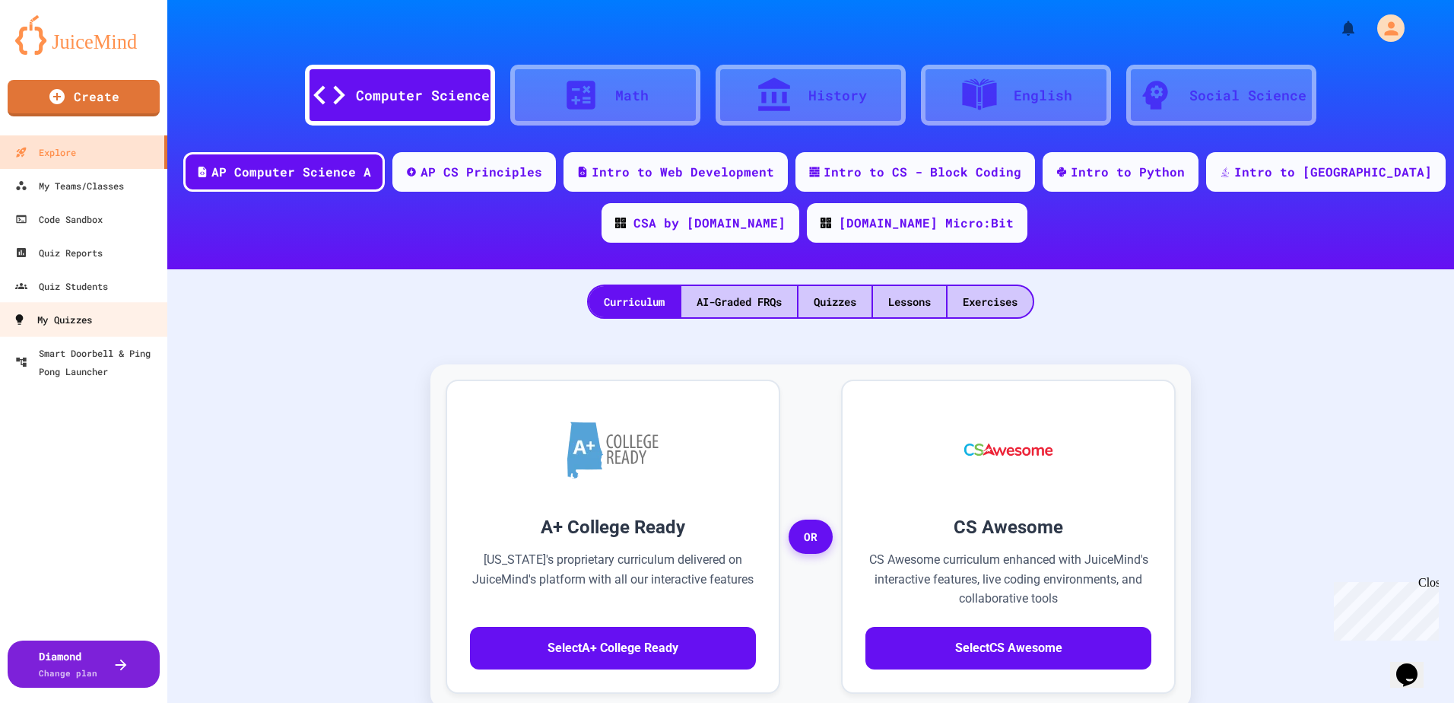
click at [61, 323] on div "My Quizzes" at bounding box center [52, 319] width 79 height 19
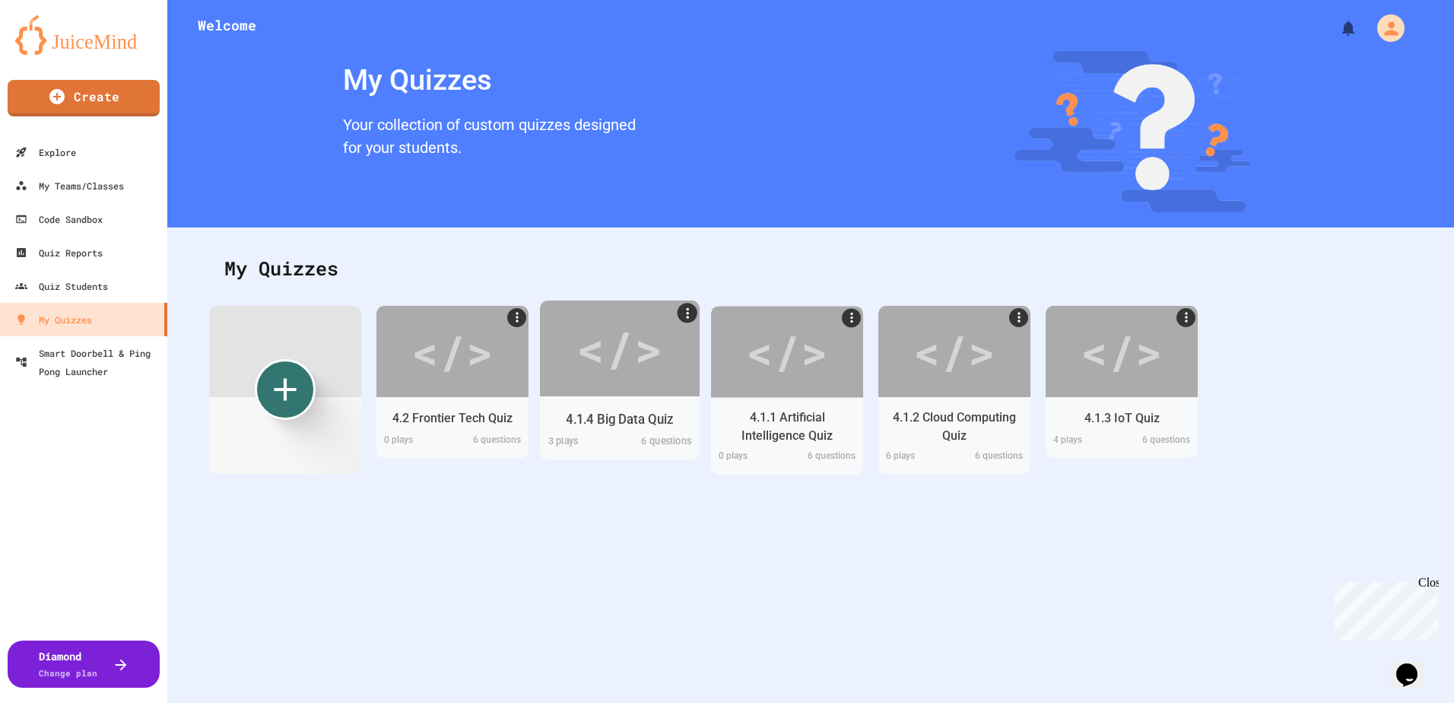
click at [581, 342] on div "</>" at bounding box center [620, 348] width 86 height 72
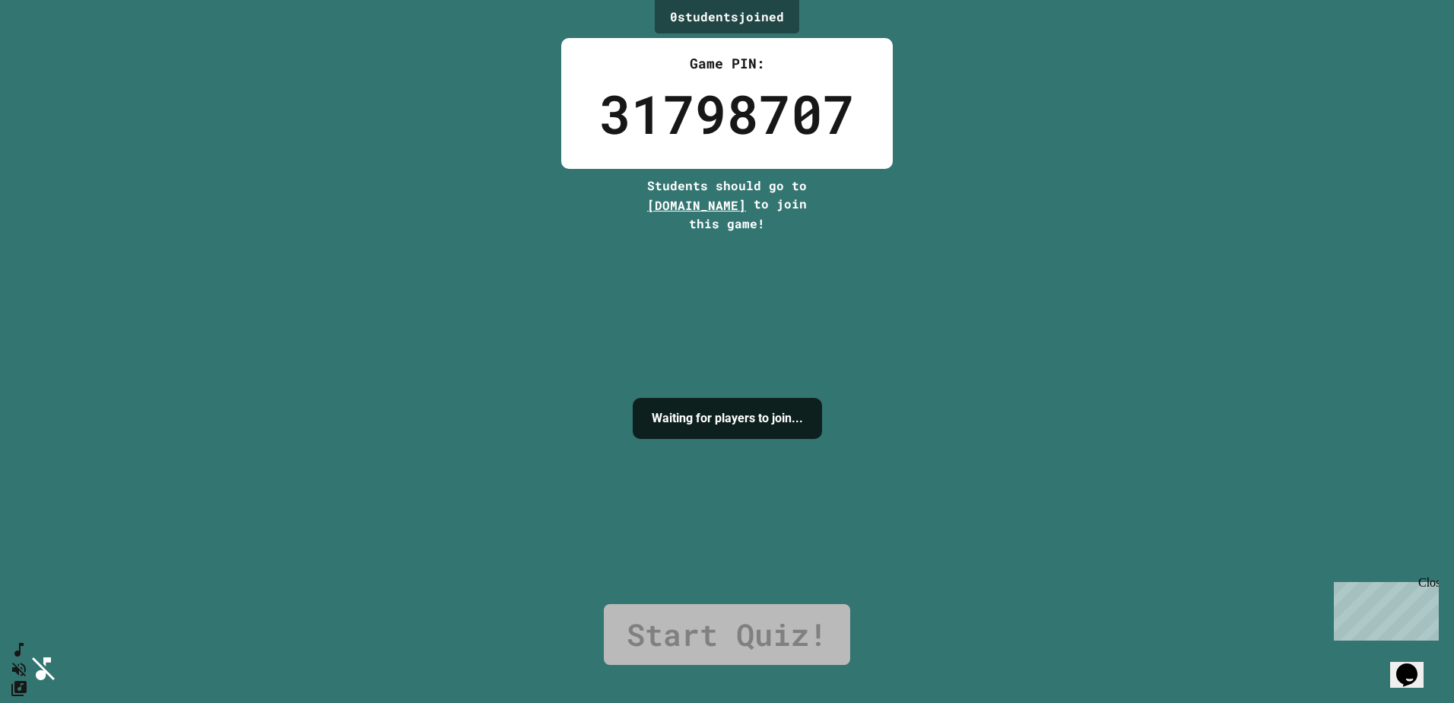
click at [27, 658] on icon "Mute music" at bounding box center [16, 669] width 22 height 22
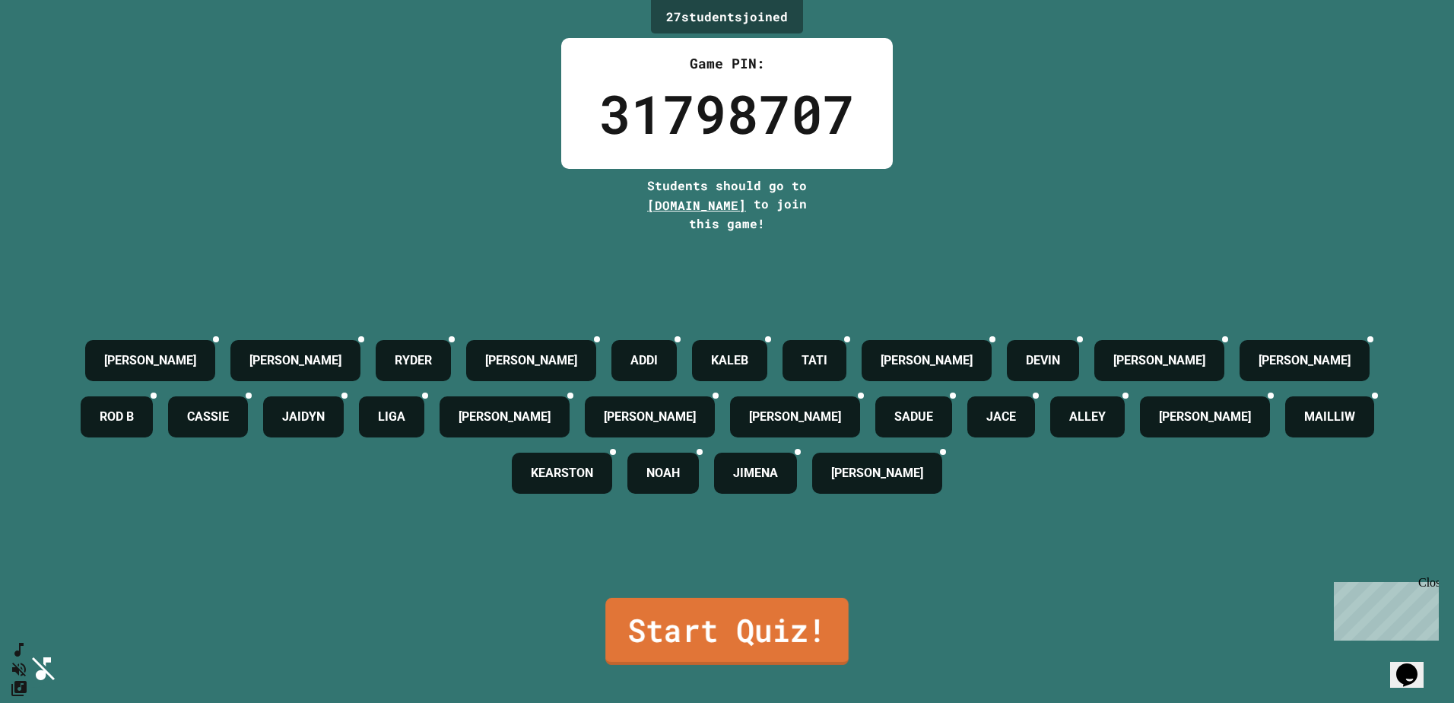
click at [742, 616] on link "Start Quiz!" at bounding box center [726, 631] width 243 height 67
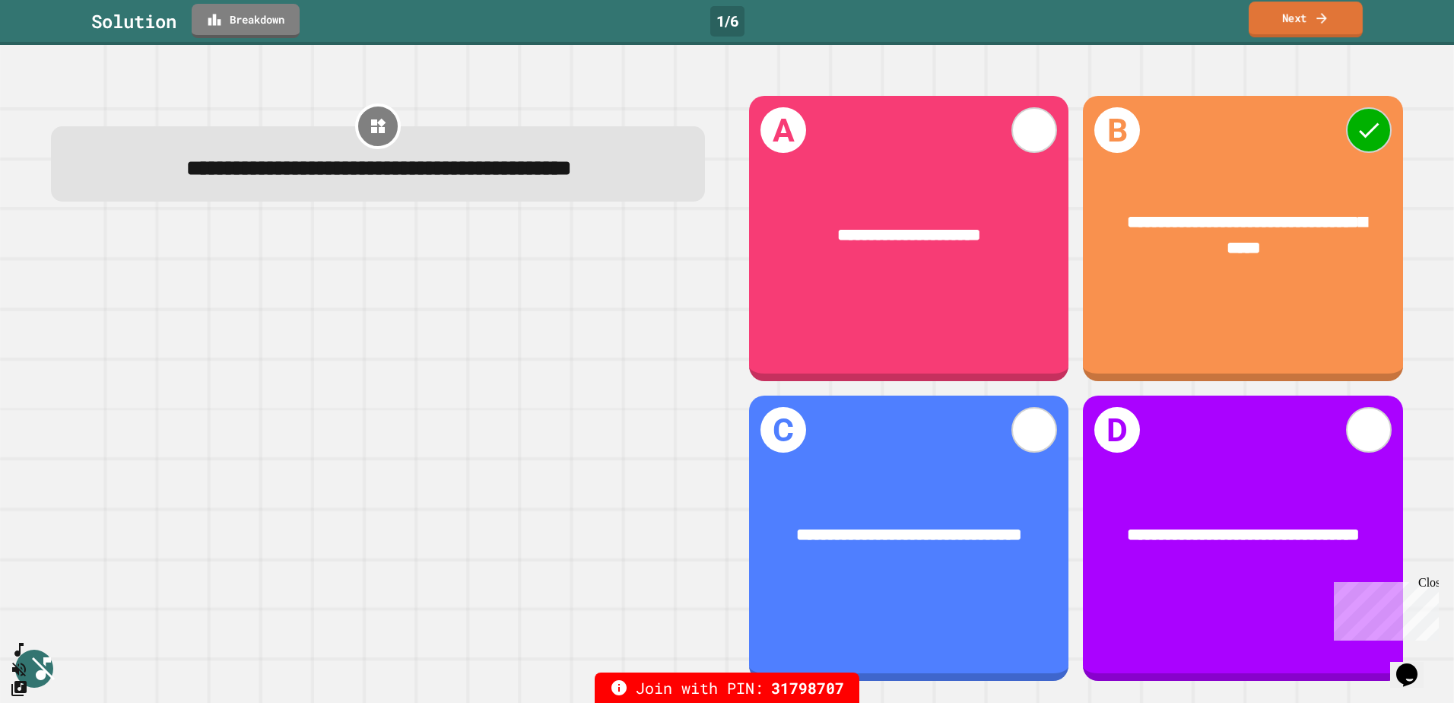
click at [1322, 10] on icon at bounding box center [1321, 18] width 15 height 16
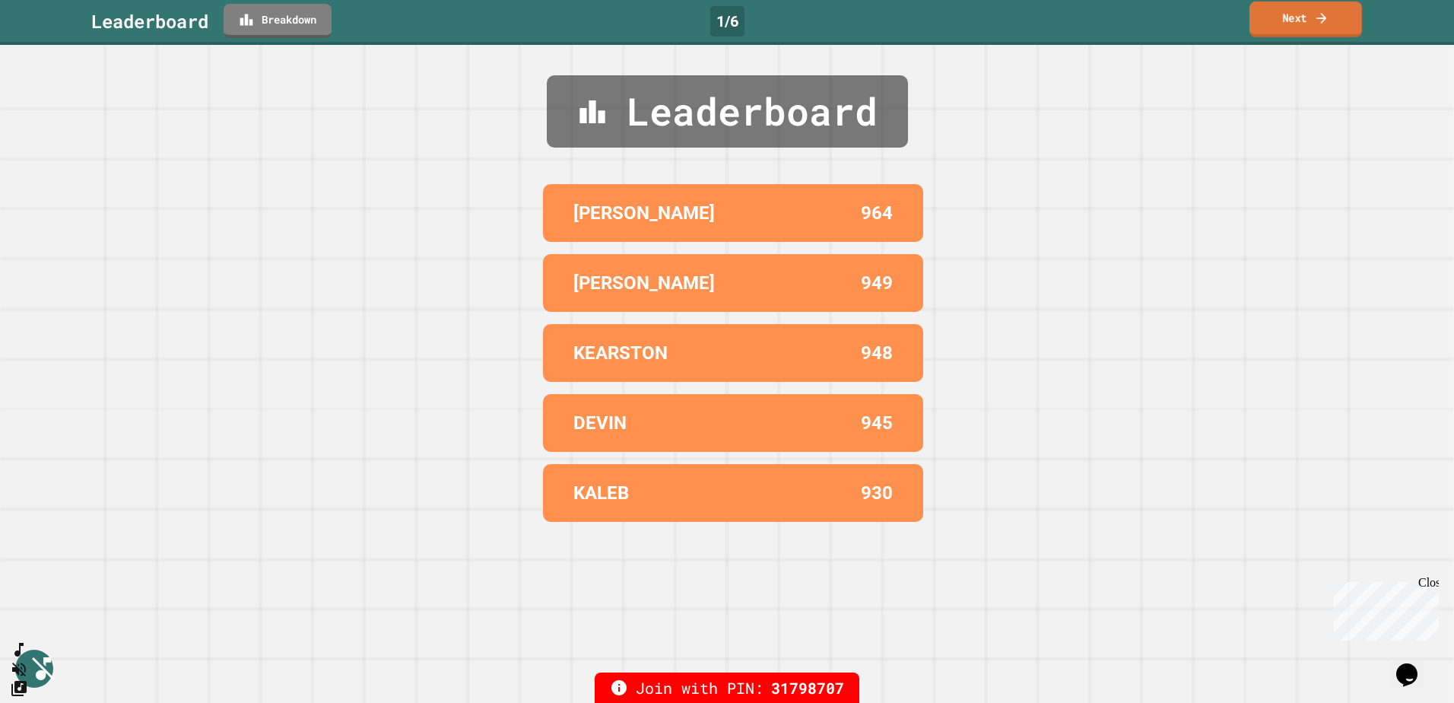
click at [1277, 23] on link "Next" at bounding box center [1306, 20] width 113 height 36
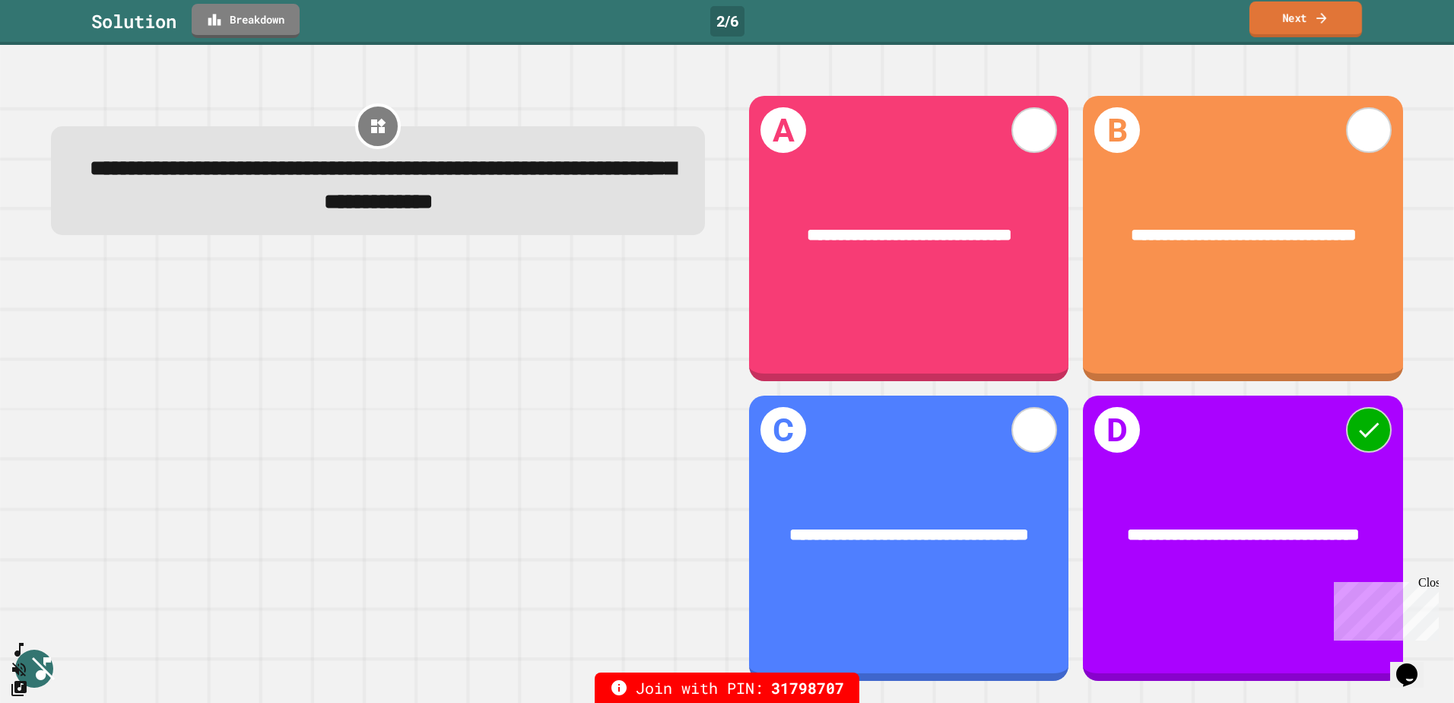
click at [1294, 23] on link "Next" at bounding box center [1306, 20] width 113 height 36
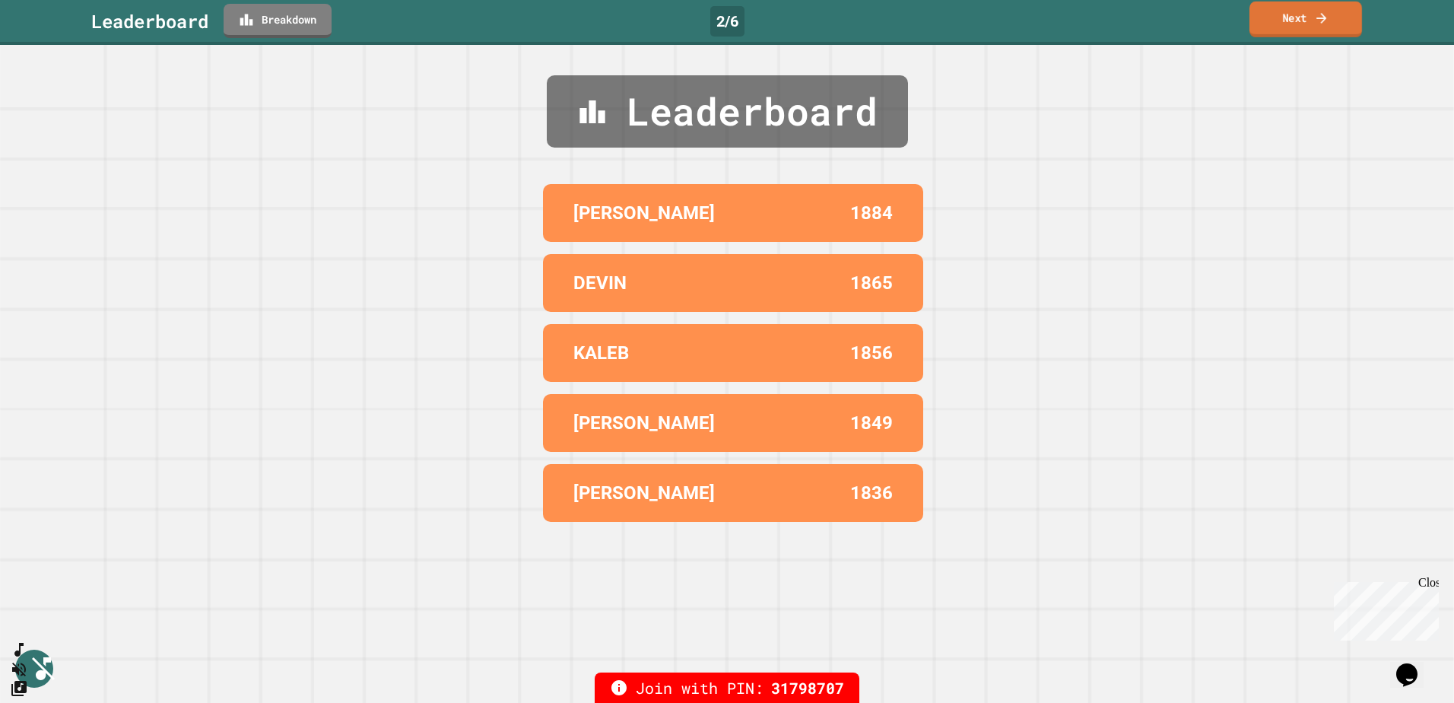
click at [1293, 32] on link "Next" at bounding box center [1306, 20] width 113 height 36
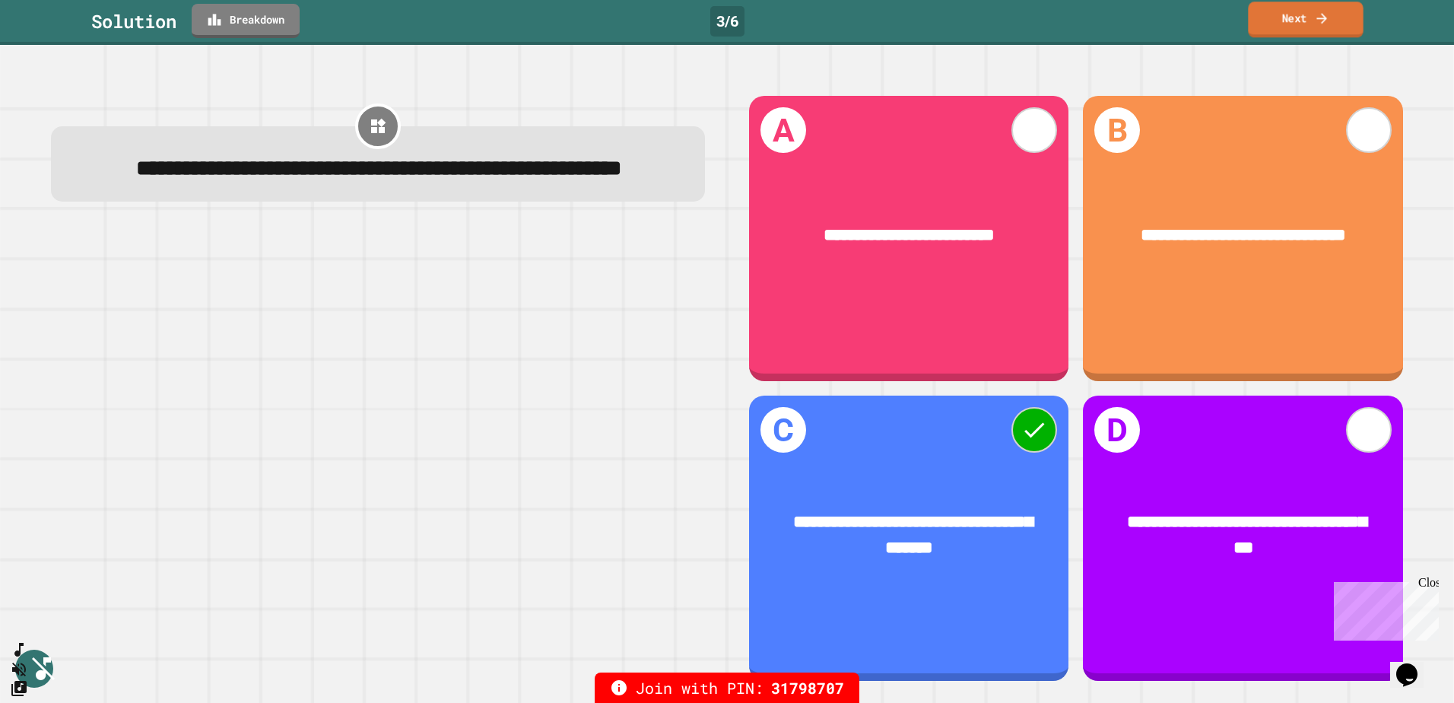
click at [1317, 33] on link "Next" at bounding box center [1305, 20] width 115 height 36
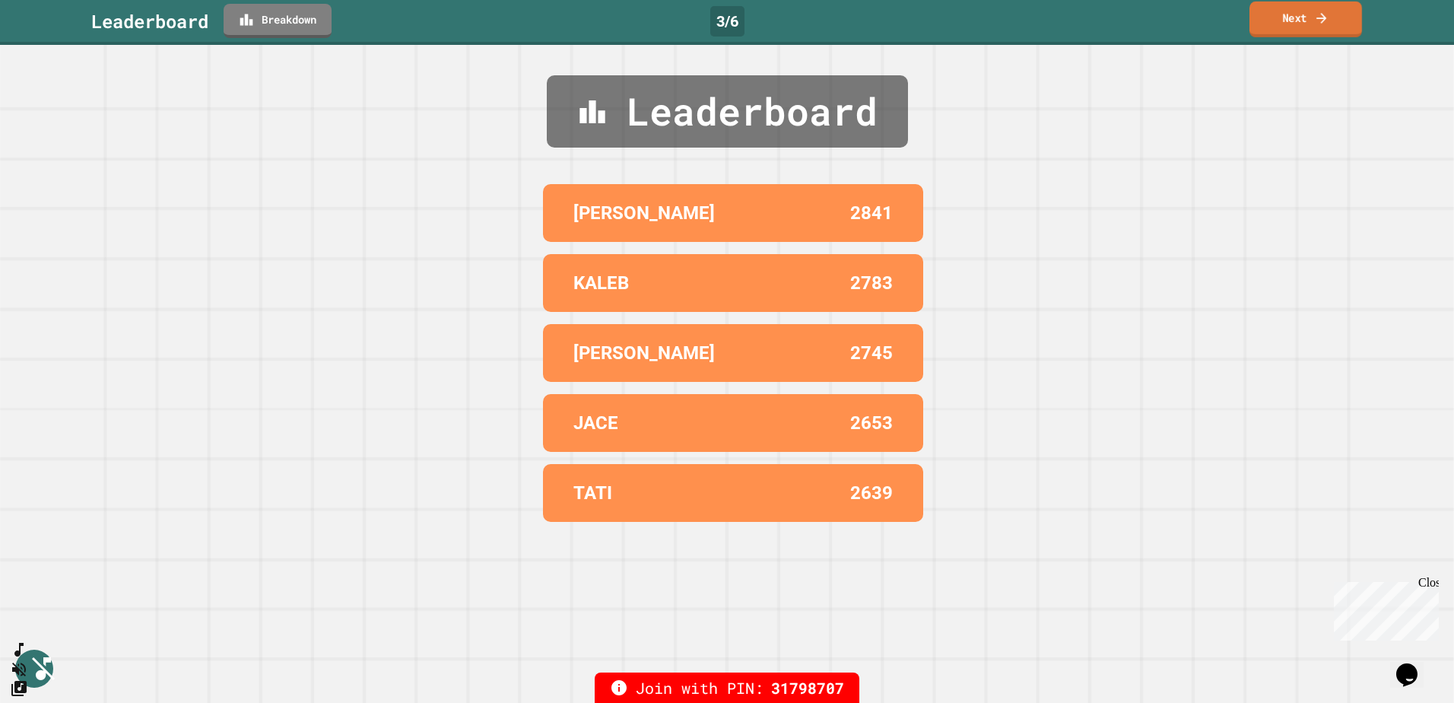
click at [1277, 27] on link "Next" at bounding box center [1306, 20] width 113 height 36
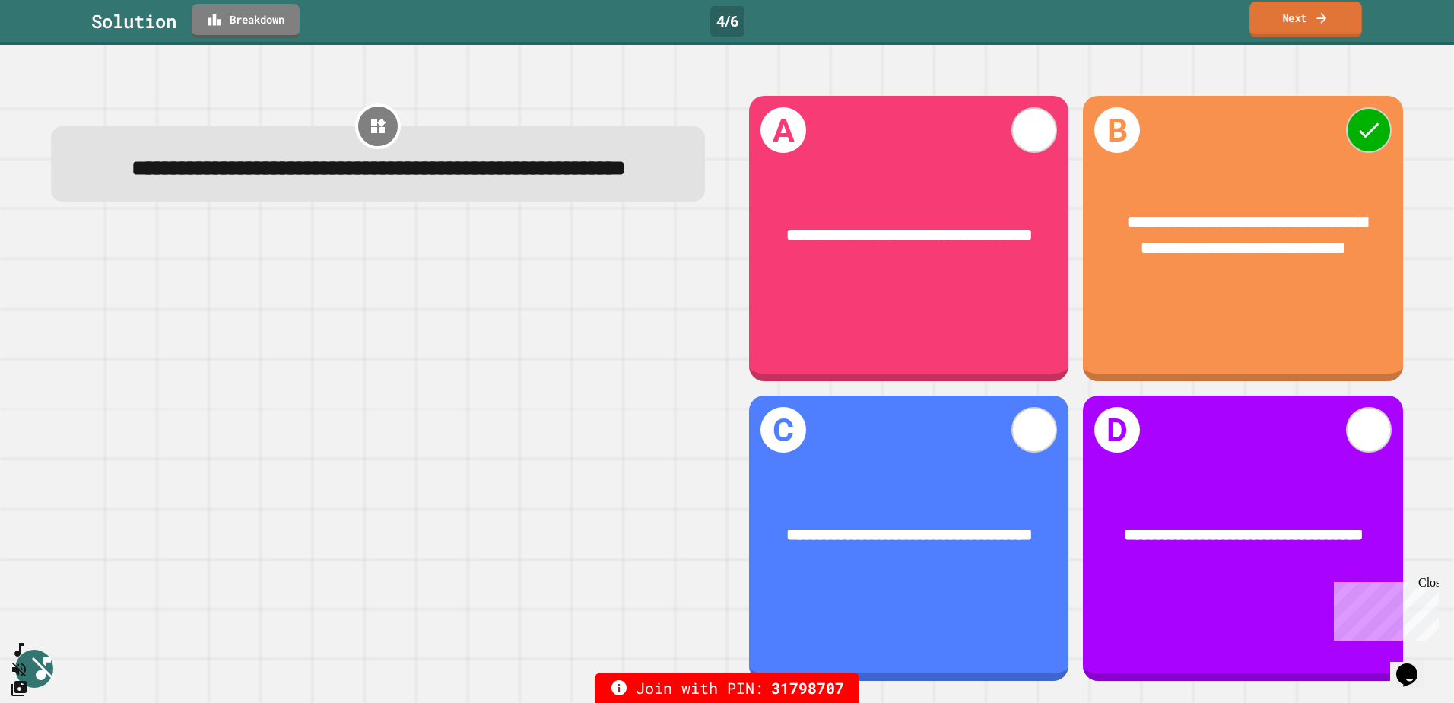
click at [1309, 17] on link "Next" at bounding box center [1306, 20] width 113 height 36
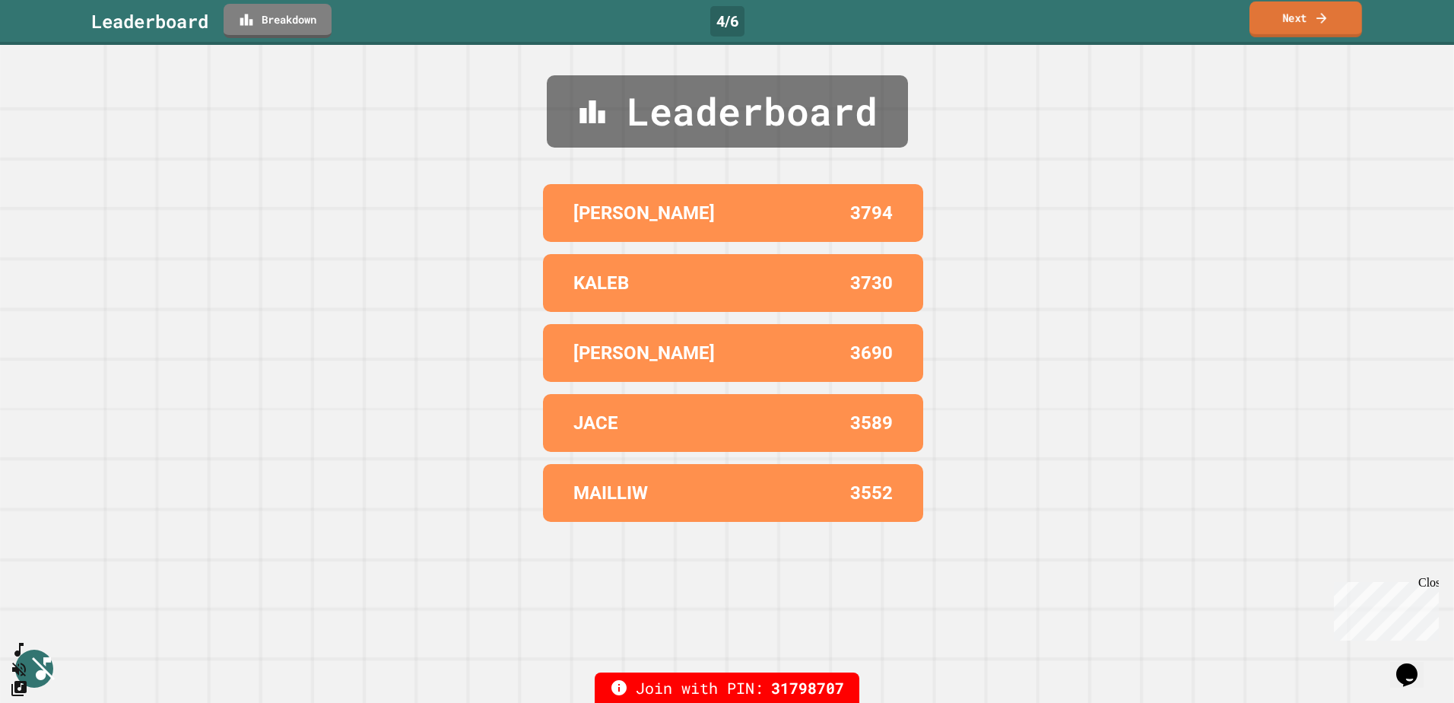
click at [1299, 21] on link "Next" at bounding box center [1306, 20] width 113 height 36
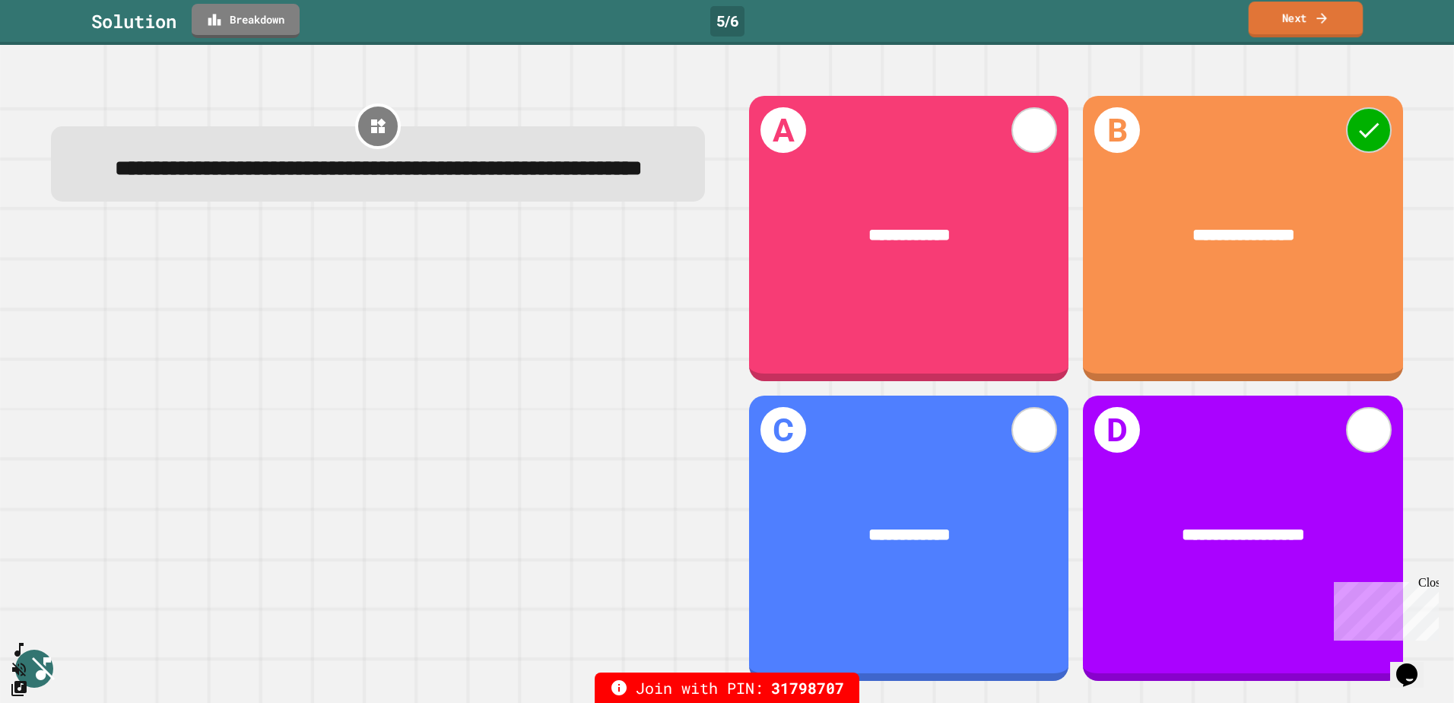
click at [1308, 22] on link "Next" at bounding box center [1306, 20] width 115 height 36
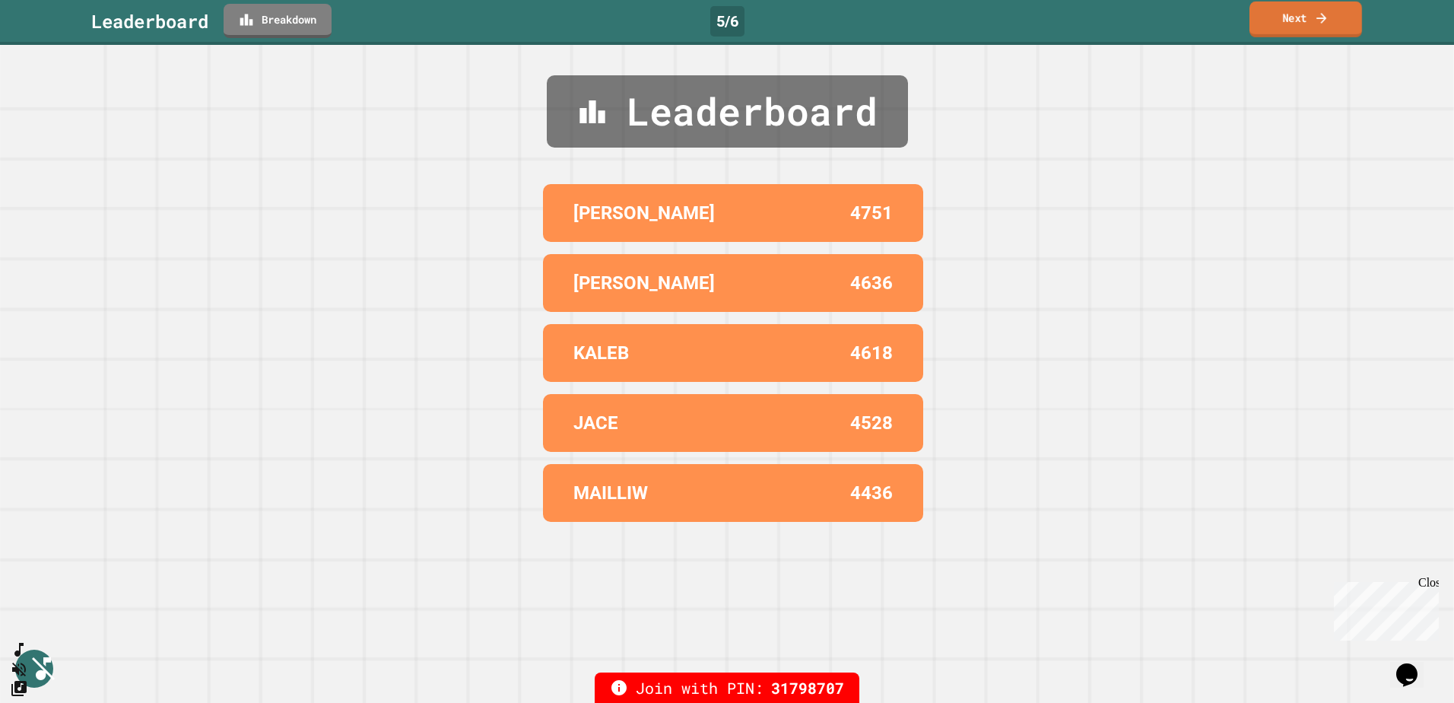
click at [1328, 25] on icon at bounding box center [1321, 18] width 15 height 16
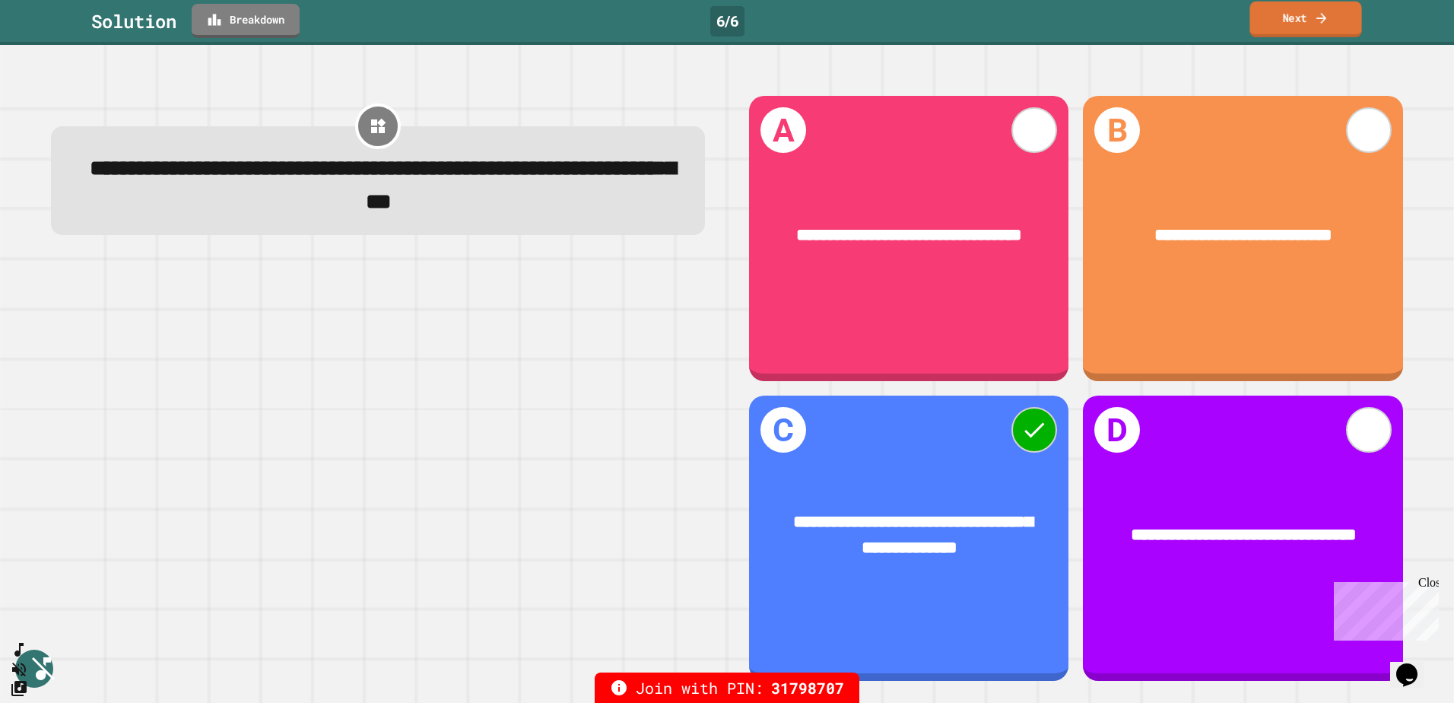
click at [1301, 26] on link "Next" at bounding box center [1306, 20] width 112 height 36
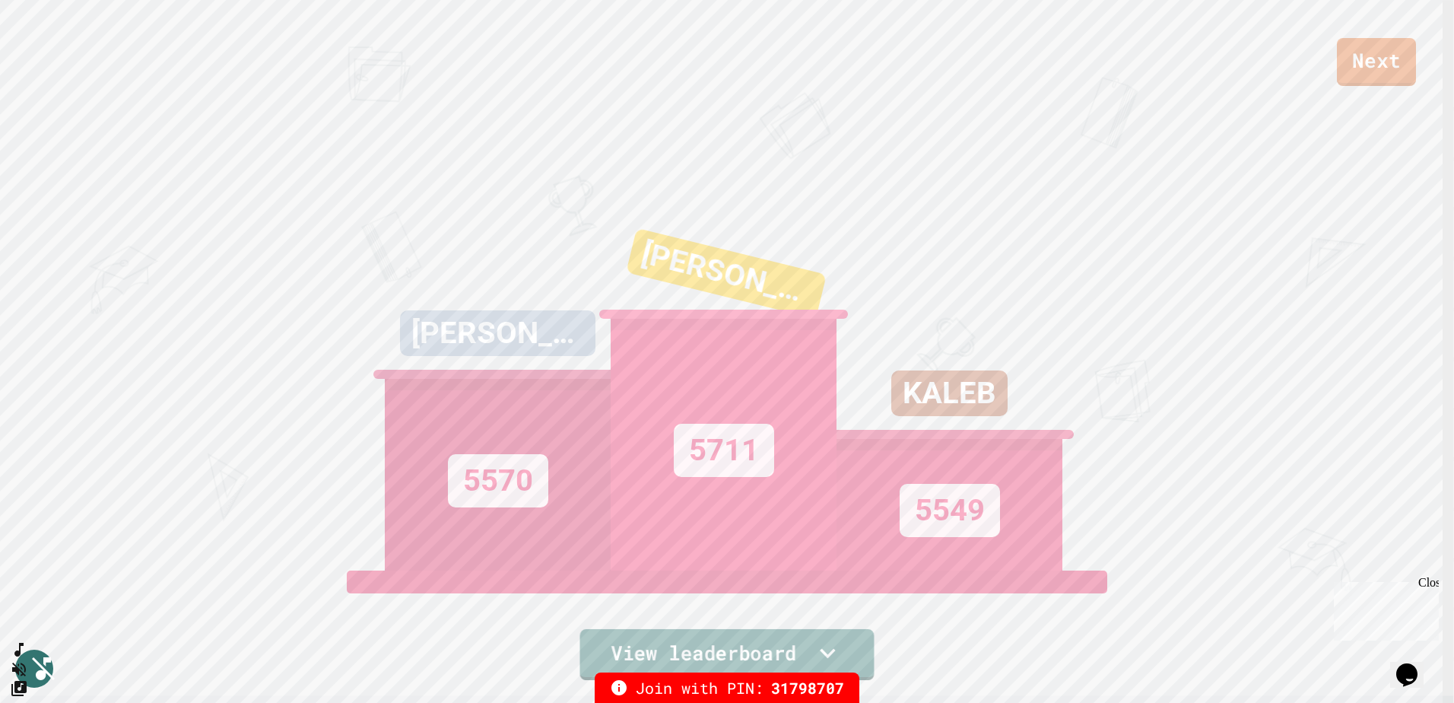
click at [754, 654] on link "View leaderboard" at bounding box center [727, 654] width 294 height 51
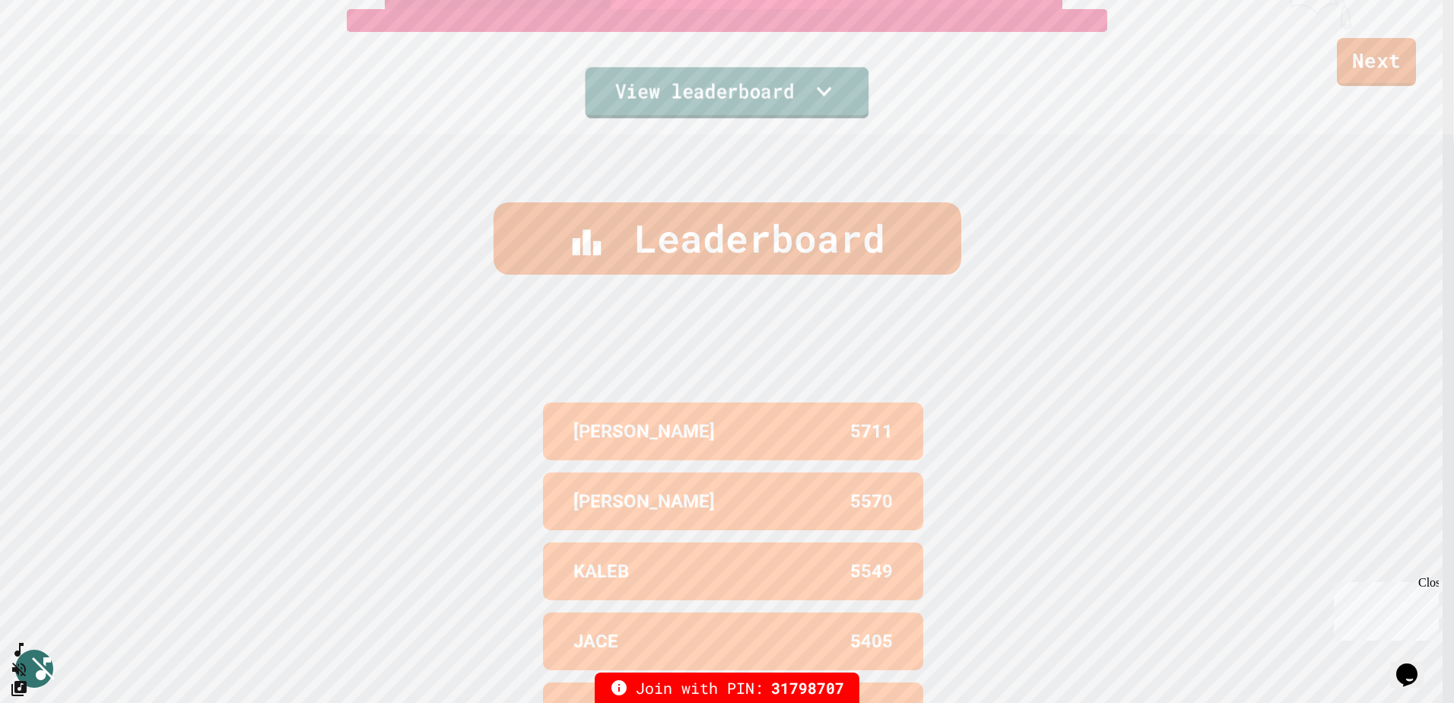
scroll to position [698, 0]
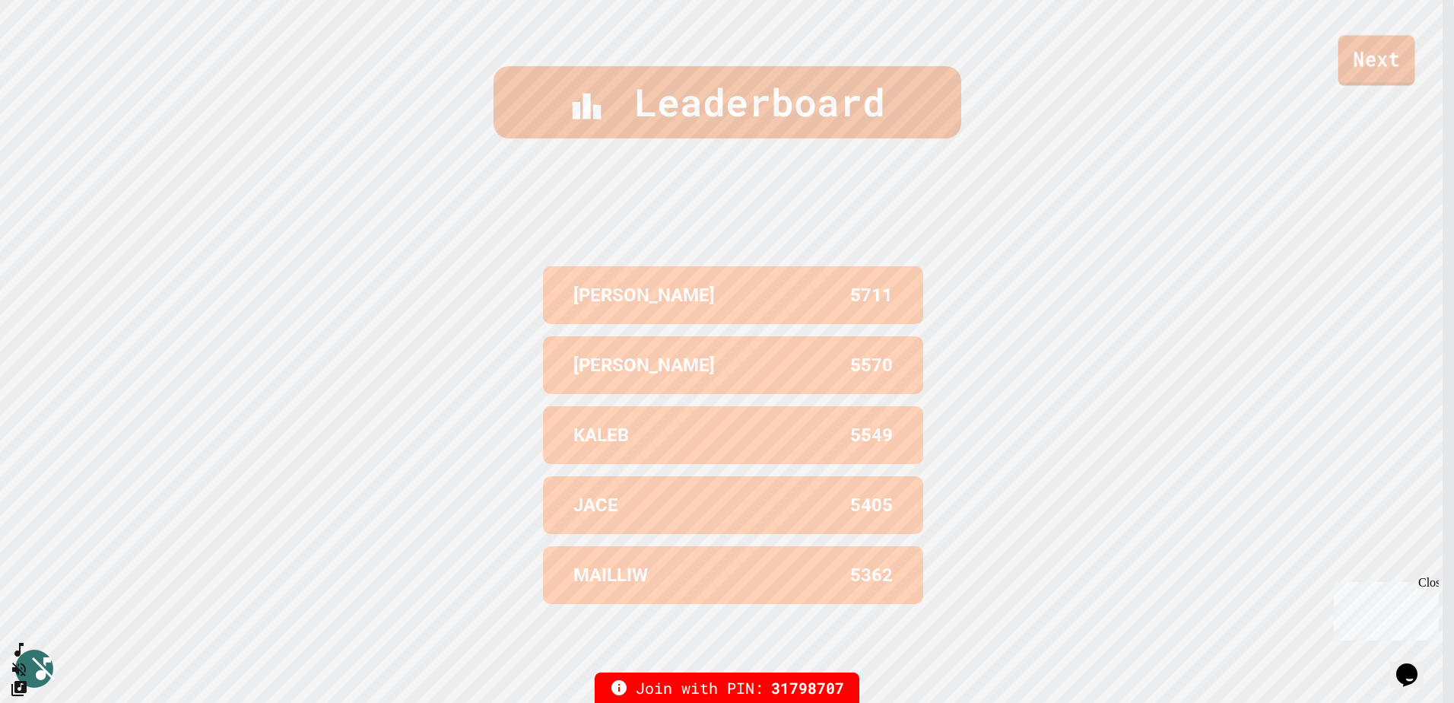
click at [1395, 55] on link "Next" at bounding box center [1377, 60] width 77 height 50
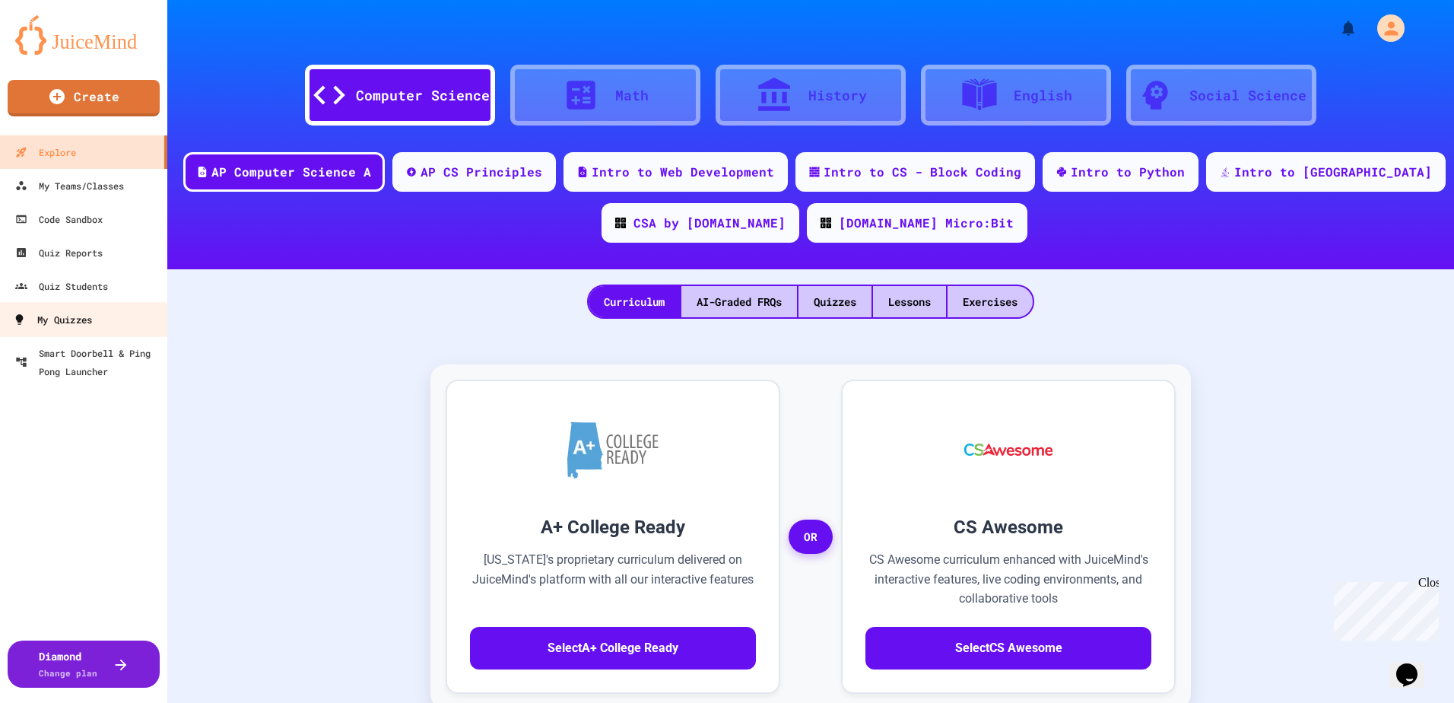
click at [103, 309] on link "My Quizzes" at bounding box center [84, 319] width 173 height 34
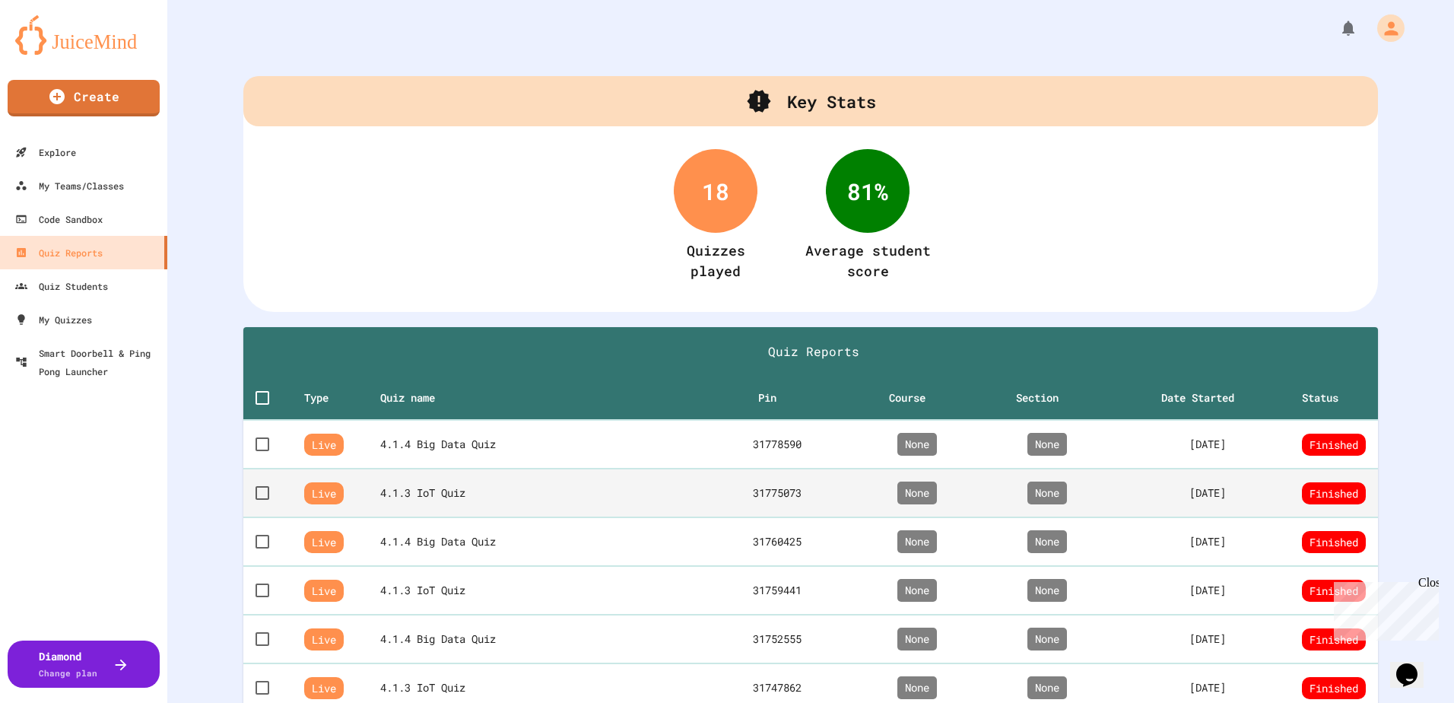
scroll to position [76, 0]
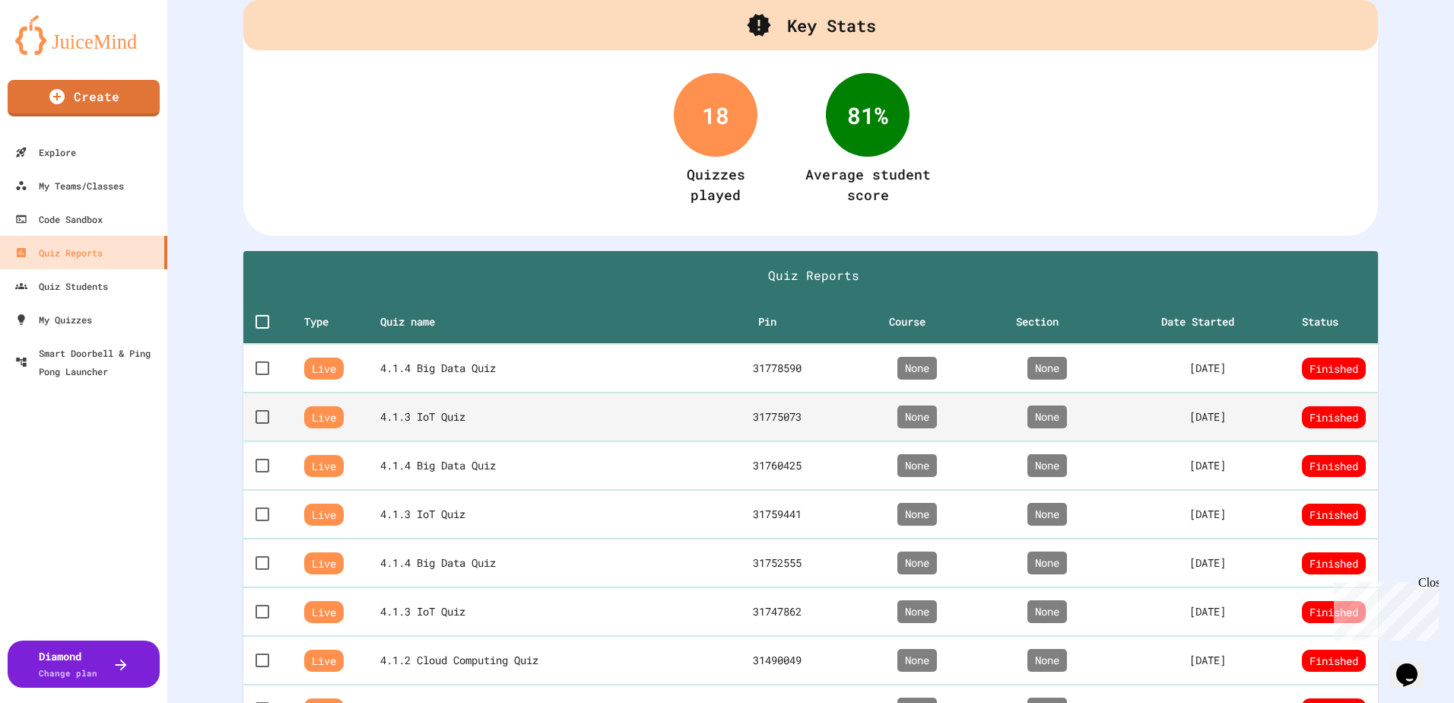
click at [456, 422] on th "4.1.3 IoT Quiz" at bounding box center [541, 416] width 323 height 49
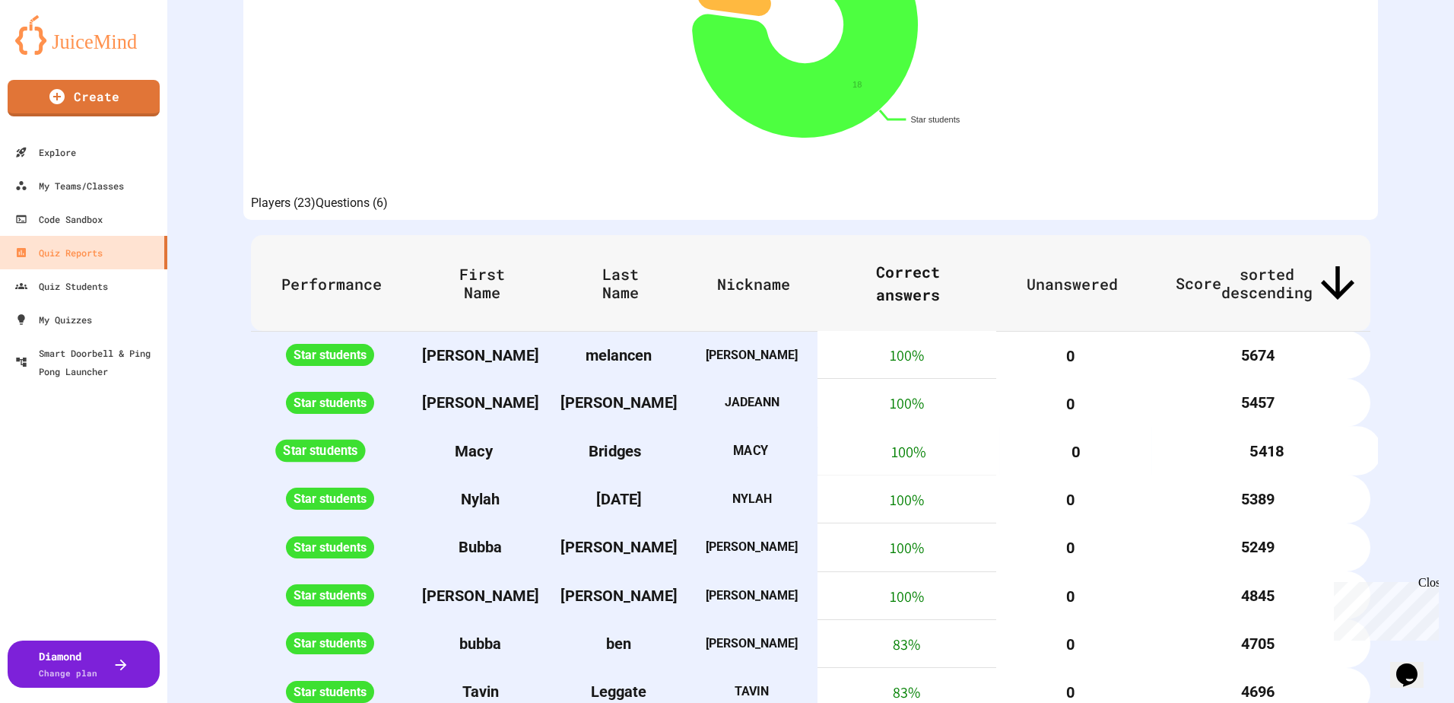
scroll to position [380, 0]
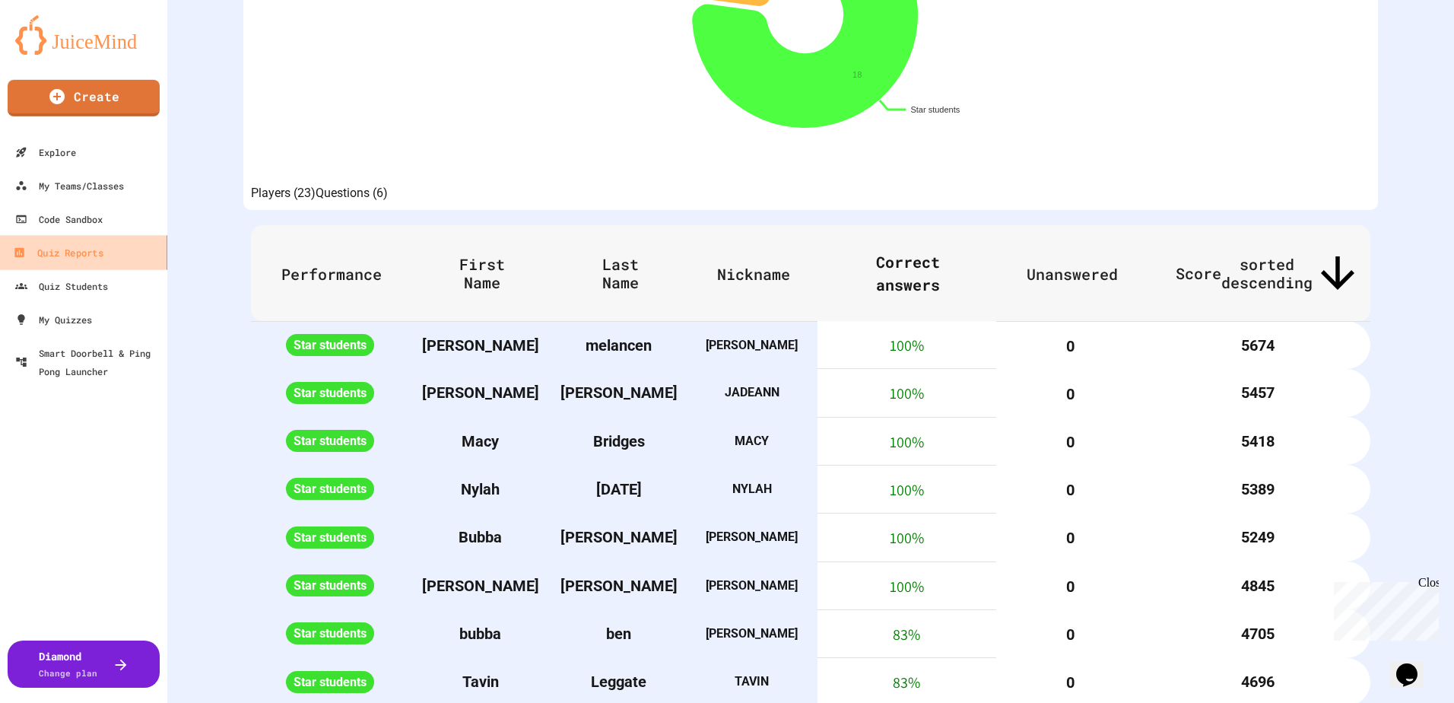
click at [90, 253] on div "Quiz Reports" at bounding box center [58, 252] width 90 height 19
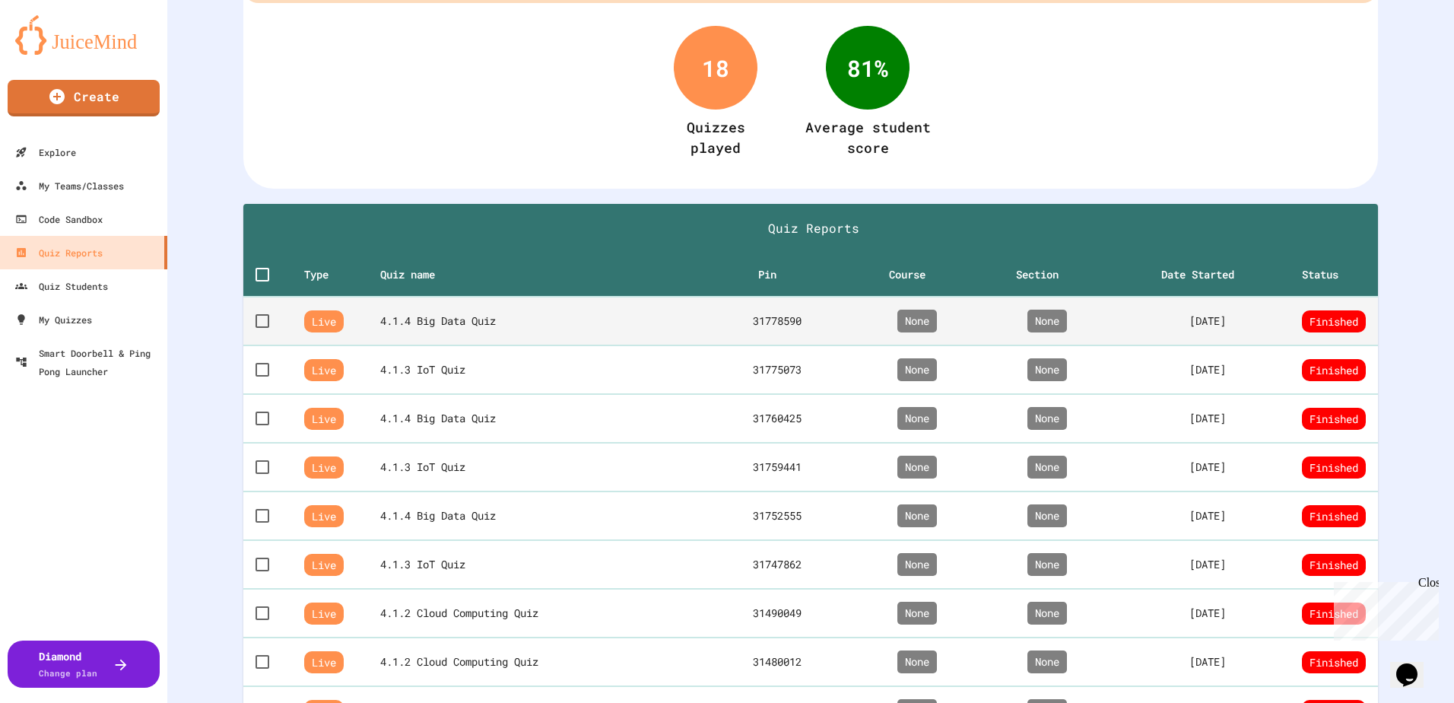
click at [501, 333] on th "4.1.4 Big Data Quiz" at bounding box center [541, 321] width 323 height 49
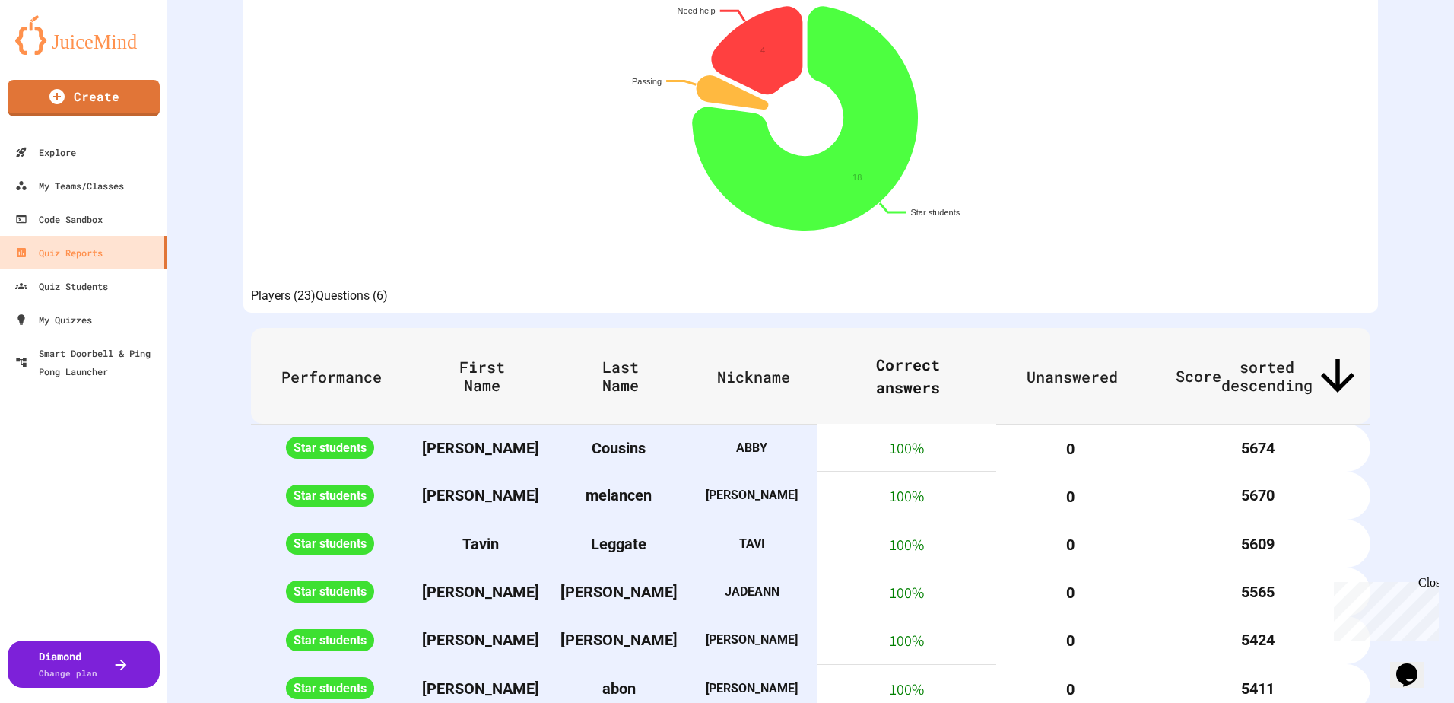
scroll to position [304, 0]
